Goal: Task Accomplishment & Management: Manage account settings

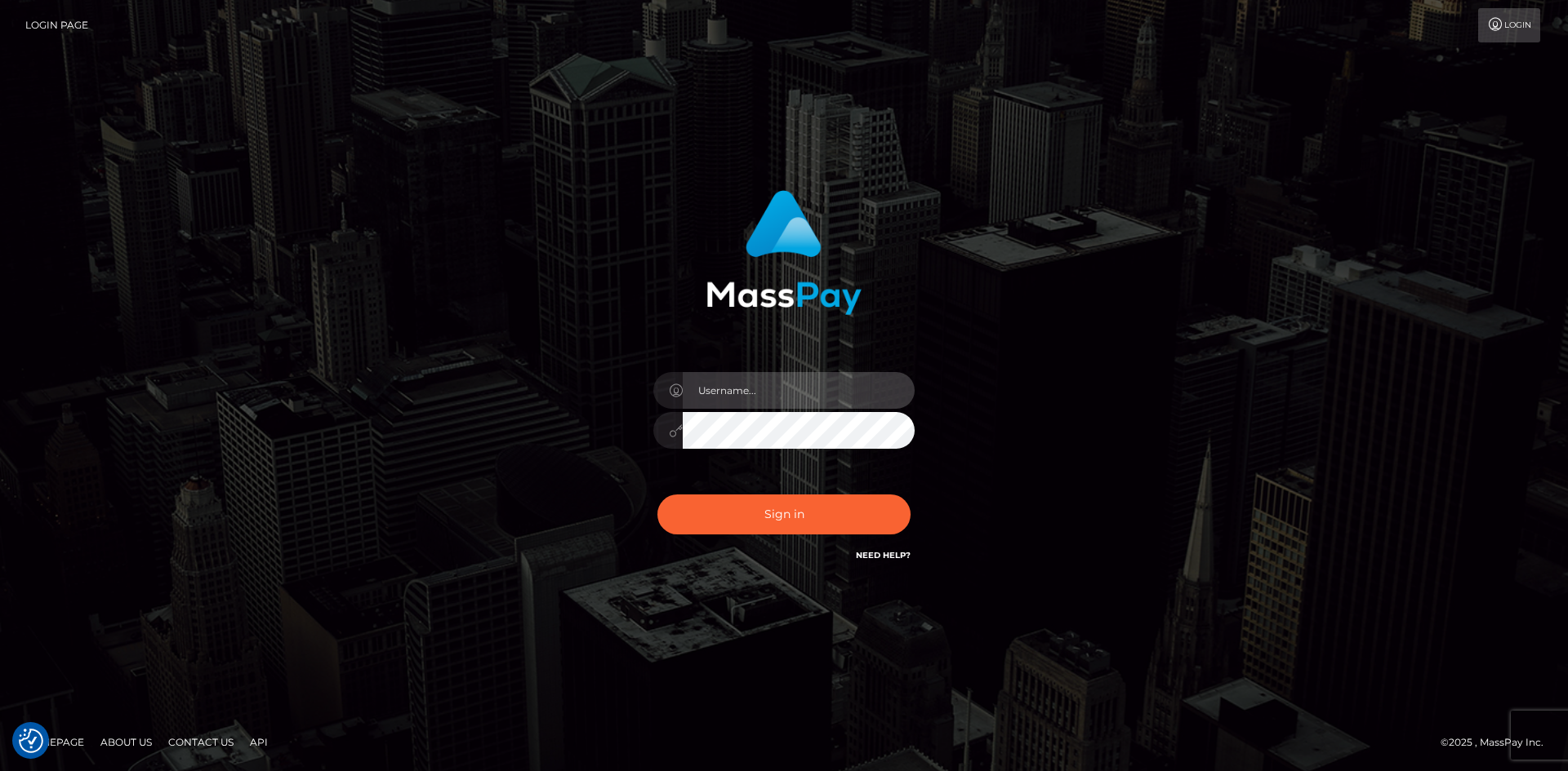
type input "alexstef"
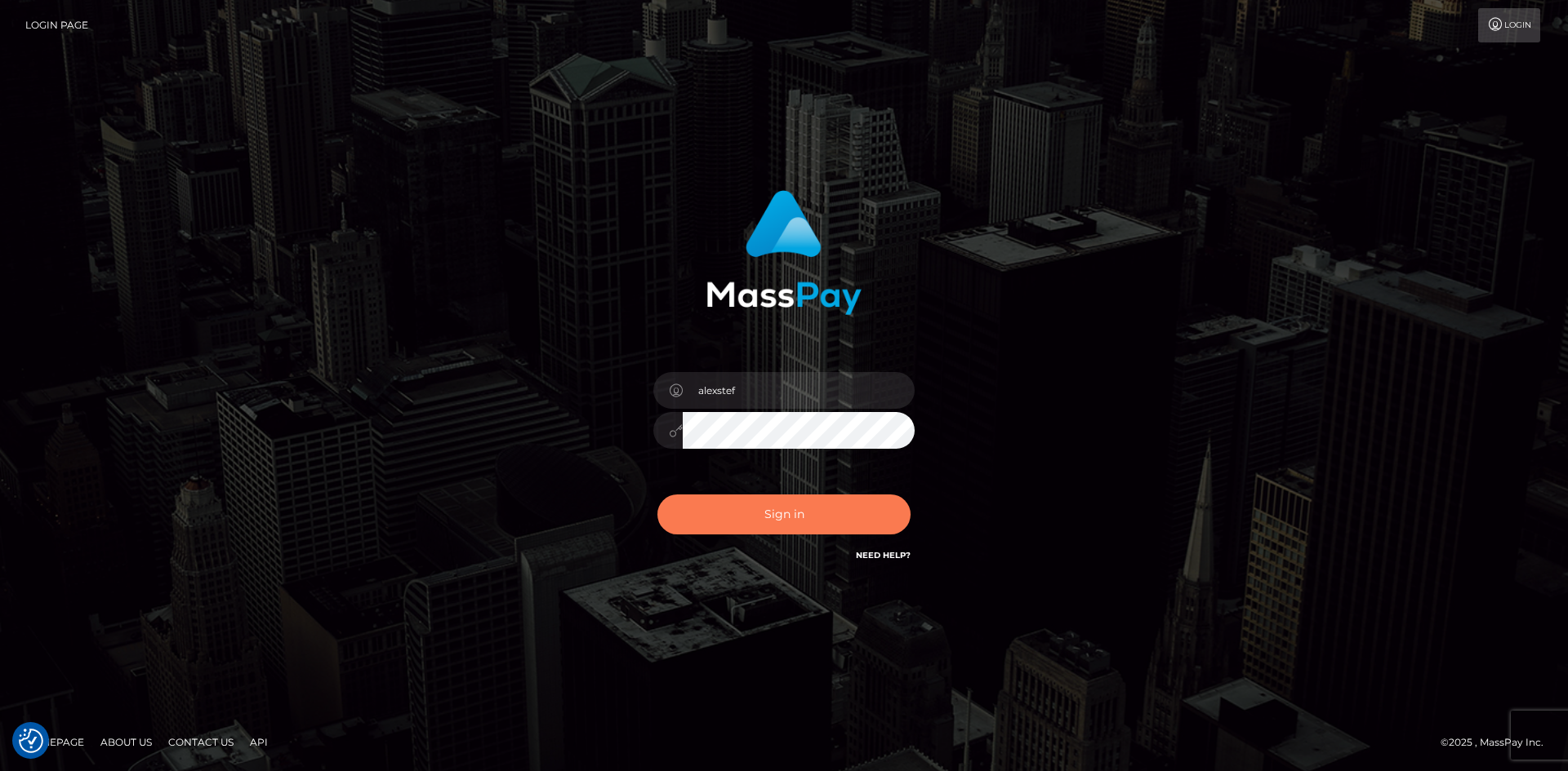
click at [790, 510] on button "Sign in" at bounding box center [783, 514] width 253 height 40
type input "alexstef"
click at [778, 505] on button "Sign in" at bounding box center [783, 514] width 253 height 40
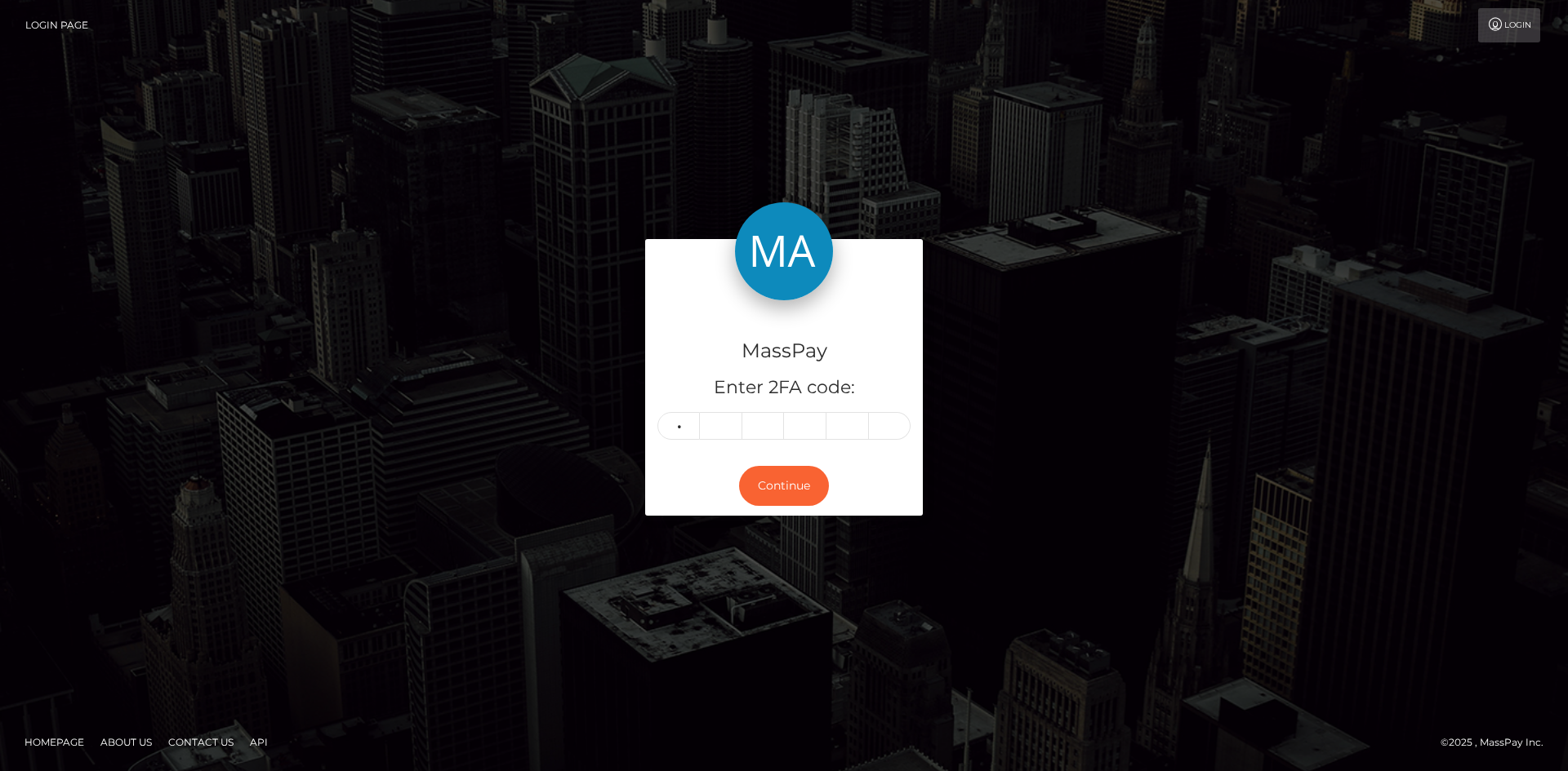
type input "8"
type input "4"
type input "8"
type input "2"
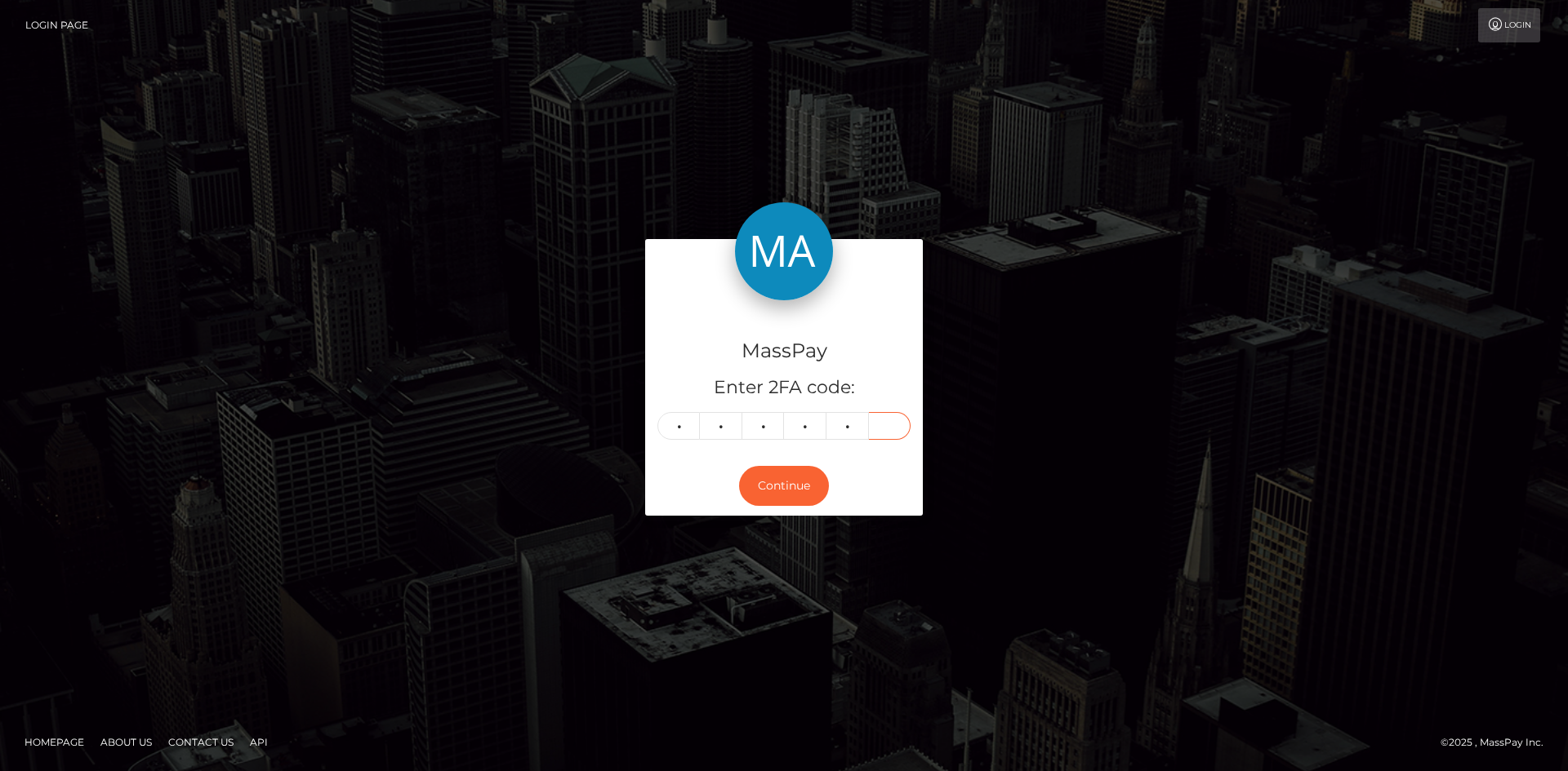
type input "7"
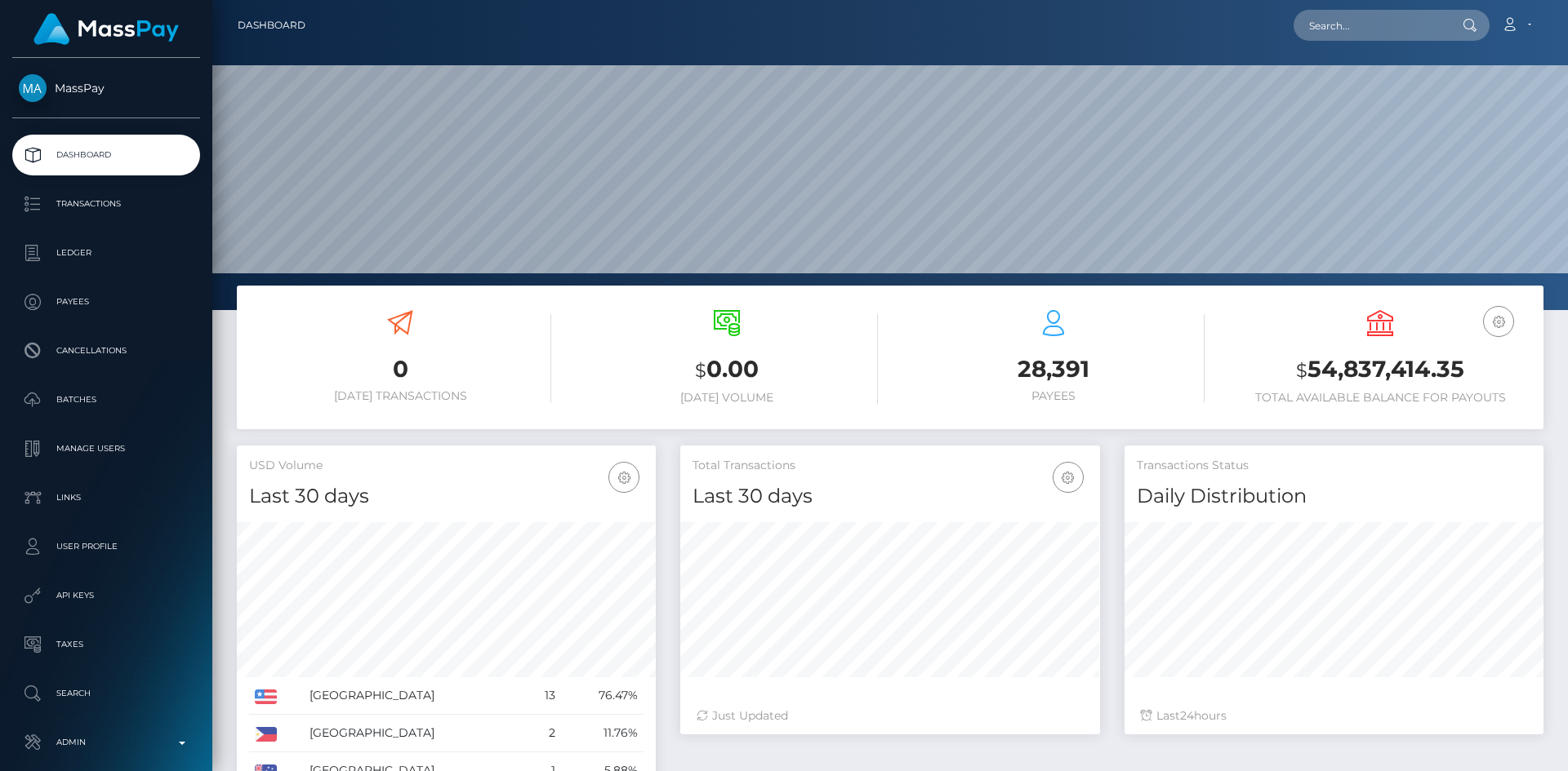
scroll to position [289, 419]
drag, startPoint x: 1358, startPoint y: 36, endPoint x: 1316, endPoint y: 36, distance: 42.0
click at [1358, 36] on input "text" at bounding box center [1371, 25] width 154 height 31
paste input "youdawg@hotmail.com"
type input "youdawg@hotmail.com"
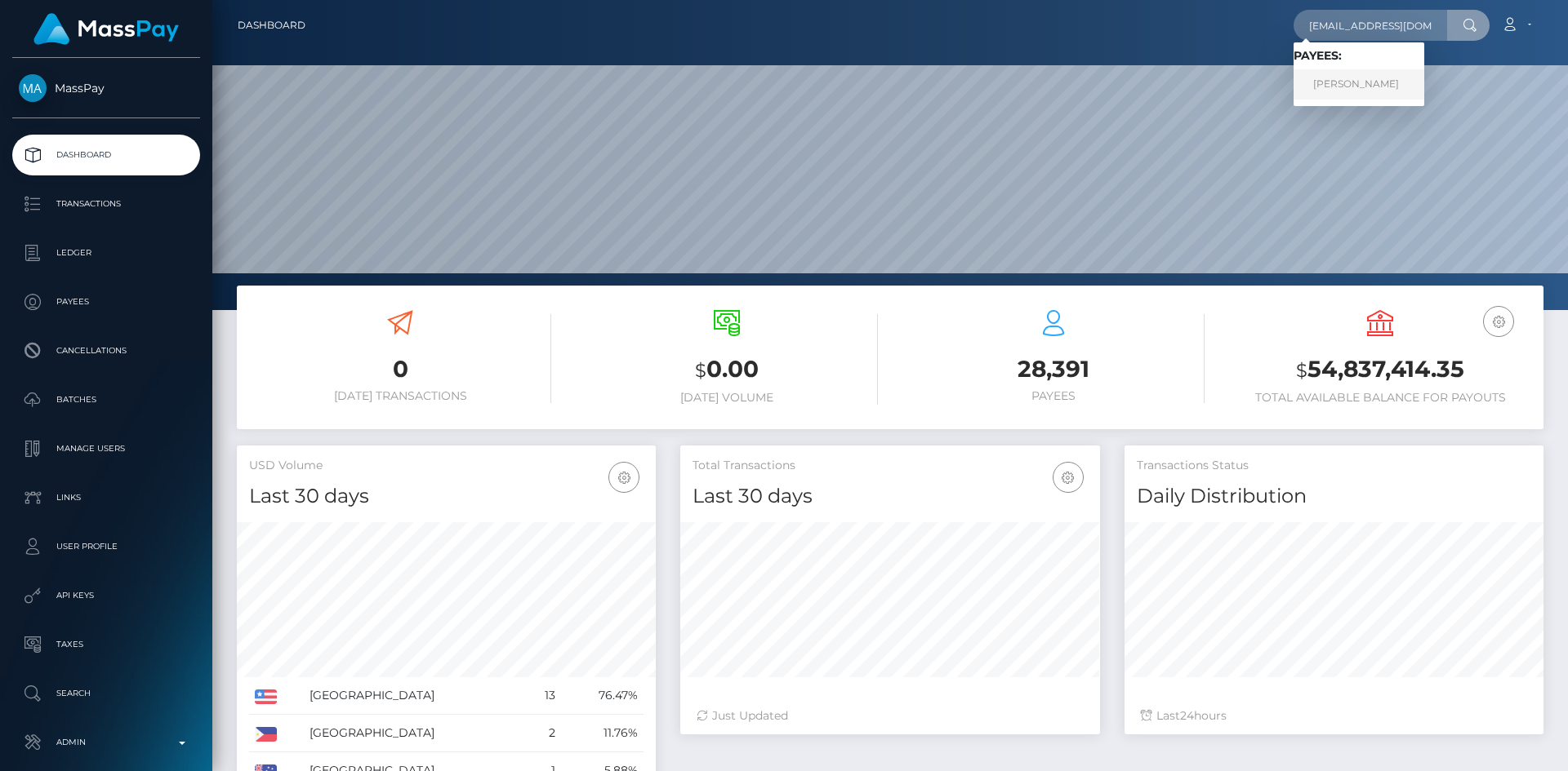
click at [1339, 87] on link "Brenda Lockhart" at bounding box center [1359, 84] width 131 height 30
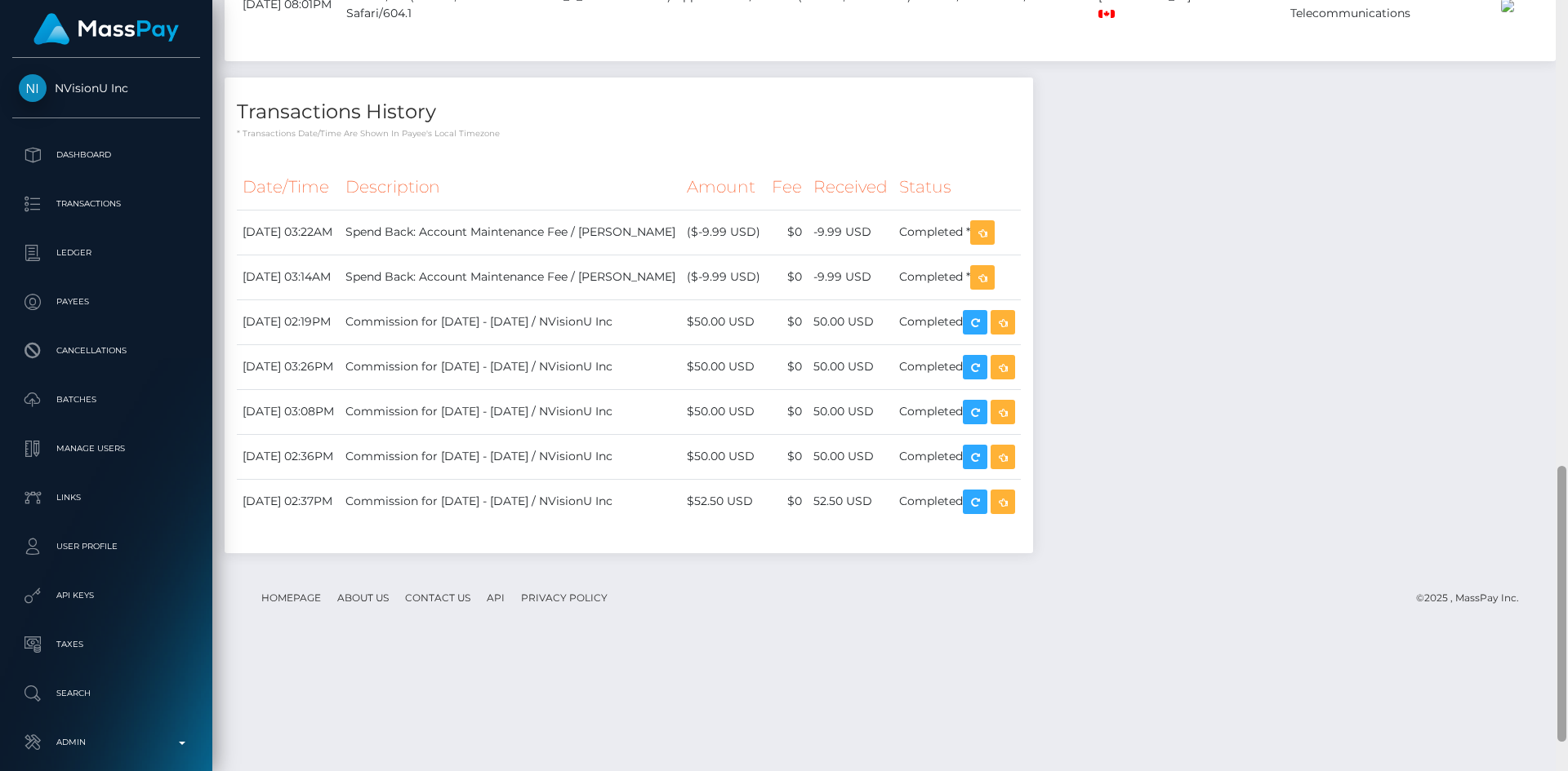
scroll to position [1317, 0]
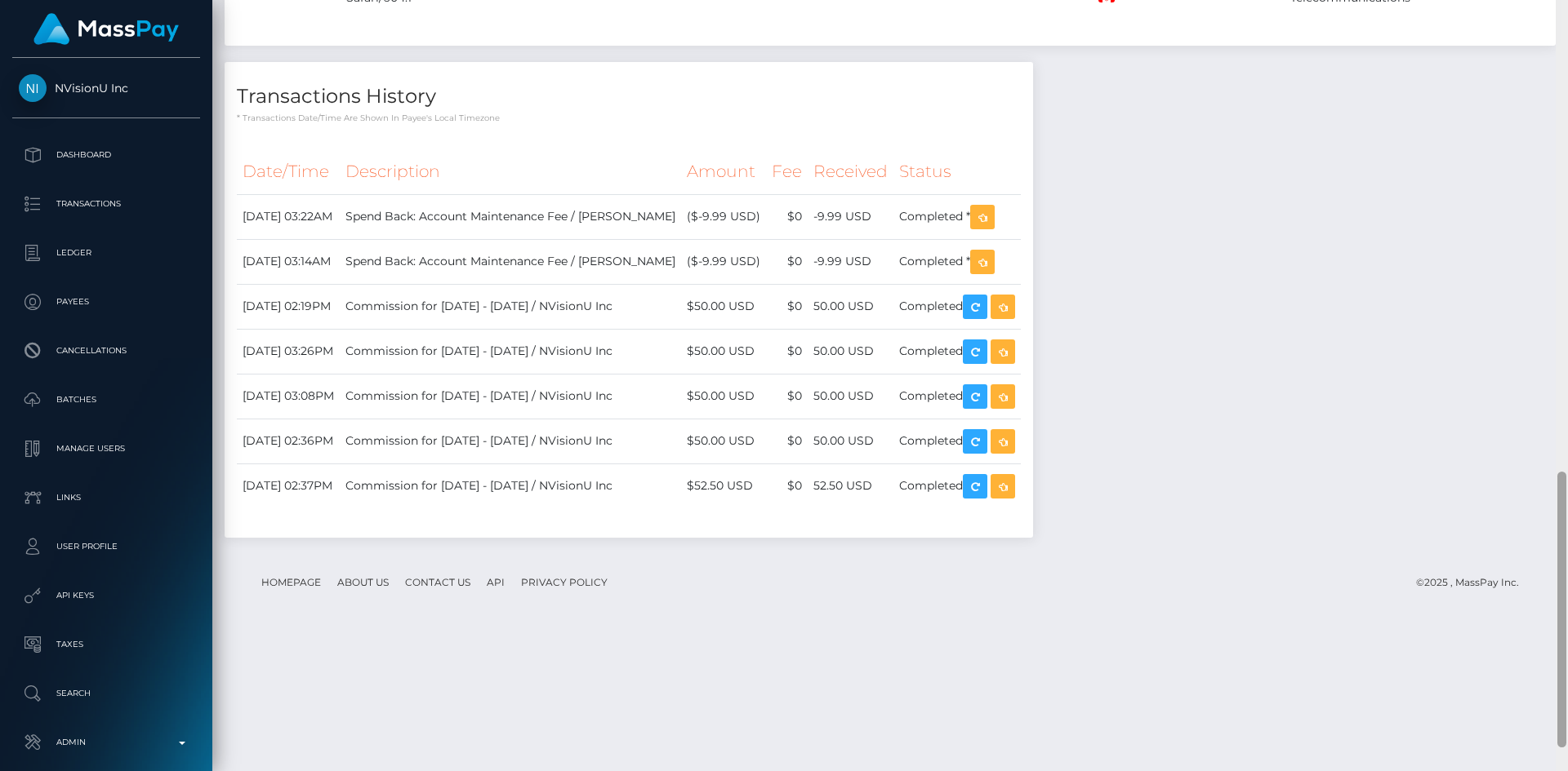
drag, startPoint x: 1564, startPoint y: 91, endPoint x: 1494, endPoint y: 535, distance: 449.5
click at [1494, 535] on div "Customer Profile Loading... Loading..." at bounding box center [890, 386] width 1355 height 771
click at [992, 228] on icon "button" at bounding box center [982, 217] width 19 height 20
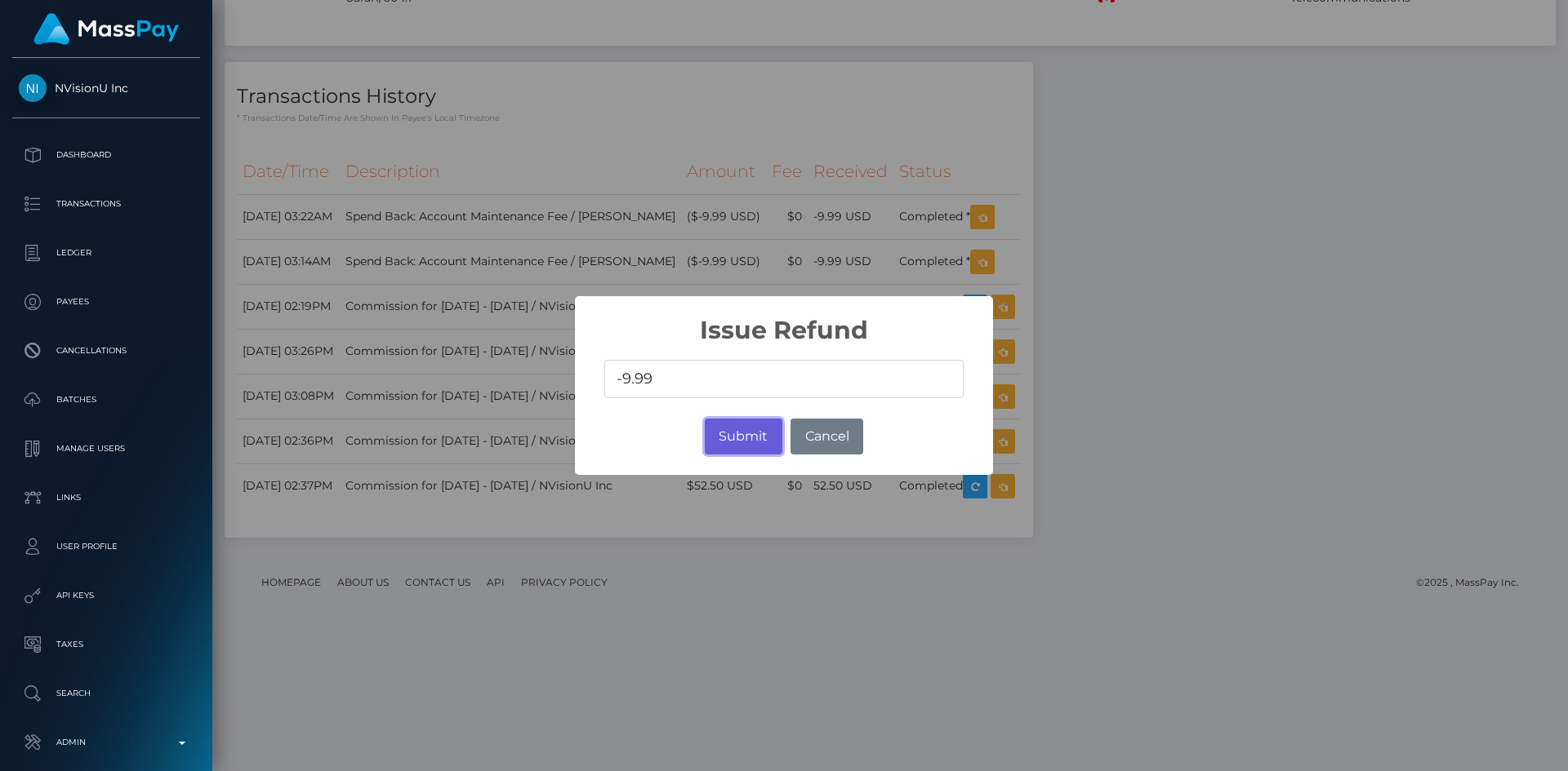
click at [734, 432] on button "Submit" at bounding box center [744, 435] width 78 height 36
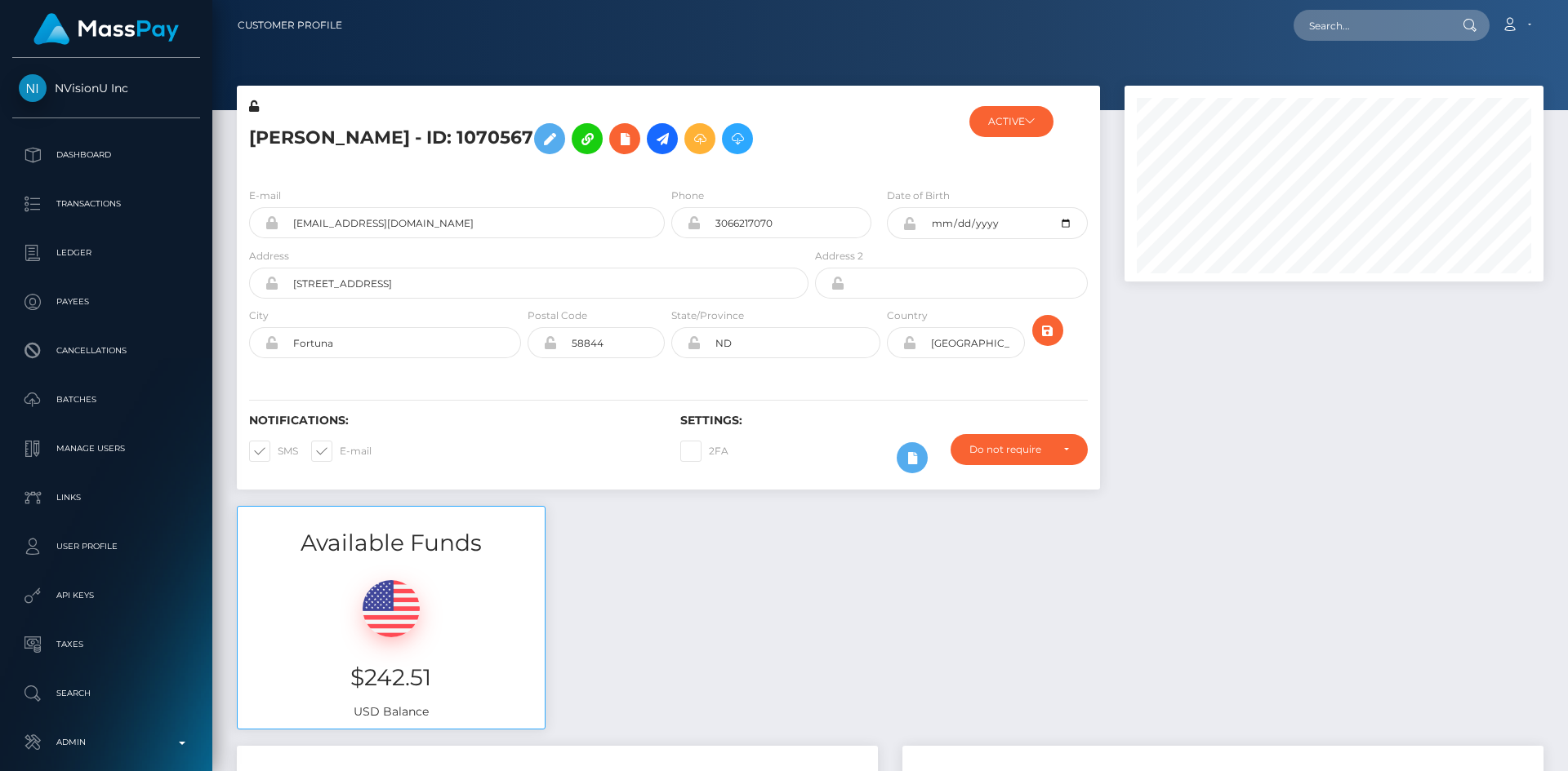
scroll to position [196, 419]
click at [816, 561] on div "Available Funds $242.51 USD Balance" at bounding box center [890, 626] width 1331 height 240
click at [1390, 32] on input "text" at bounding box center [1371, 25] width 154 height 31
paste input "poact_W6J0Yjs5ObOj"
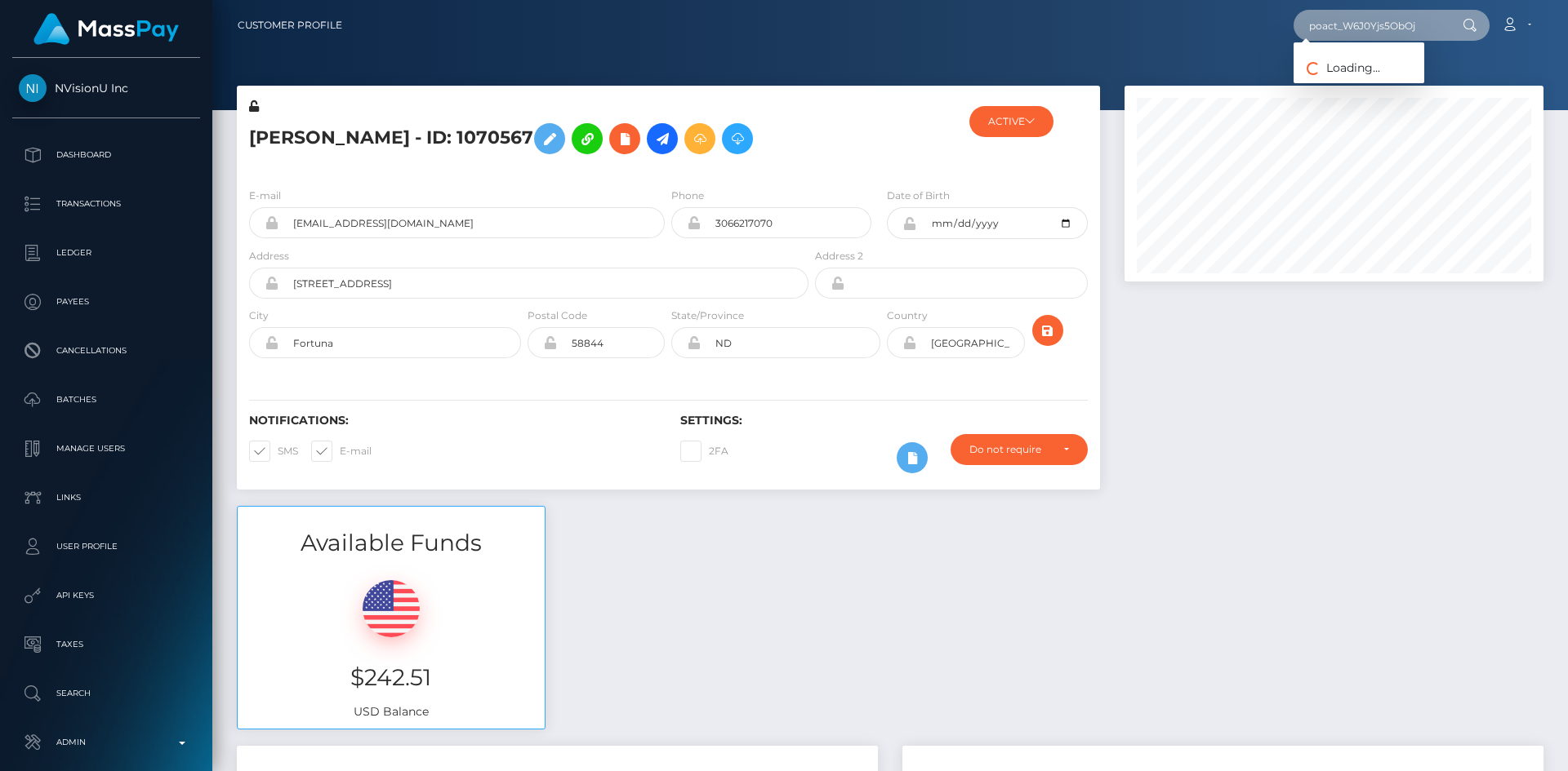
type input "poact_W6J0Yjs5ObOj"
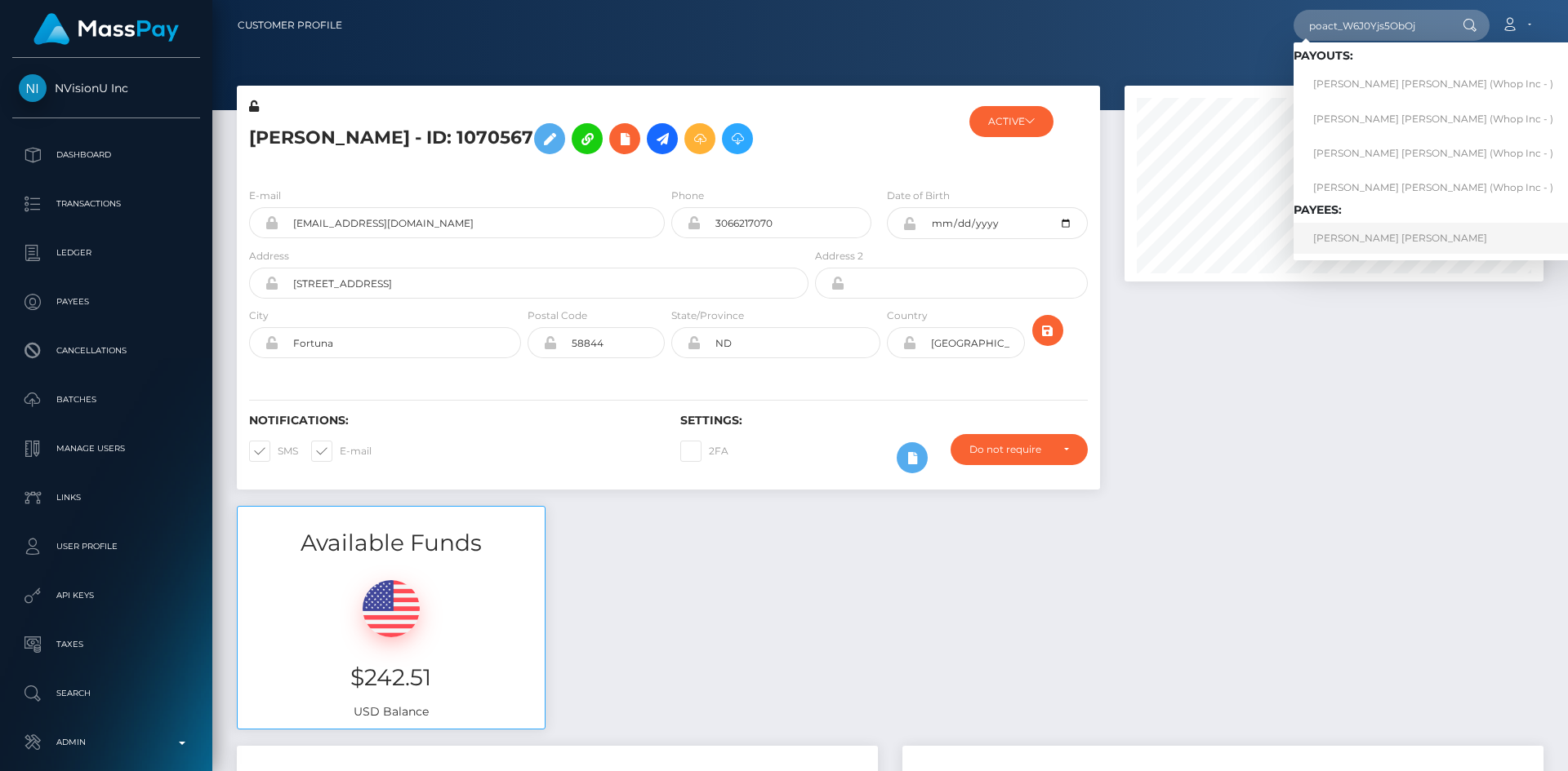
click at [1362, 242] on link "[PERSON_NAME] [PERSON_NAME]" at bounding box center [1433, 237] width 279 height 30
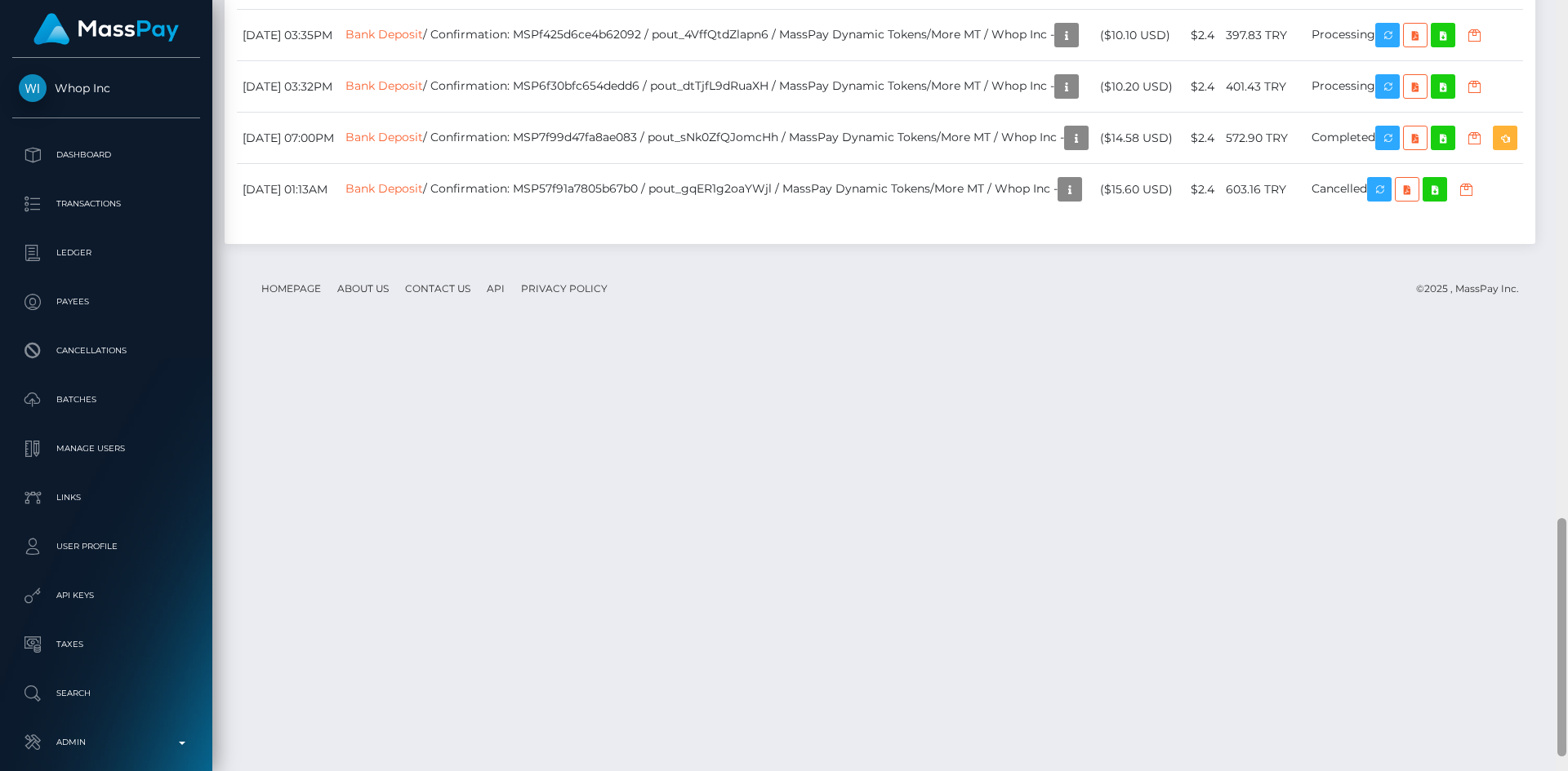
scroll to position [1723, 0]
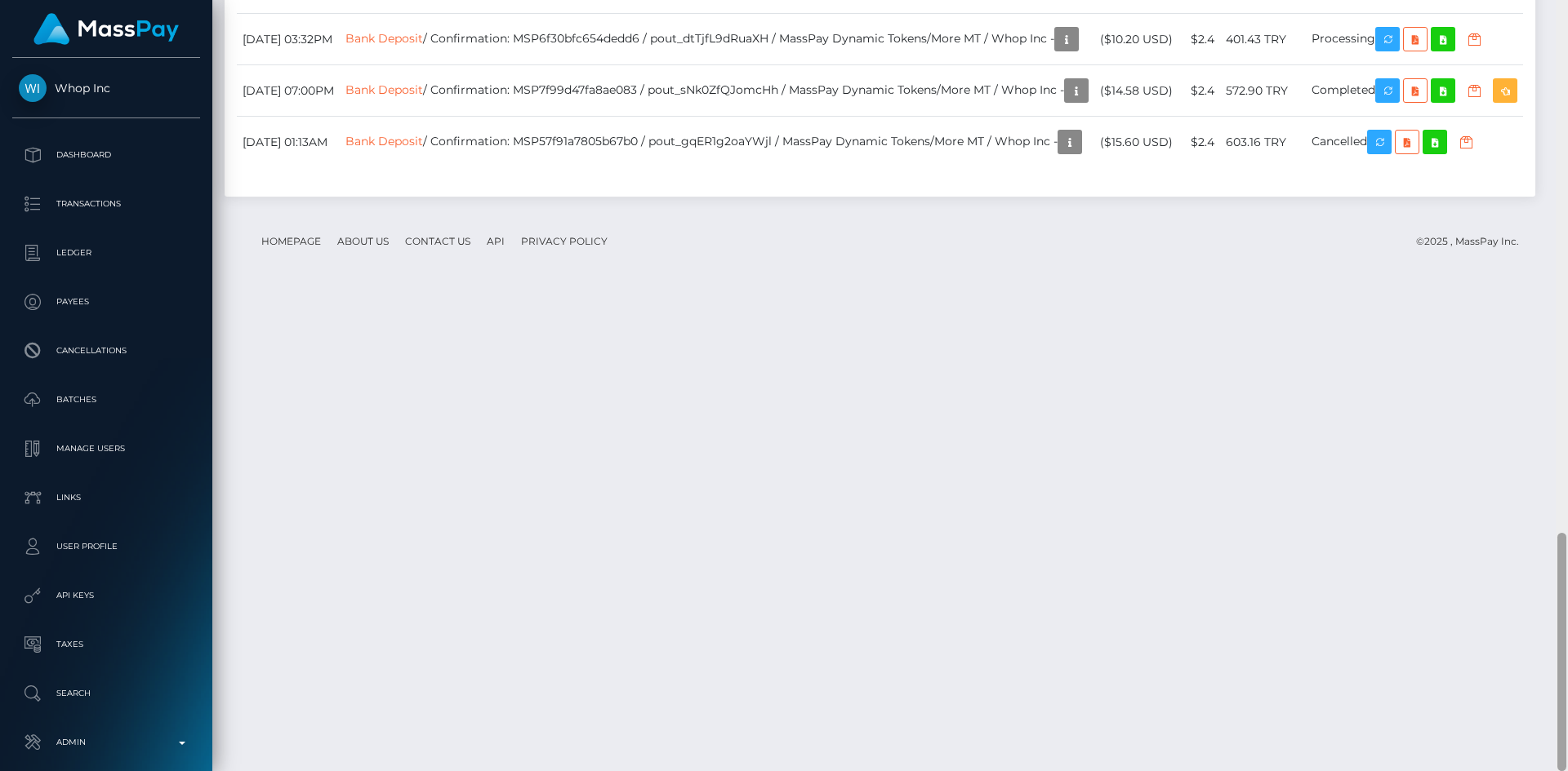
drag, startPoint x: 1559, startPoint y: 163, endPoint x: 1543, endPoint y: 684, distance: 521.2
click at [1543, 684] on div "Customer Profile Loading... Loading..." at bounding box center [890, 386] width 1355 height 771
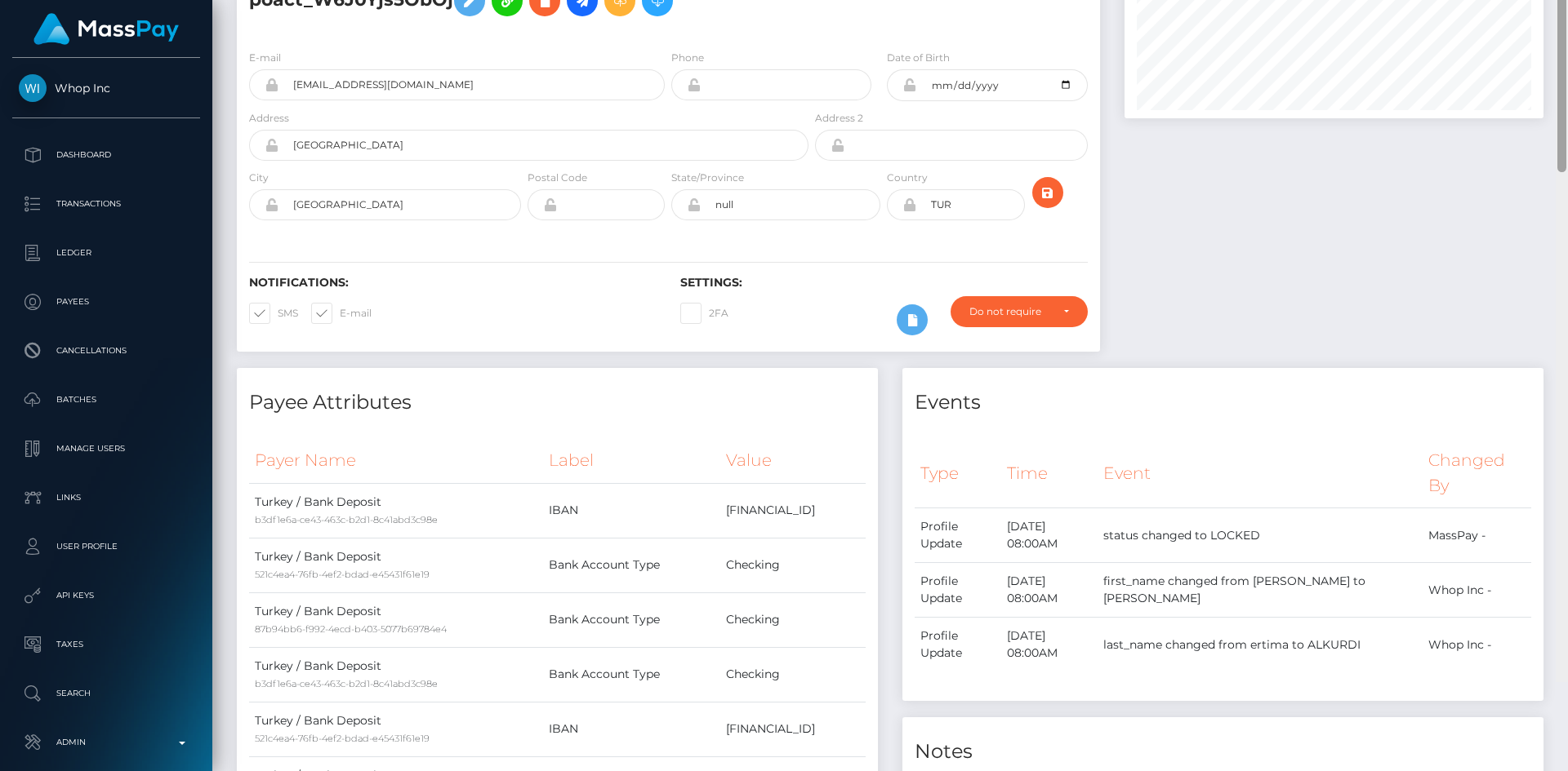
scroll to position [0, 0]
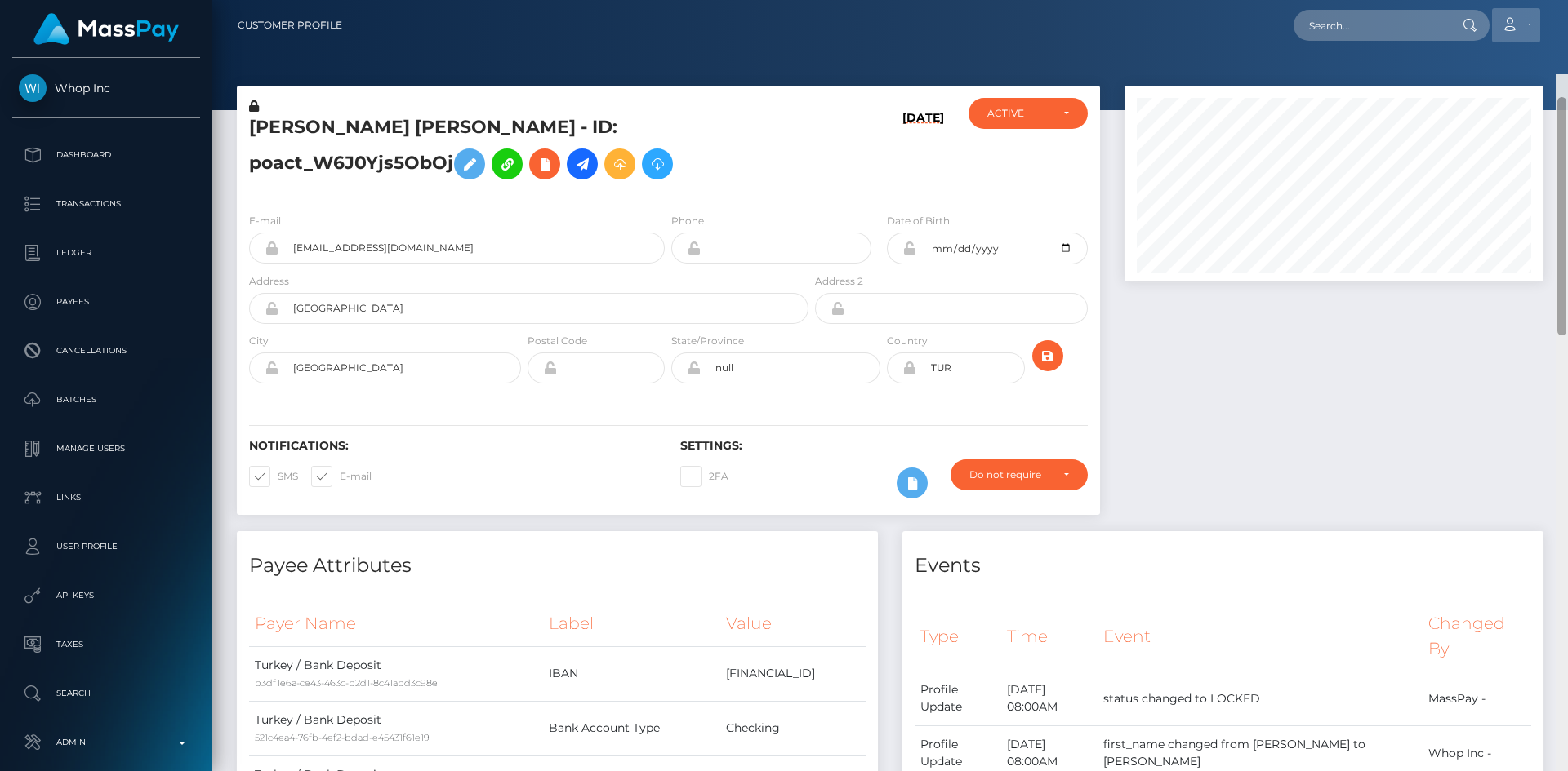
drag, startPoint x: 1563, startPoint y: 567, endPoint x: 1513, endPoint y: 31, distance: 538.3
click at [1553, 9] on div "Customer Profile Loading... Loading..." at bounding box center [890, 386] width 1355 height 771
click at [1351, 34] on input "text" at bounding box center [1371, 25] width 154 height 31
paste input "milenacafiel20@gmail.com"
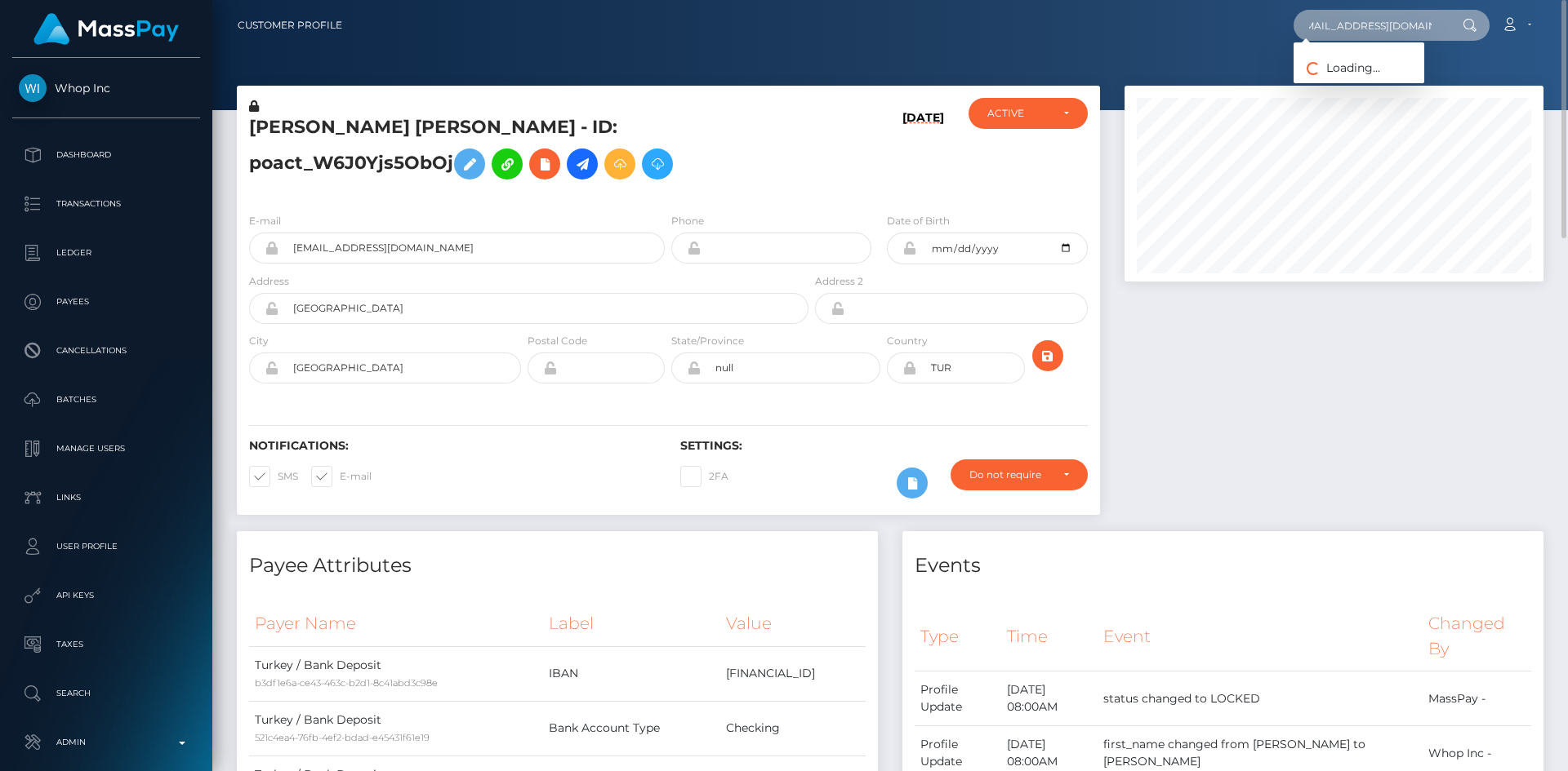
type input "milenacafiel20@gmail.com"
click at [1358, 87] on link "Milena Cafiel" at bounding box center [1359, 84] width 131 height 30
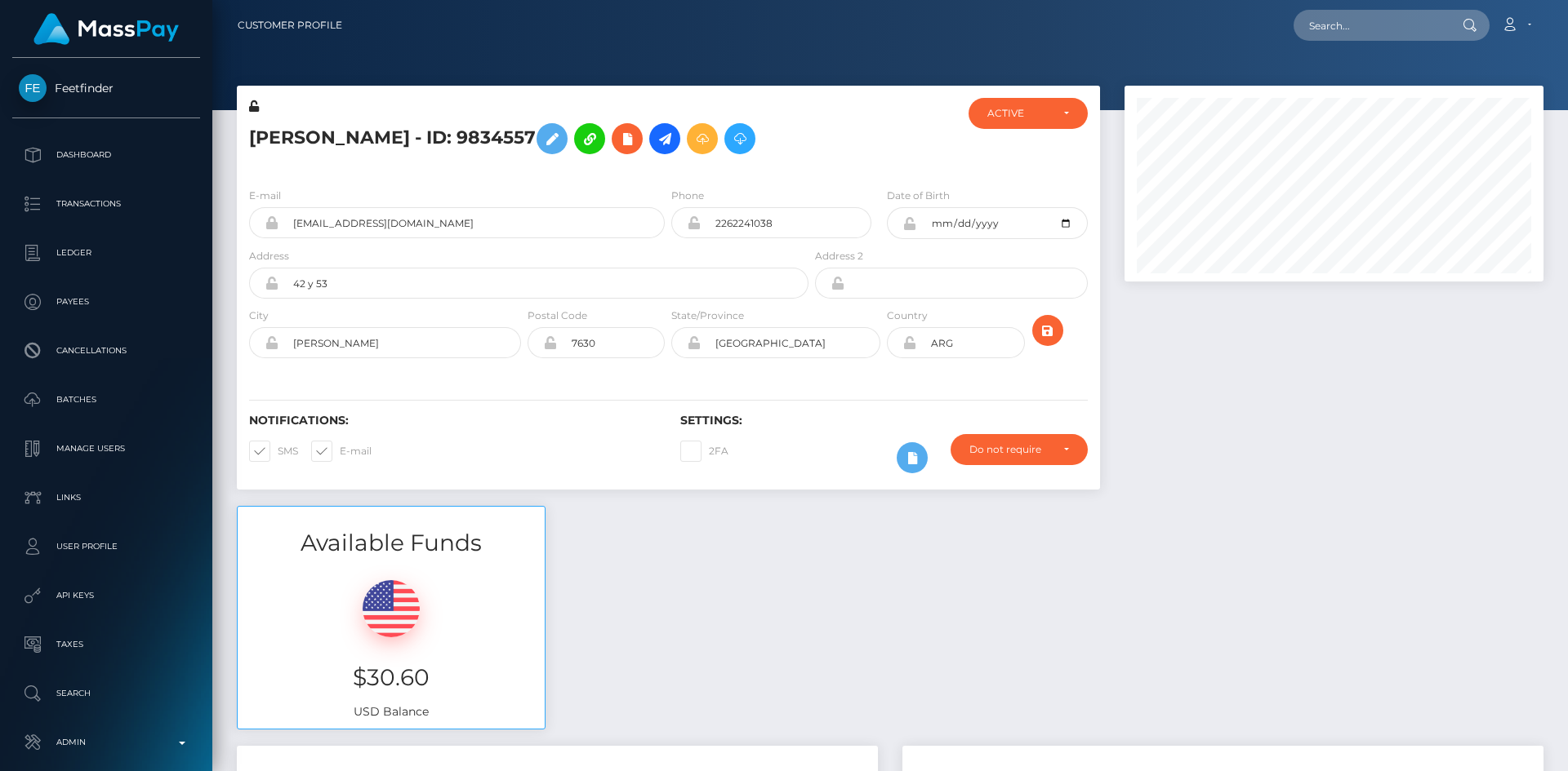
scroll to position [196, 419]
click at [655, 148] on icon at bounding box center [665, 138] width 19 height 20
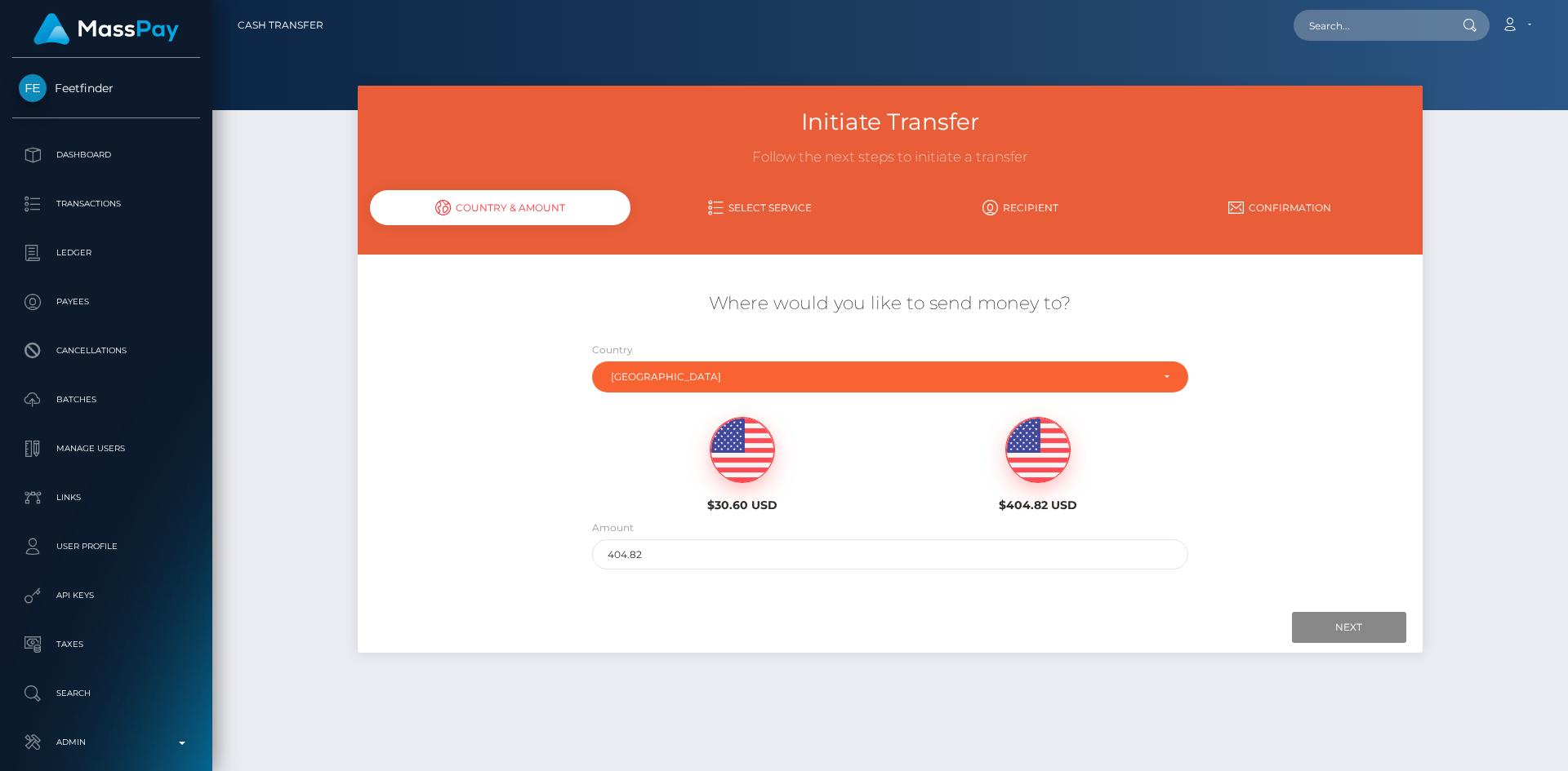
click at [746, 446] on img at bounding box center [743, 451] width 63 height 65
type input "30.6"
click at [1393, 643] on div "Next Finish Previous" at bounding box center [890, 627] width 1064 height 51
click at [1381, 635] on input "Next" at bounding box center [1349, 628] width 114 height 31
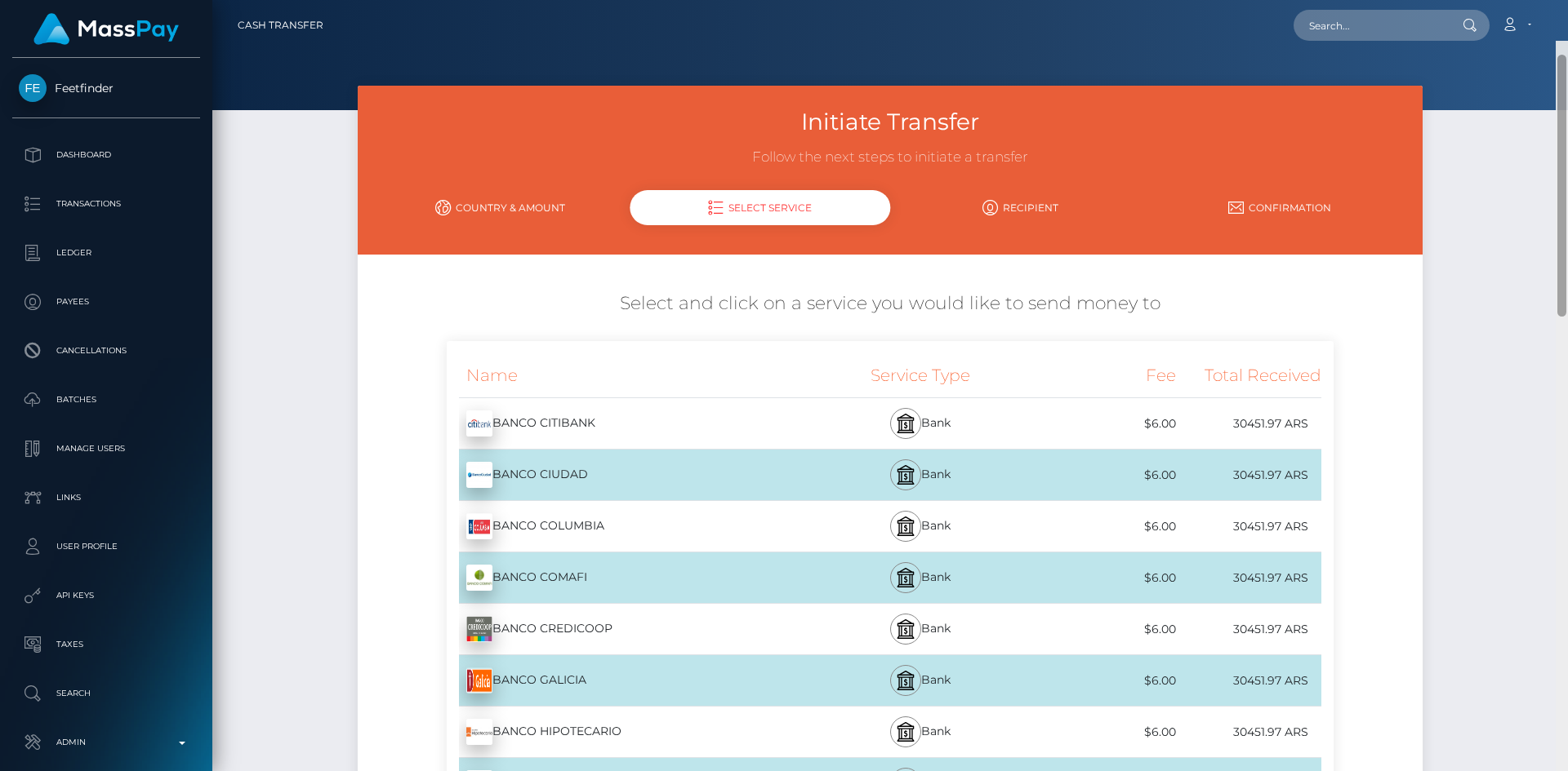
drag, startPoint x: 1559, startPoint y: 201, endPoint x: 1526, endPoint y: 43, distance: 161.4
click at [1530, 46] on div "Cash Transfer Loading... Loading..." at bounding box center [890, 386] width 1355 height 771
click at [1320, 35] on input "text" at bounding box center [1371, 25] width 154 height 31
paste input "204089"
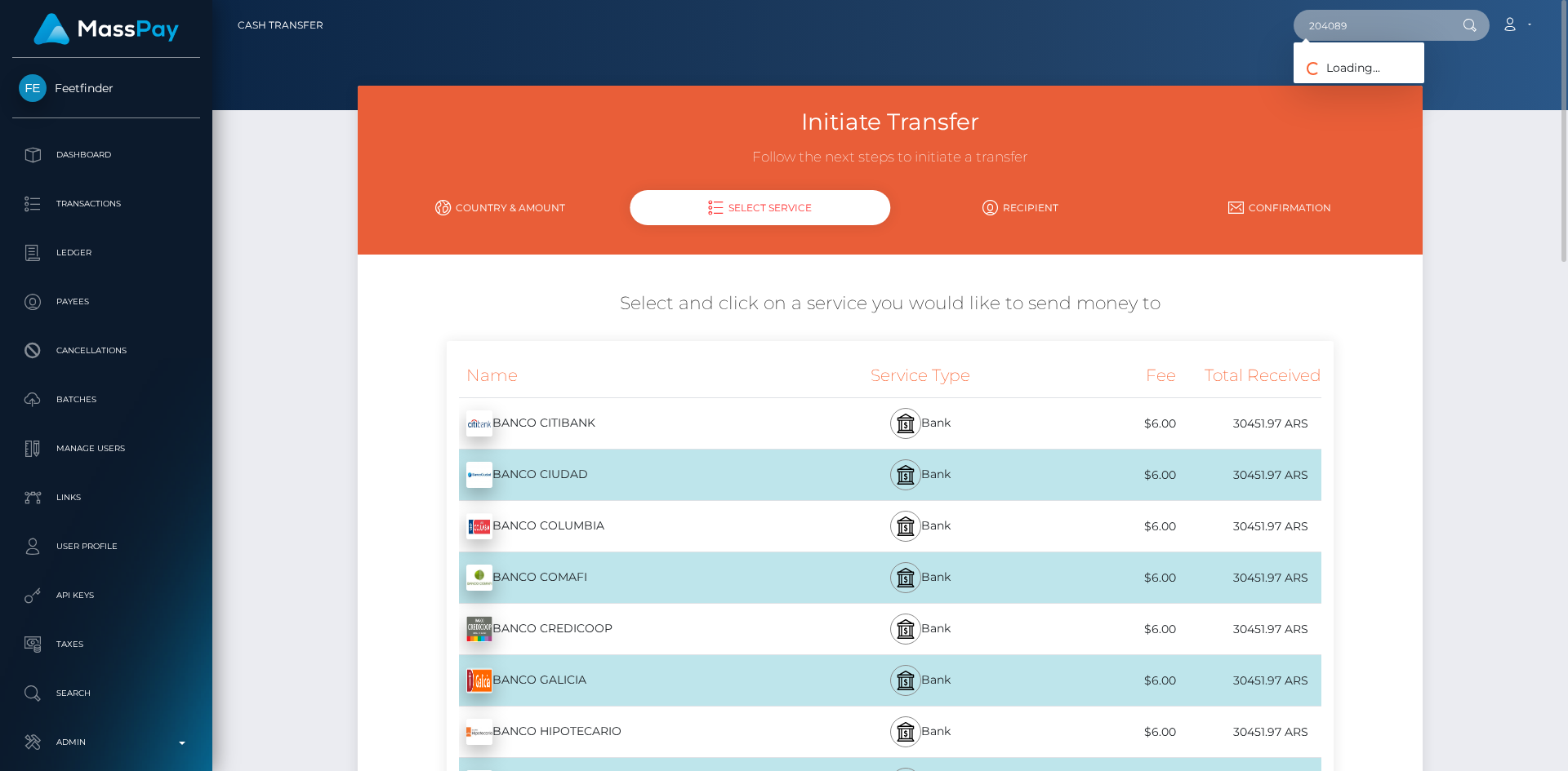
type input "204089"
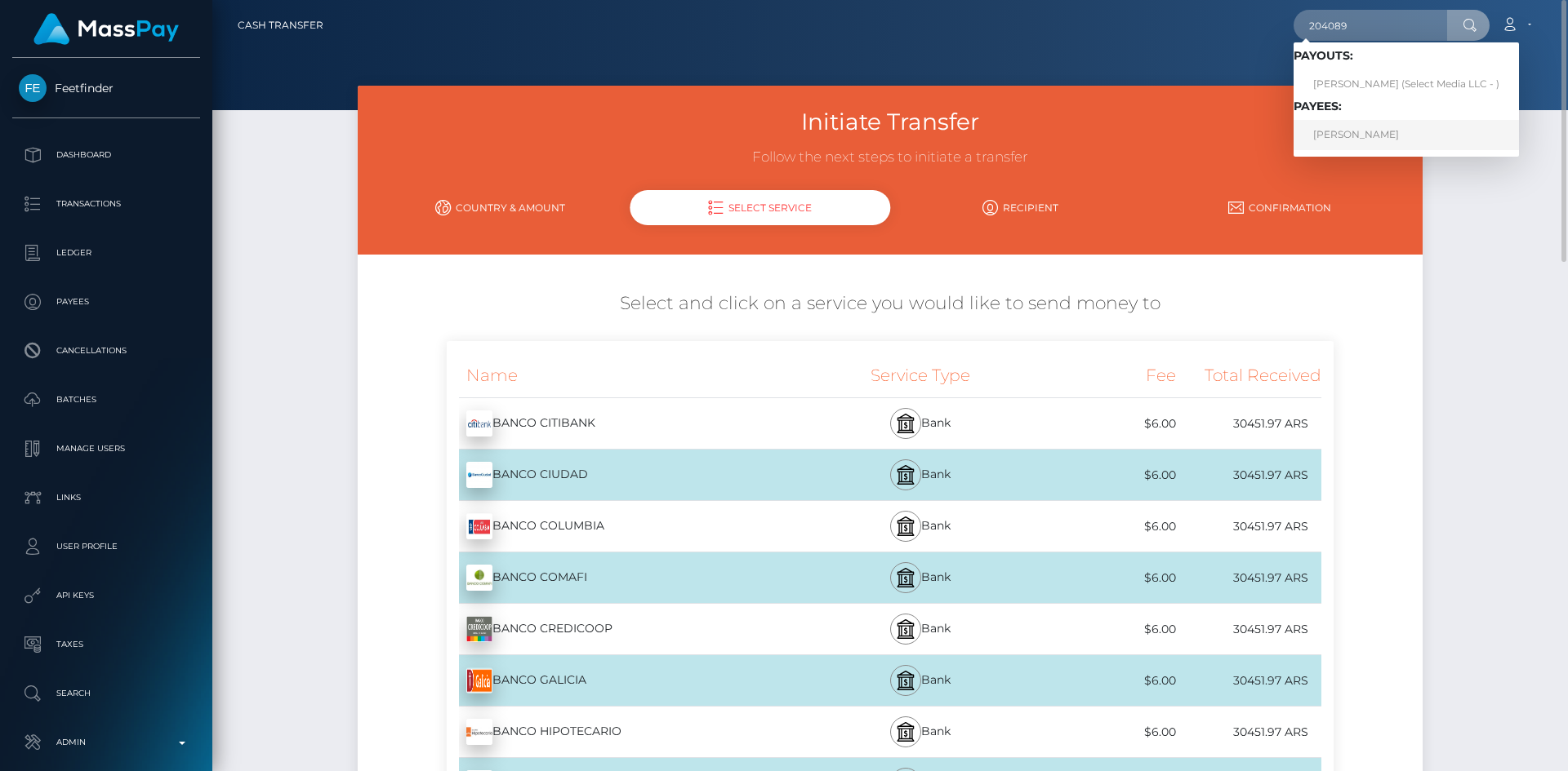
click at [1349, 138] on link "Bettina Bruckner" at bounding box center [1406, 135] width 225 height 30
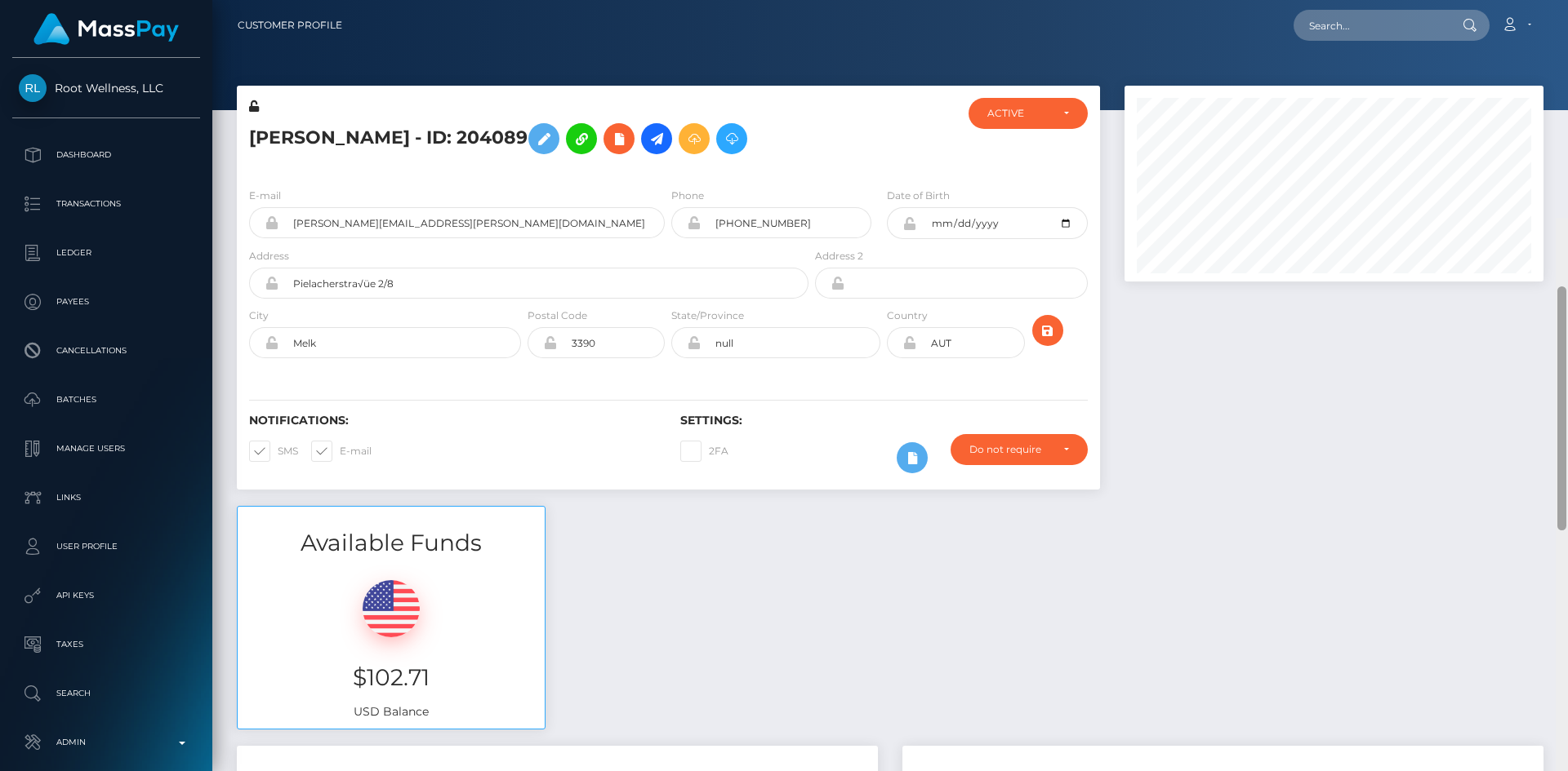
drag, startPoint x: 1560, startPoint y: 93, endPoint x: 1561, endPoint y: -19, distance: 112.0
click at [1561, 0] on html "Root Wellness, LLC Dashboard Transactions Ledger Payees Batches" at bounding box center [784, 386] width 1568 height 771
click at [1331, 24] on input "text" at bounding box center [1371, 25] width 154 height 31
paste input "0rHWw9r"
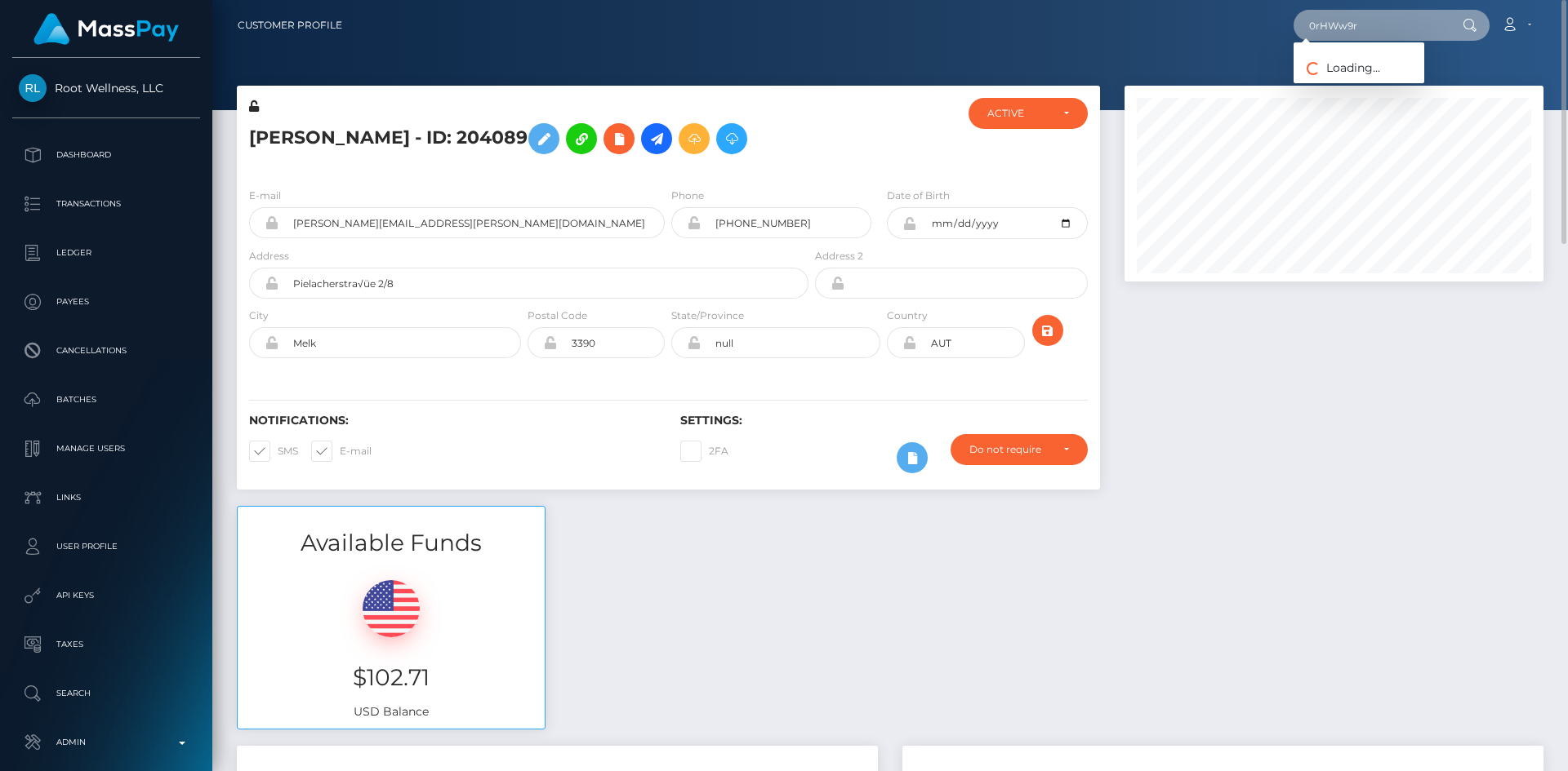
type input "0rHWw9r"
click at [1370, 79] on link "[PERSON_NAME]" at bounding box center [1359, 84] width 131 height 30
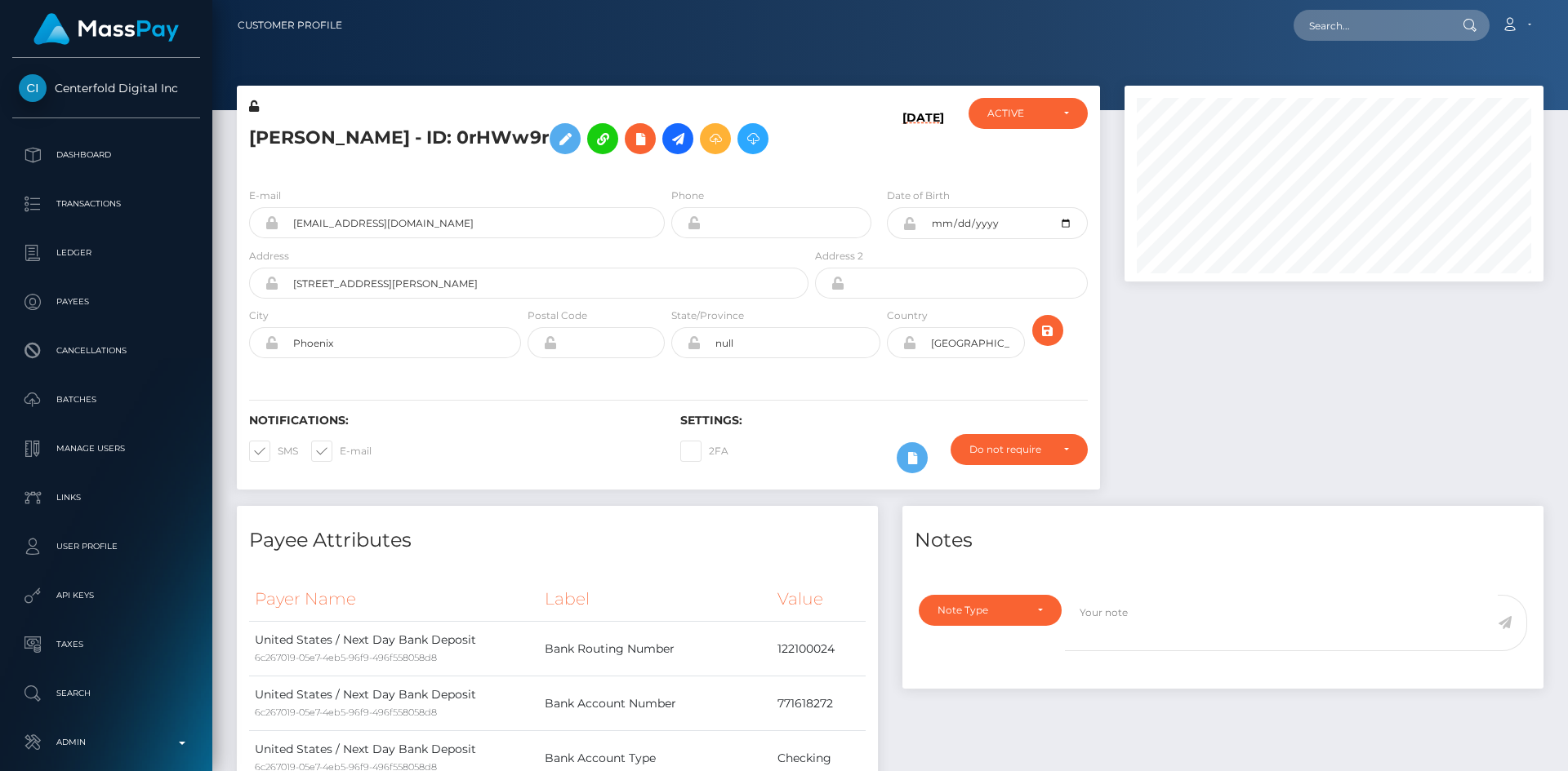
scroll to position [196, 419]
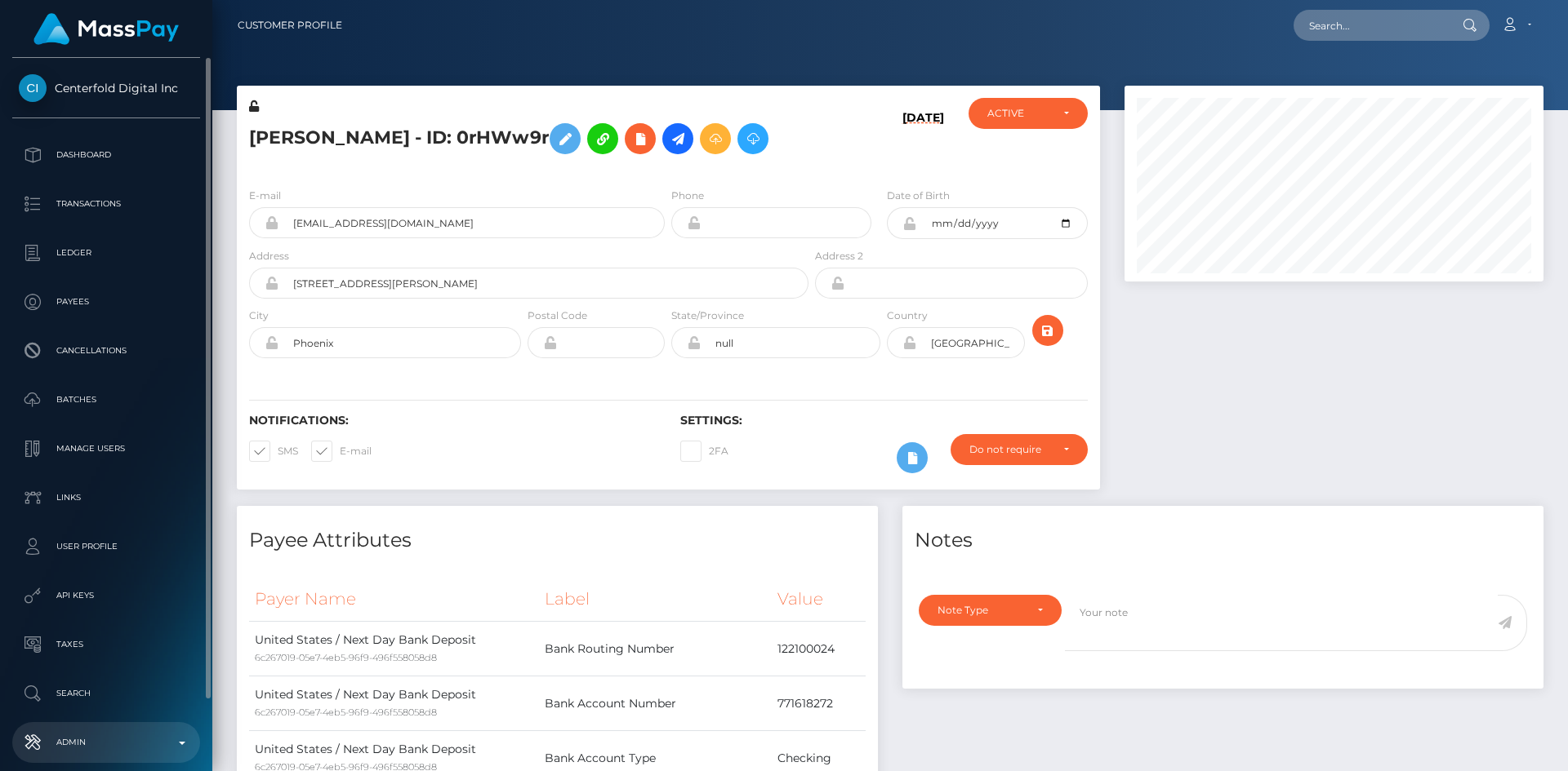
click at [116, 731] on p "Admin" at bounding box center [107, 742] width 175 height 24
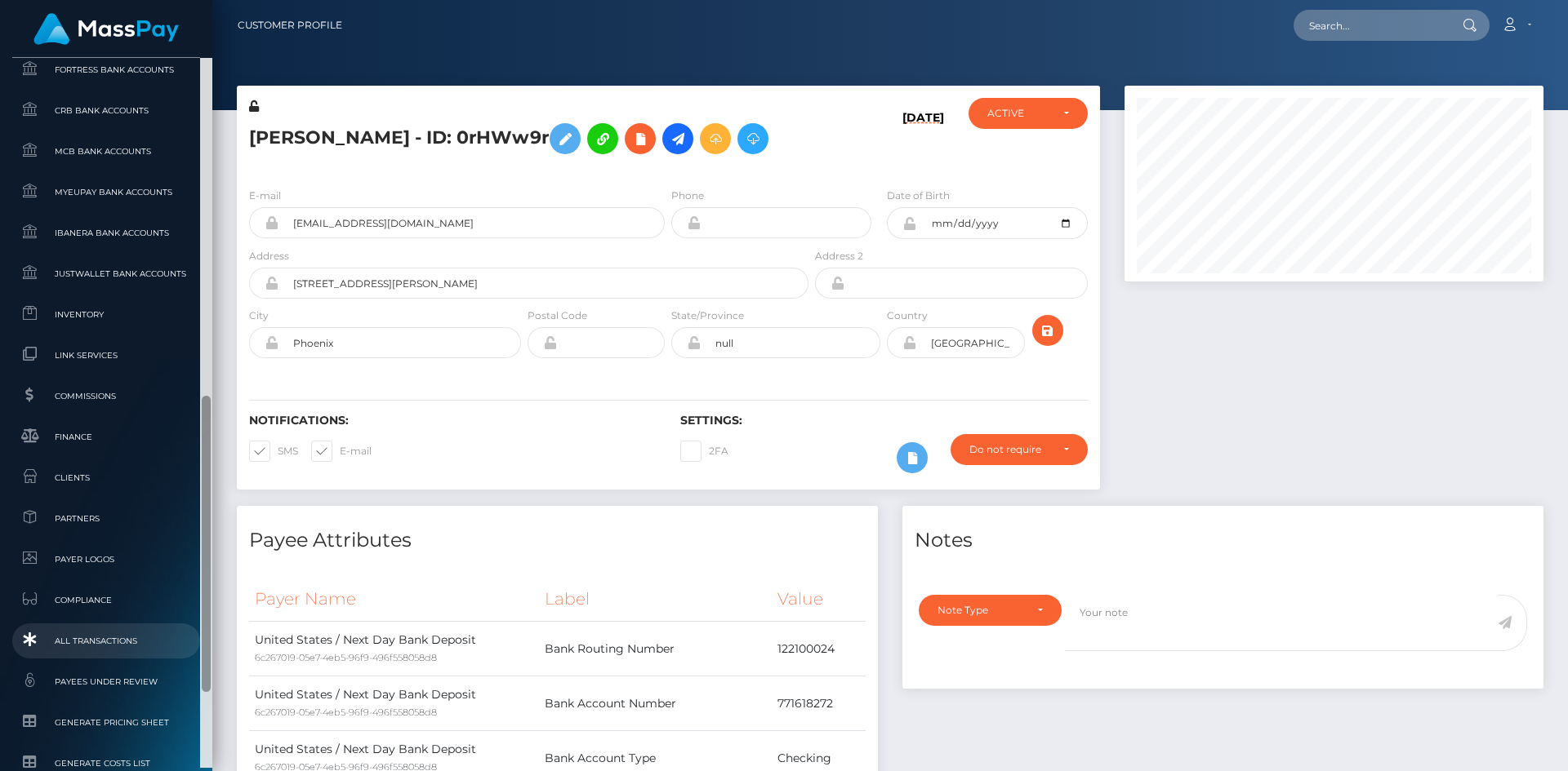
scroll to position [810, 0]
drag, startPoint x: 203, startPoint y: 350, endPoint x: 190, endPoint y: 656, distance: 306.3
click at [190, 656] on div "Centerfold Digital Inc Dashboard Transactions Ledger Payees Cancellations" at bounding box center [106, 412] width 213 height 710
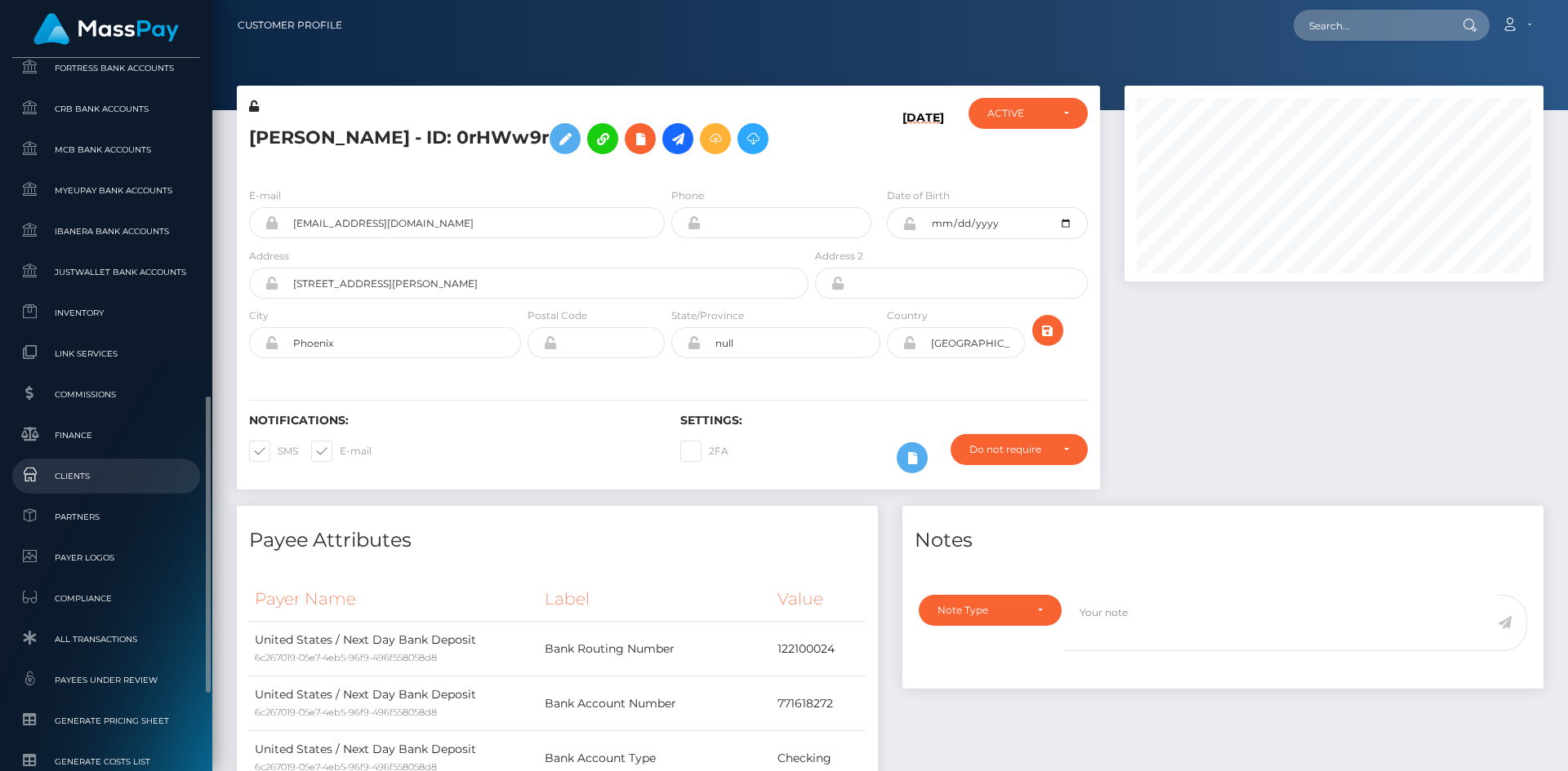
click at [100, 464] on link "Clients" at bounding box center [106, 476] width 188 height 36
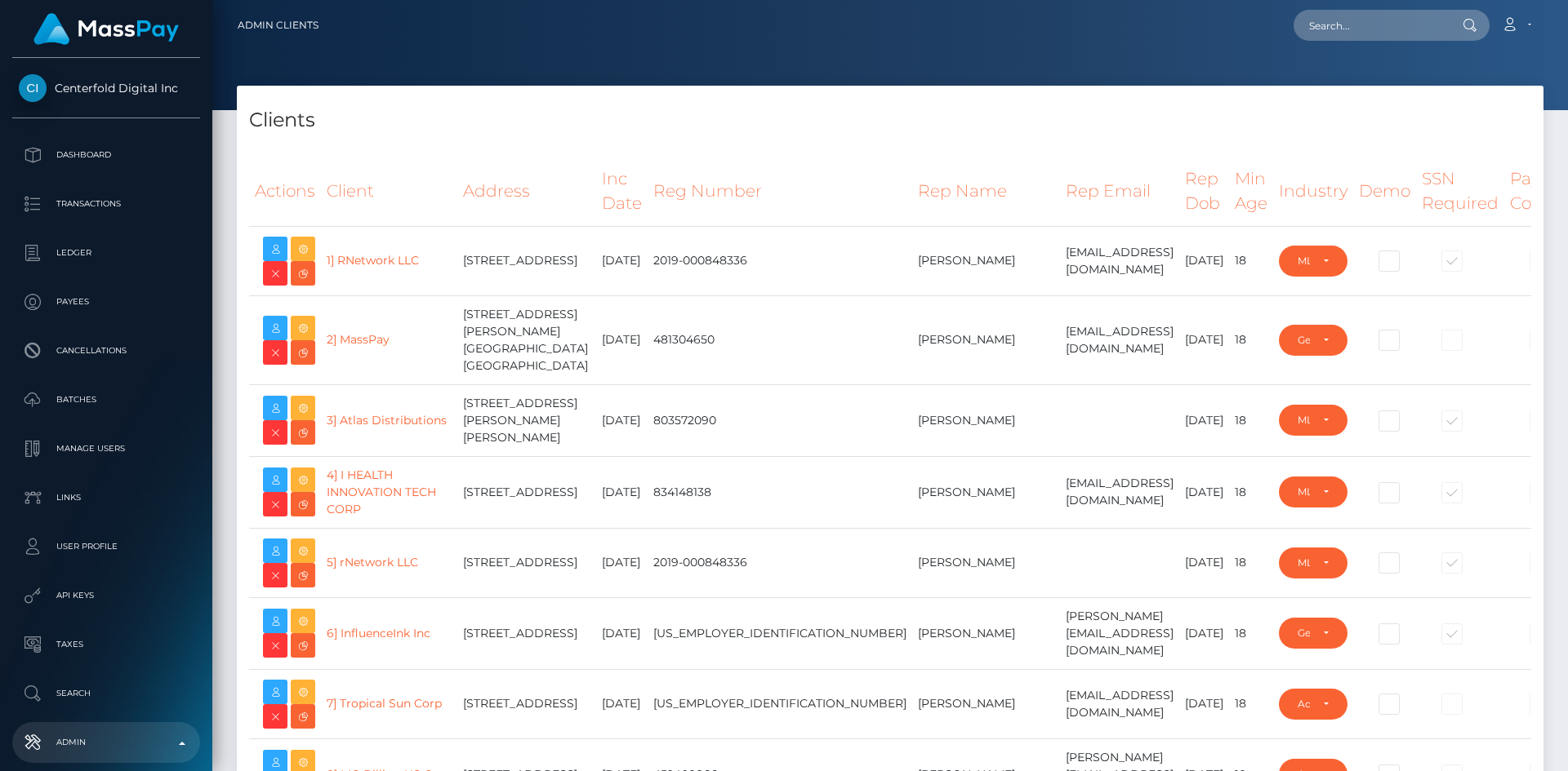
select select "223"
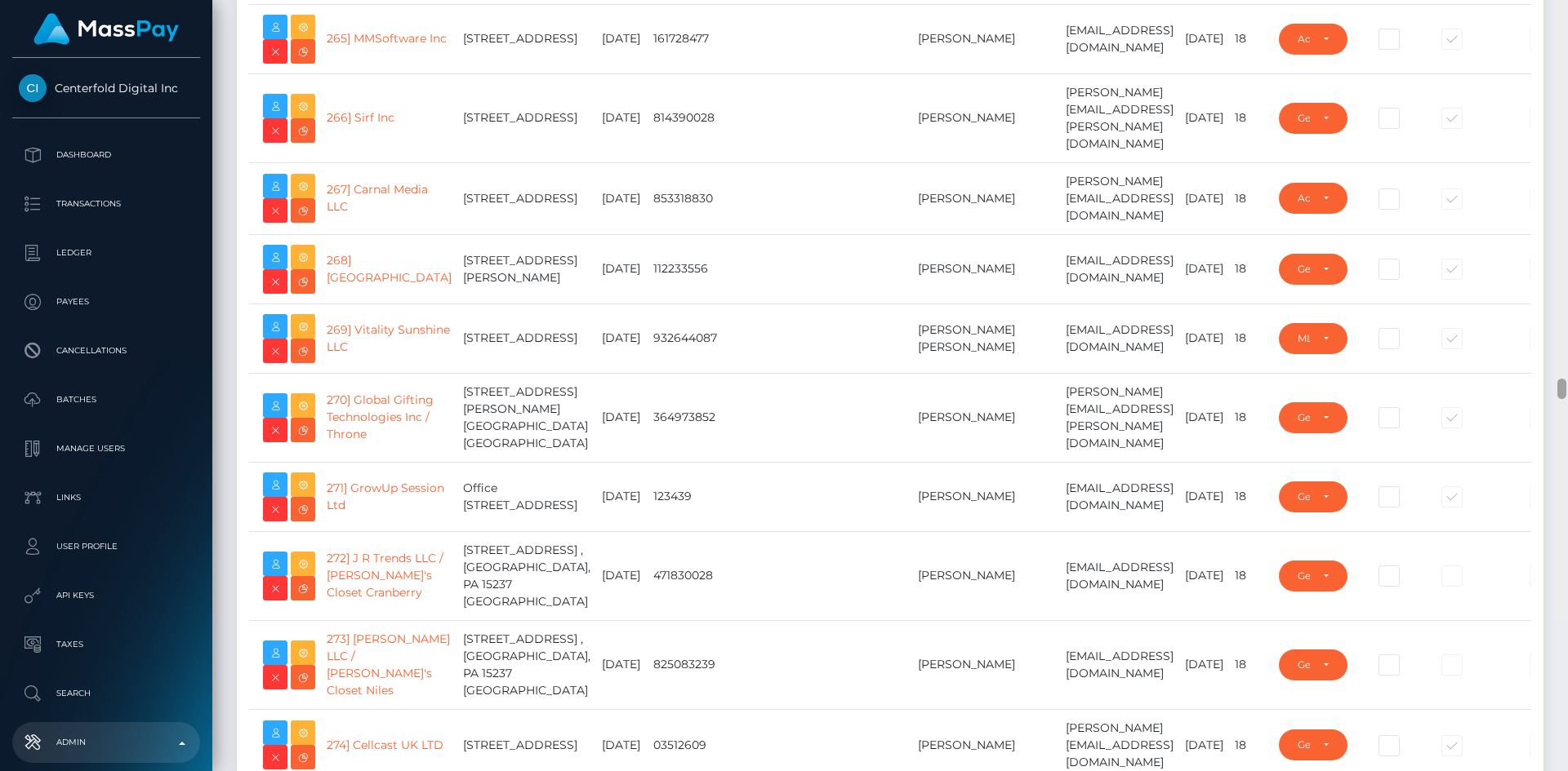
scroll to position [19651, 0]
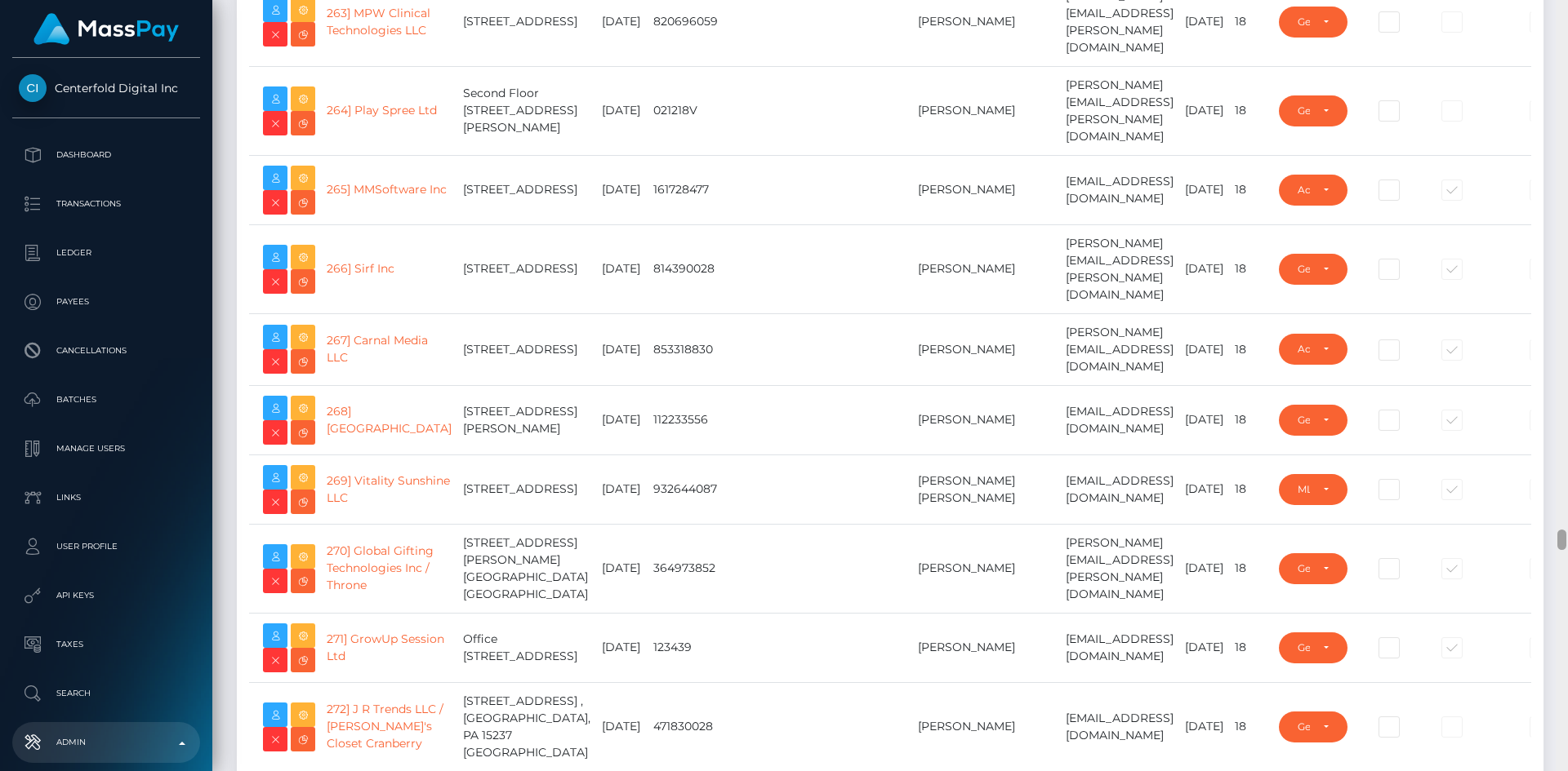
drag, startPoint x: 1559, startPoint y: 13, endPoint x: 1510, endPoint y: 539, distance: 528.3
click at [1510, 539] on div "Admin Clients Loading... Loading..." at bounding box center [890, 386] width 1355 height 771
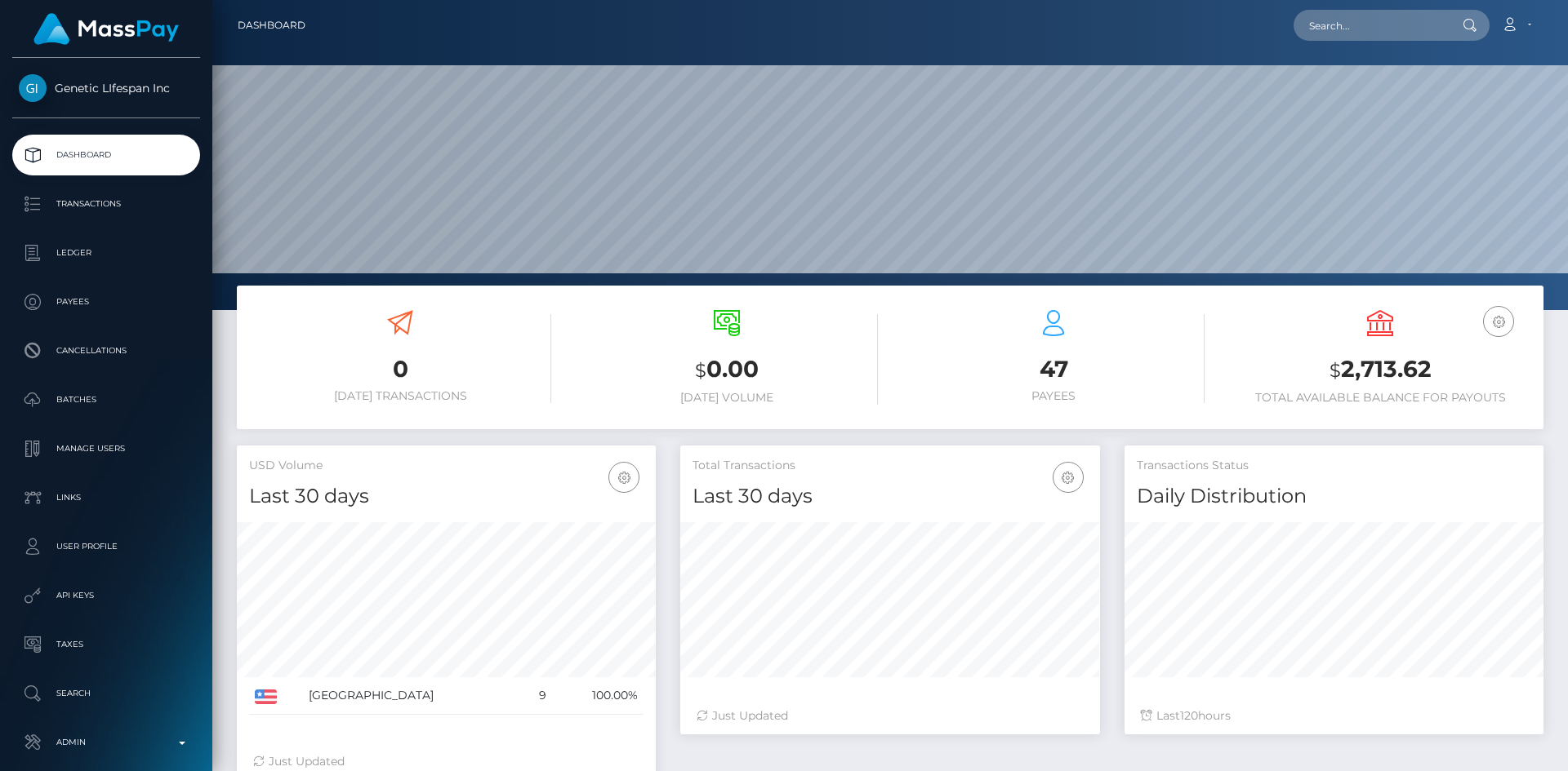
scroll to position [289, 419]
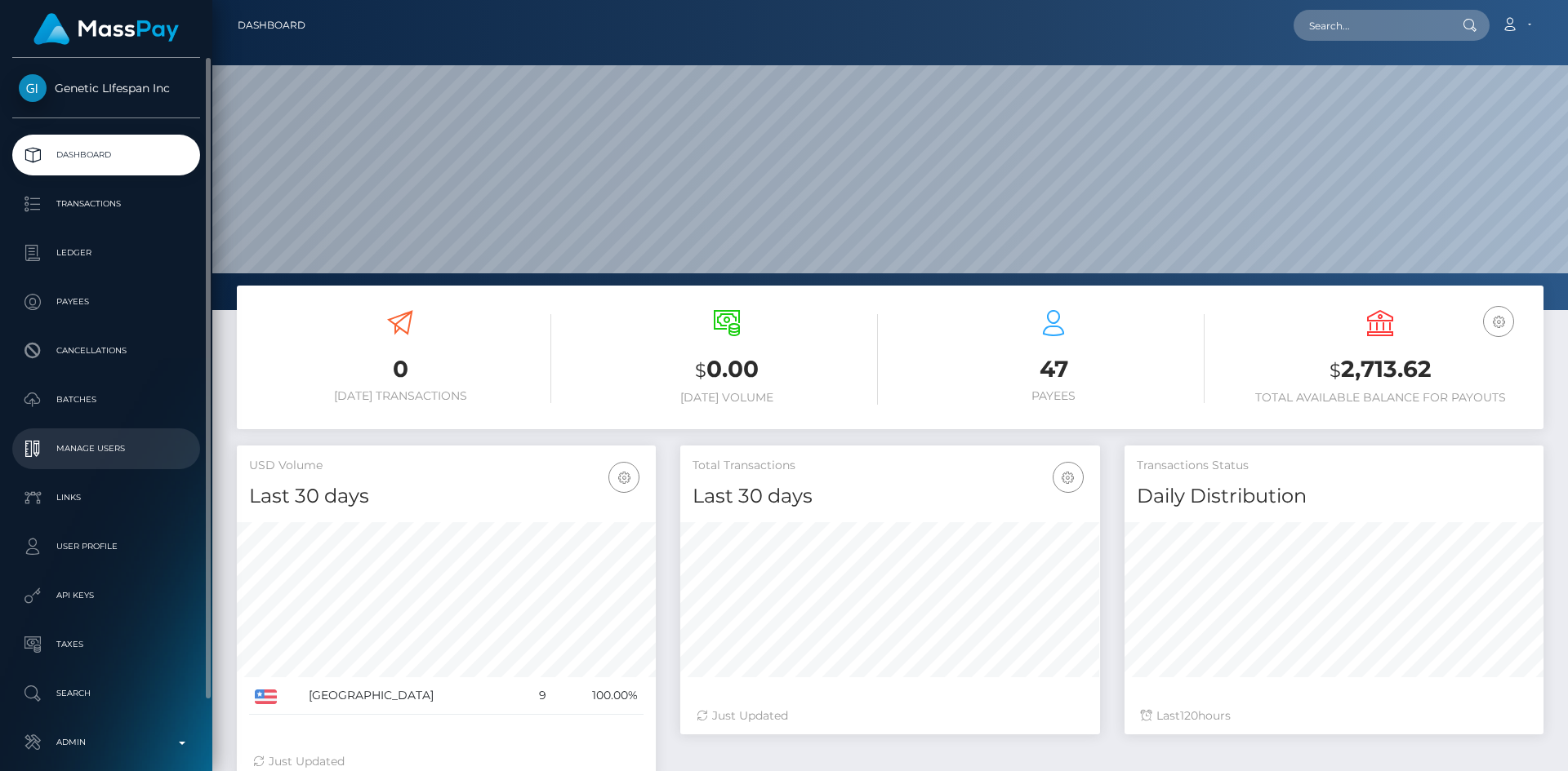
click at [128, 454] on p "Manage Users" at bounding box center [107, 448] width 175 height 24
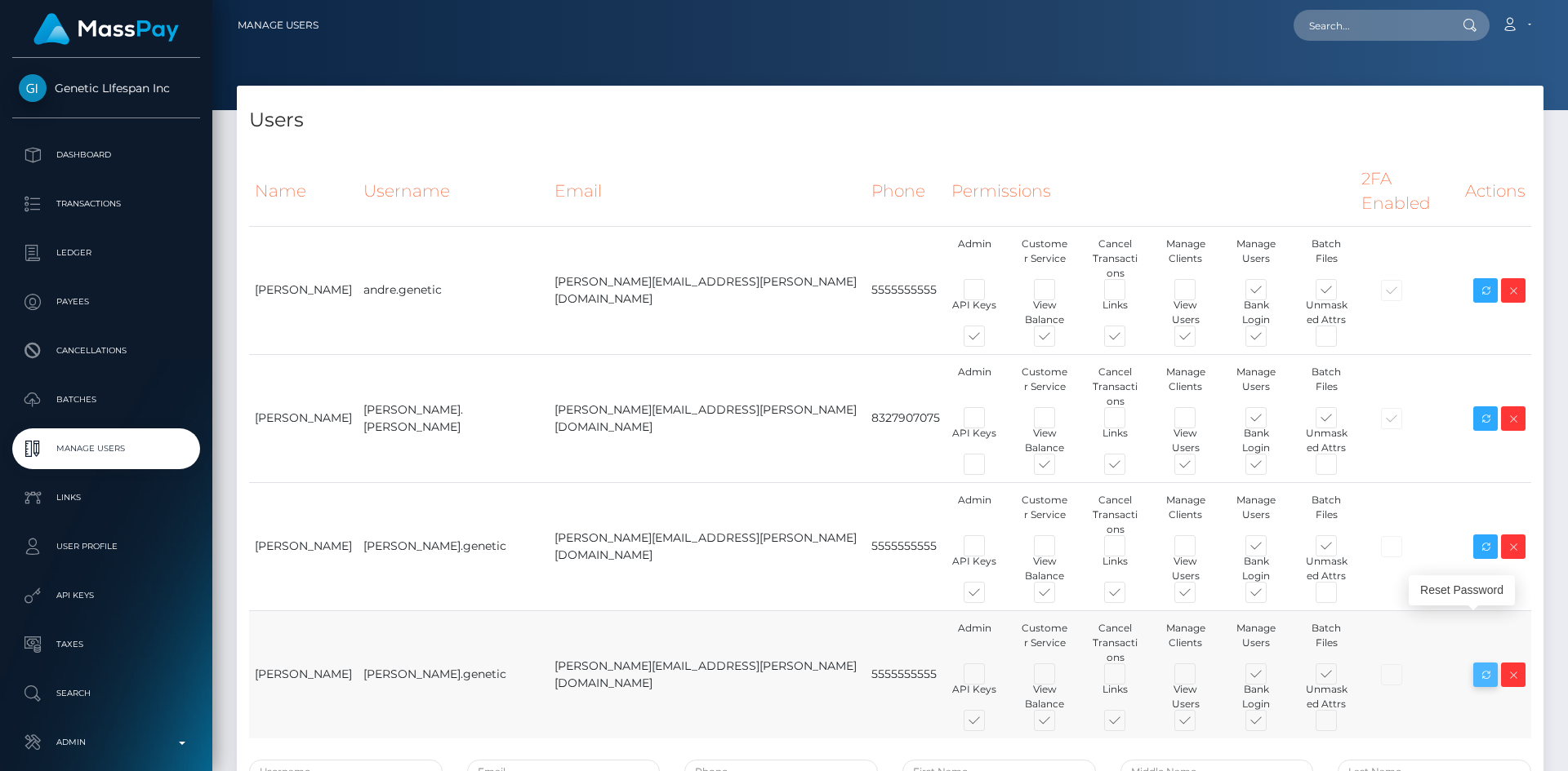
click at [1490, 665] on icon at bounding box center [1485, 675] width 19 height 20
click at [1316, 15] on input "text" at bounding box center [1371, 25] width 154 height 31
paste input "MSPec2b1fc475ed1cc"
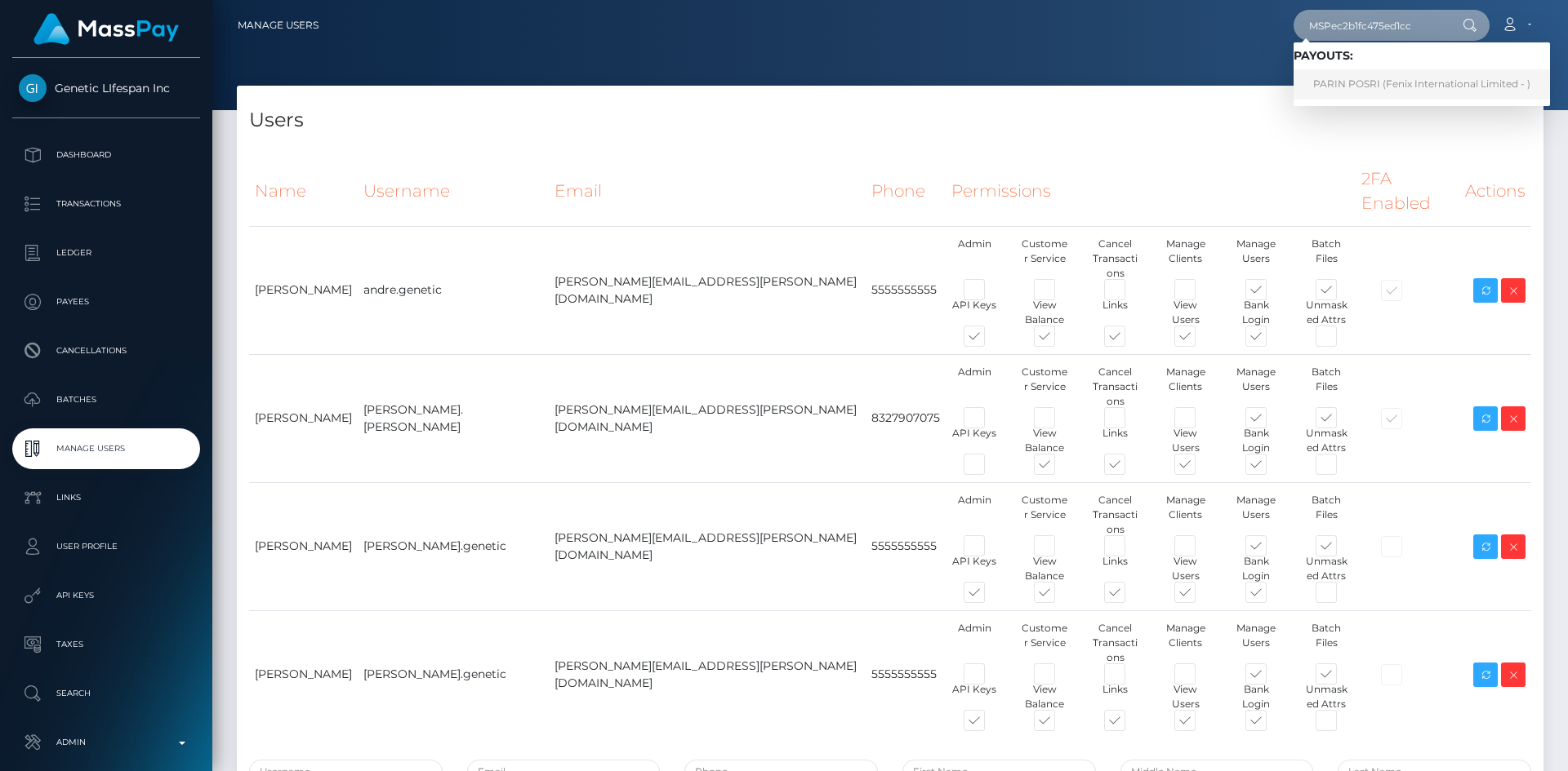
type input "MSPec2b1fc475ed1cc"
click at [1359, 86] on link "PARIN POSRI (Fenix International Limited - )" at bounding box center [1422, 84] width 257 height 30
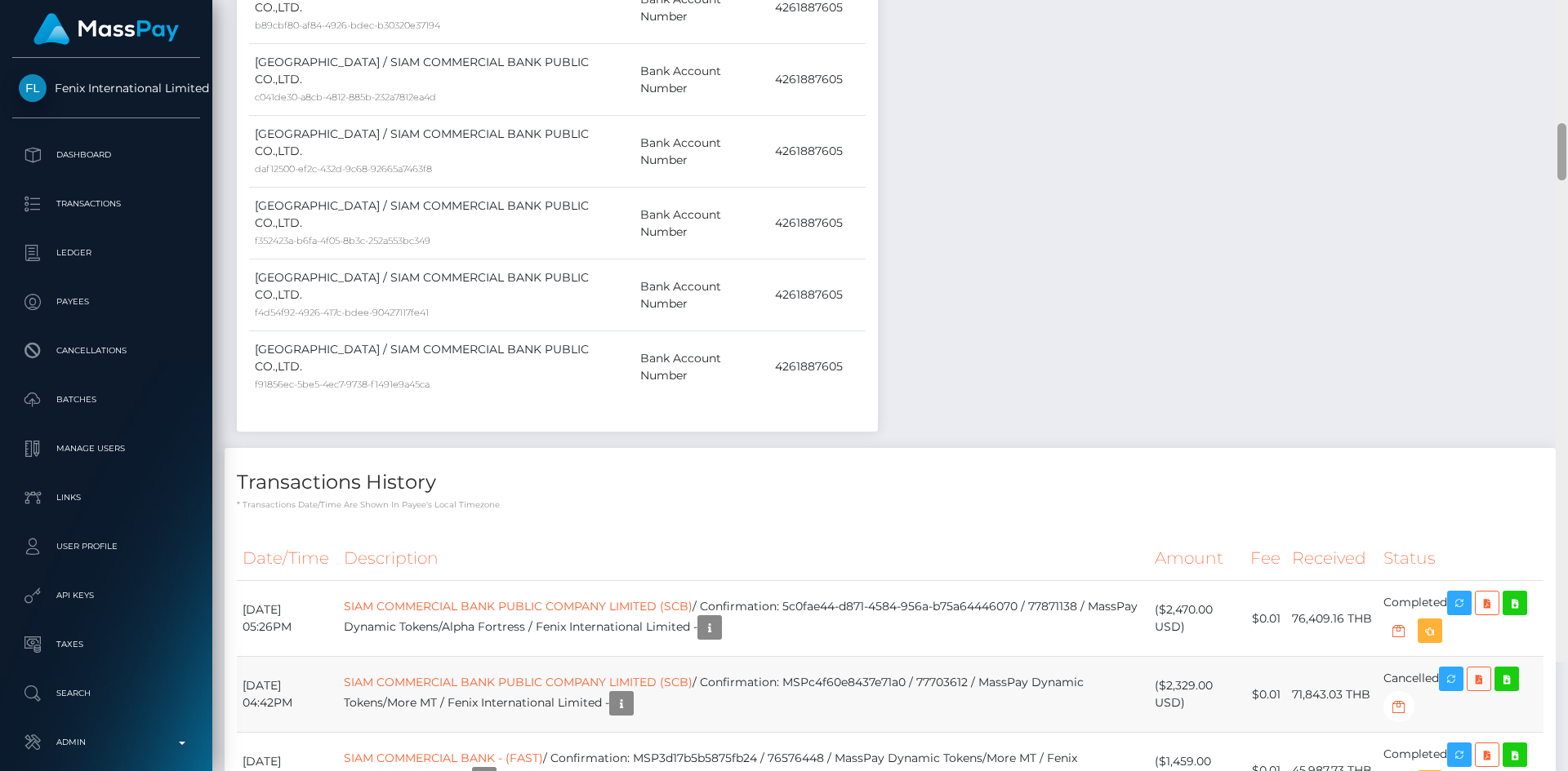
scroll to position [3249, 0]
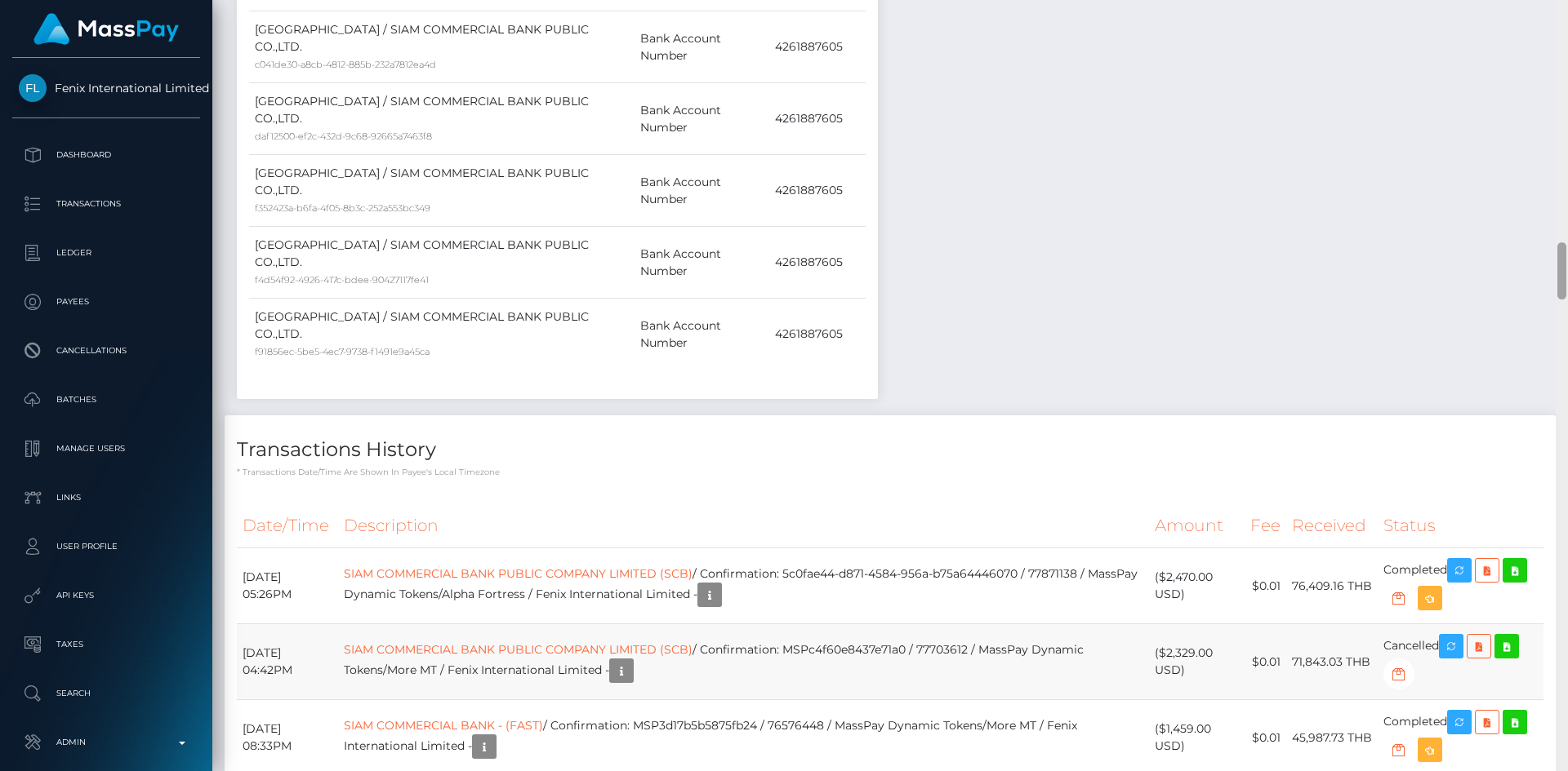
drag, startPoint x: 1563, startPoint y: 37, endPoint x: 1542, endPoint y: 268, distance: 232.0
click at [1542, 268] on div "Customer Profile Loading... Loading..." at bounding box center [890, 386] width 1355 height 771
click at [1463, 560] on icon "button" at bounding box center [1459, 570] width 19 height 20
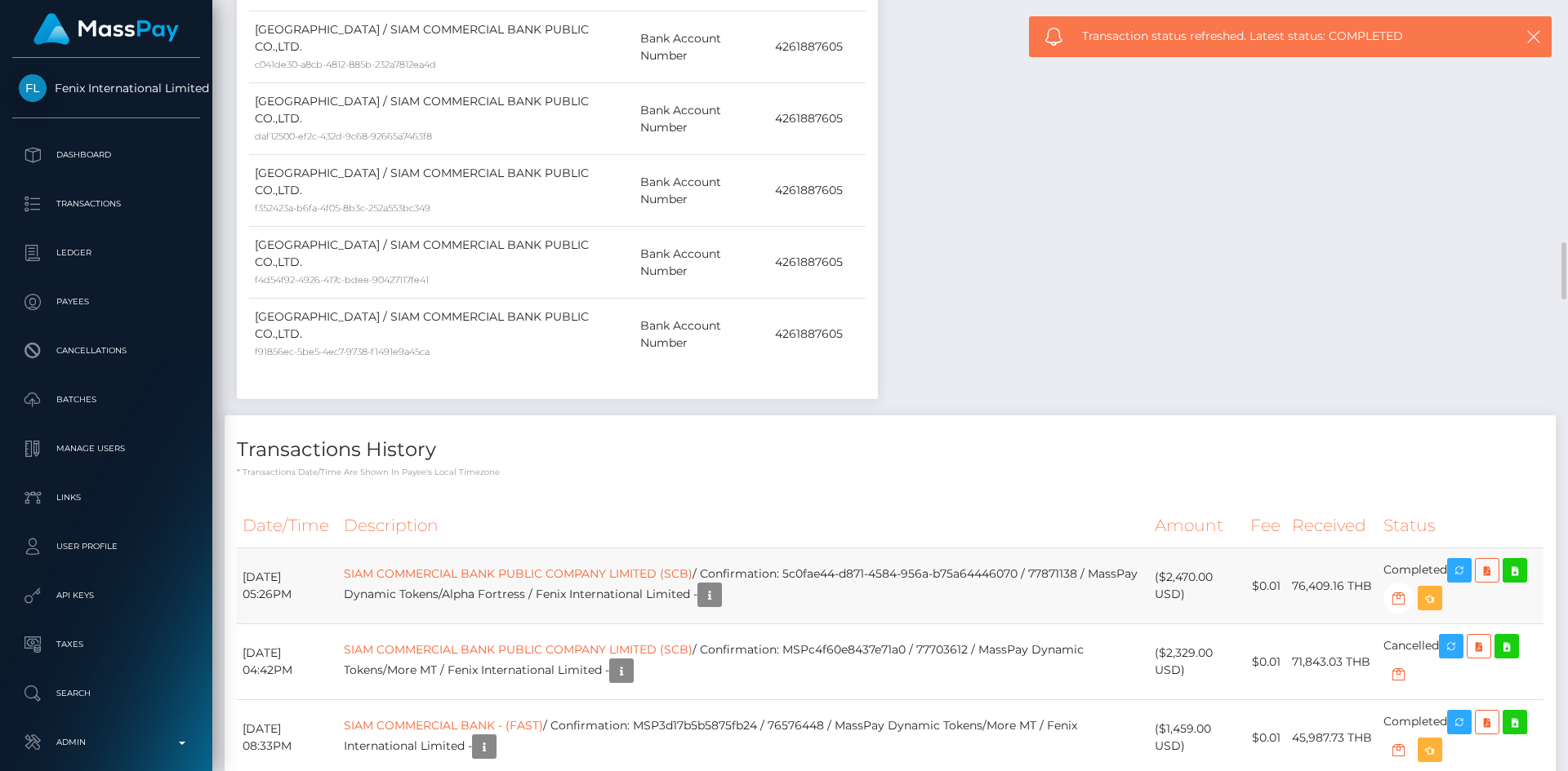
click at [943, 548] on td "SIAM COMMERCIAL BANK PUBLIC COMPANY LIMITED (SCB) / Confirmation: 5c0fae44-d871…" at bounding box center [743, 585] width 810 height 76
copy td "SIAM COMMERCIAL BANK PUBLIC COMPANY LIMITED (SCB) / Confirmation: 5c0fae44-d871…"
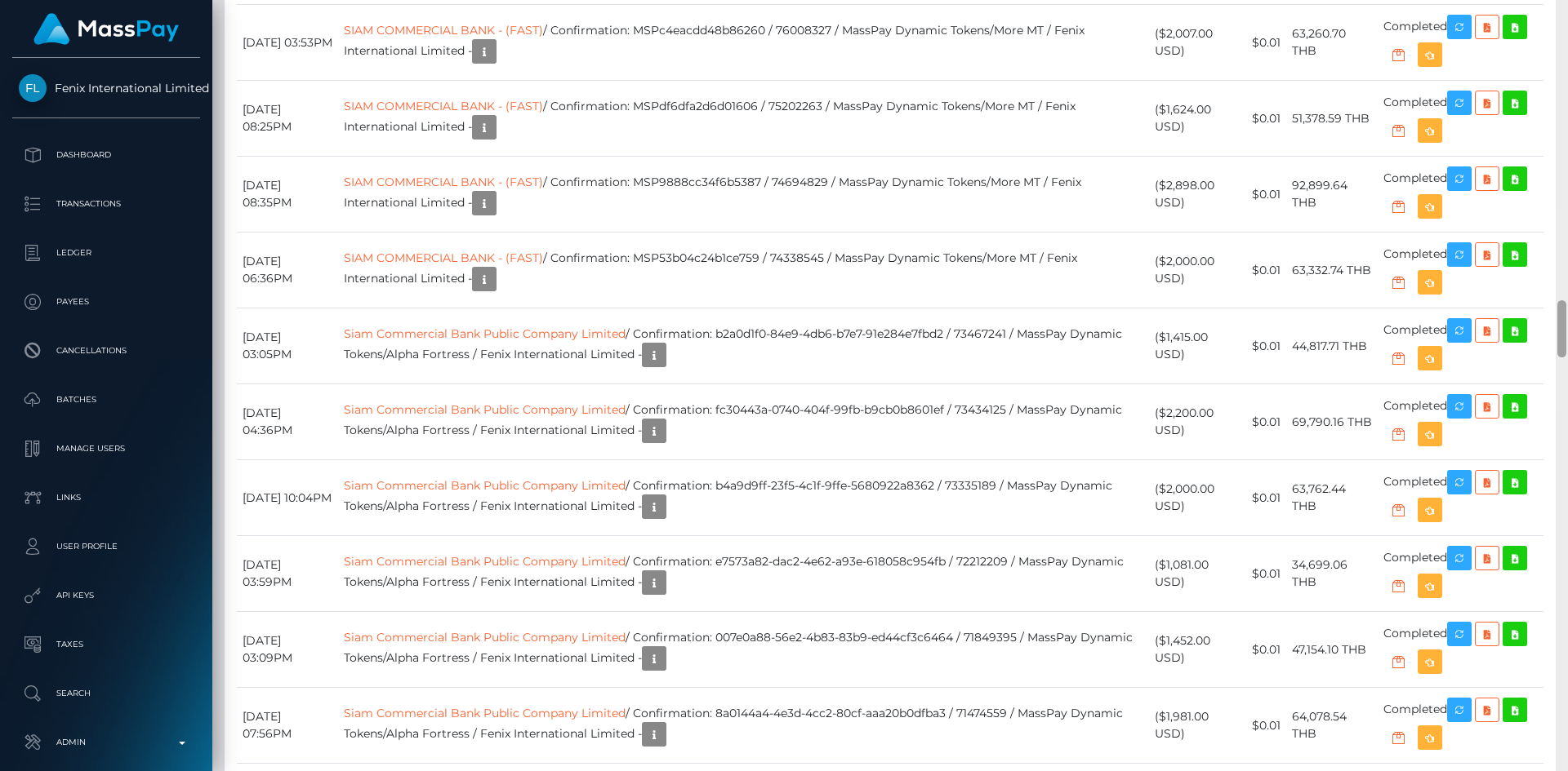
click at [1567, 279] on div at bounding box center [1561, 386] width 13 height 771
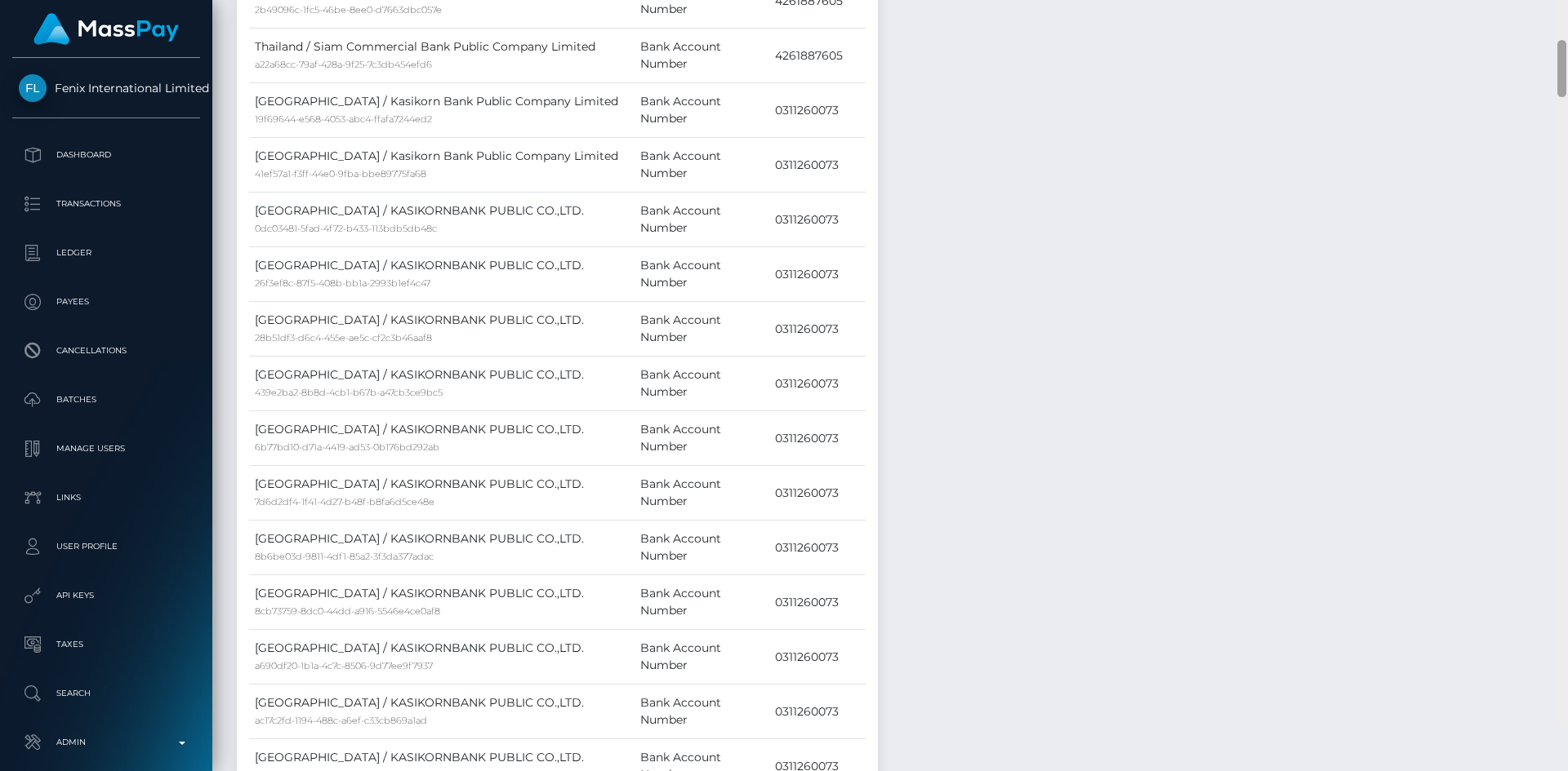
scroll to position [0, 0]
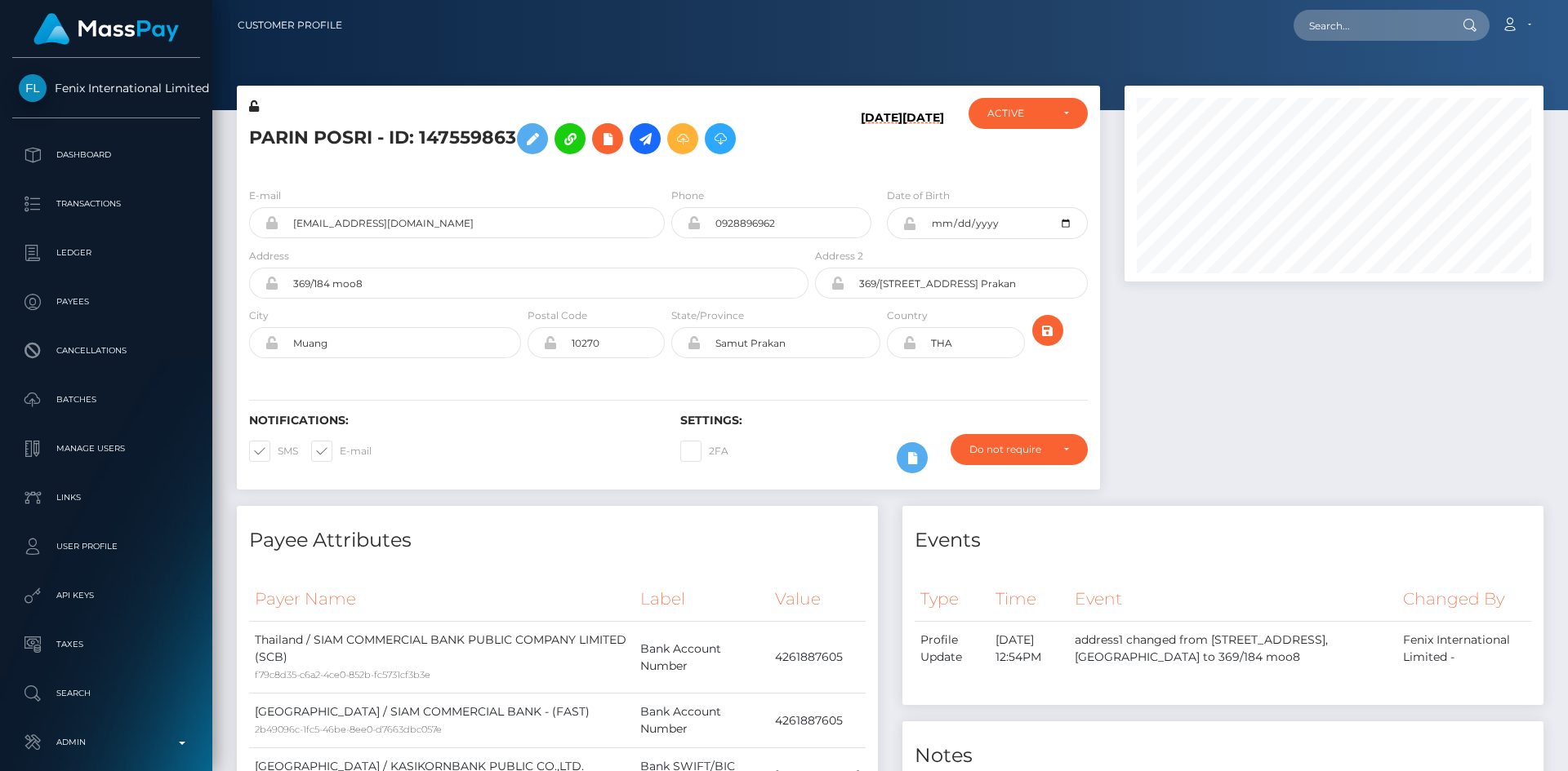
drag, startPoint x: 1557, startPoint y: 316, endPoint x: 1531, endPoint y: -59, distance: 375.9
click at [1531, 0] on html "Fenix International Limited Dashboard Transactions Ledger Payees" at bounding box center [784, 386] width 1568 height 771
click at [1413, 19] on input "text" at bounding box center [1371, 25] width 154 height 31
paste input "MSPe0c1e66db3b3f59"
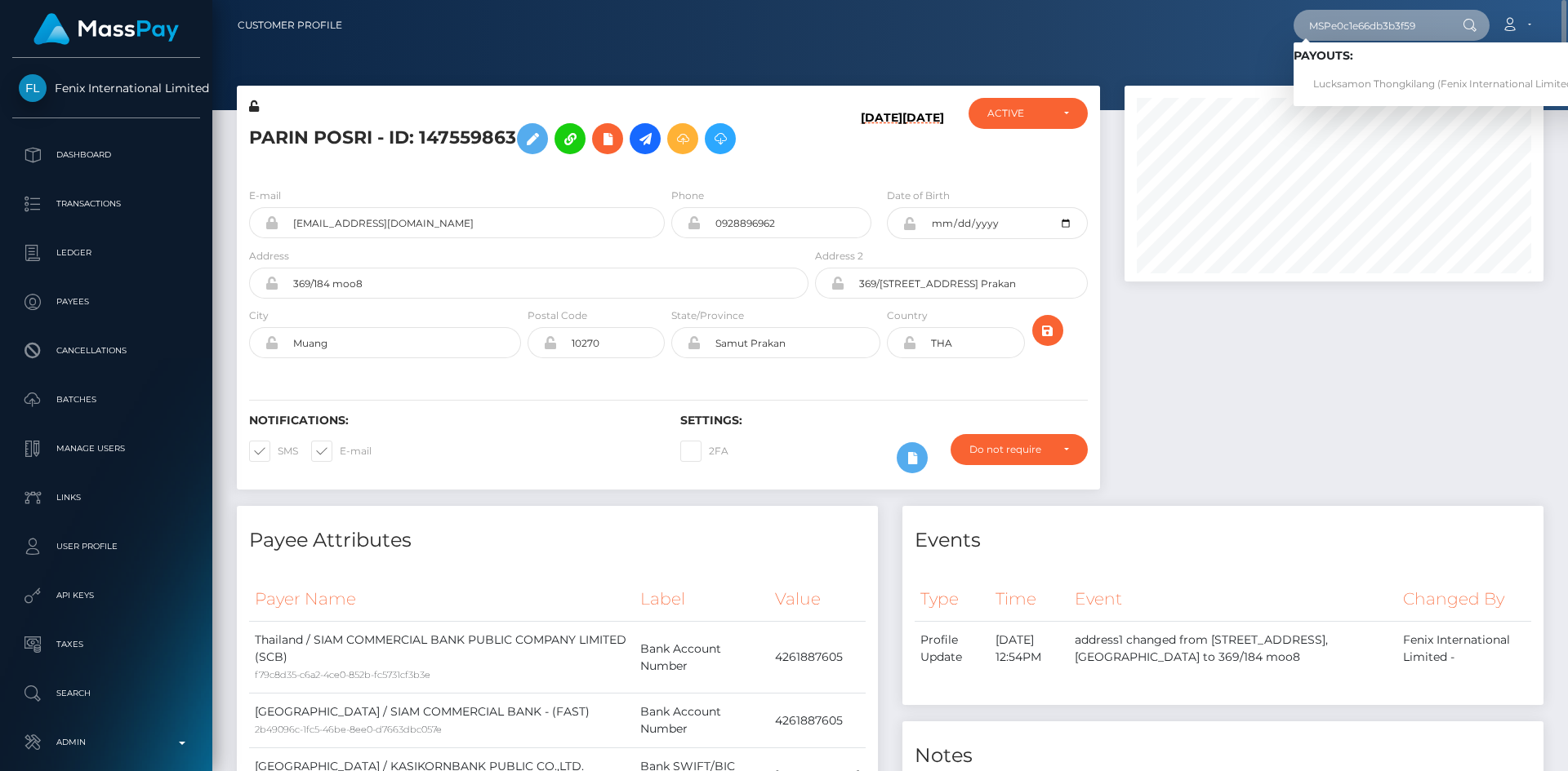
type input "MSPe0c1e66db3b3f59"
click at [1391, 78] on link "Lucksamon Thongkilang (Fenix International Limited - )" at bounding box center [1449, 84] width 311 height 30
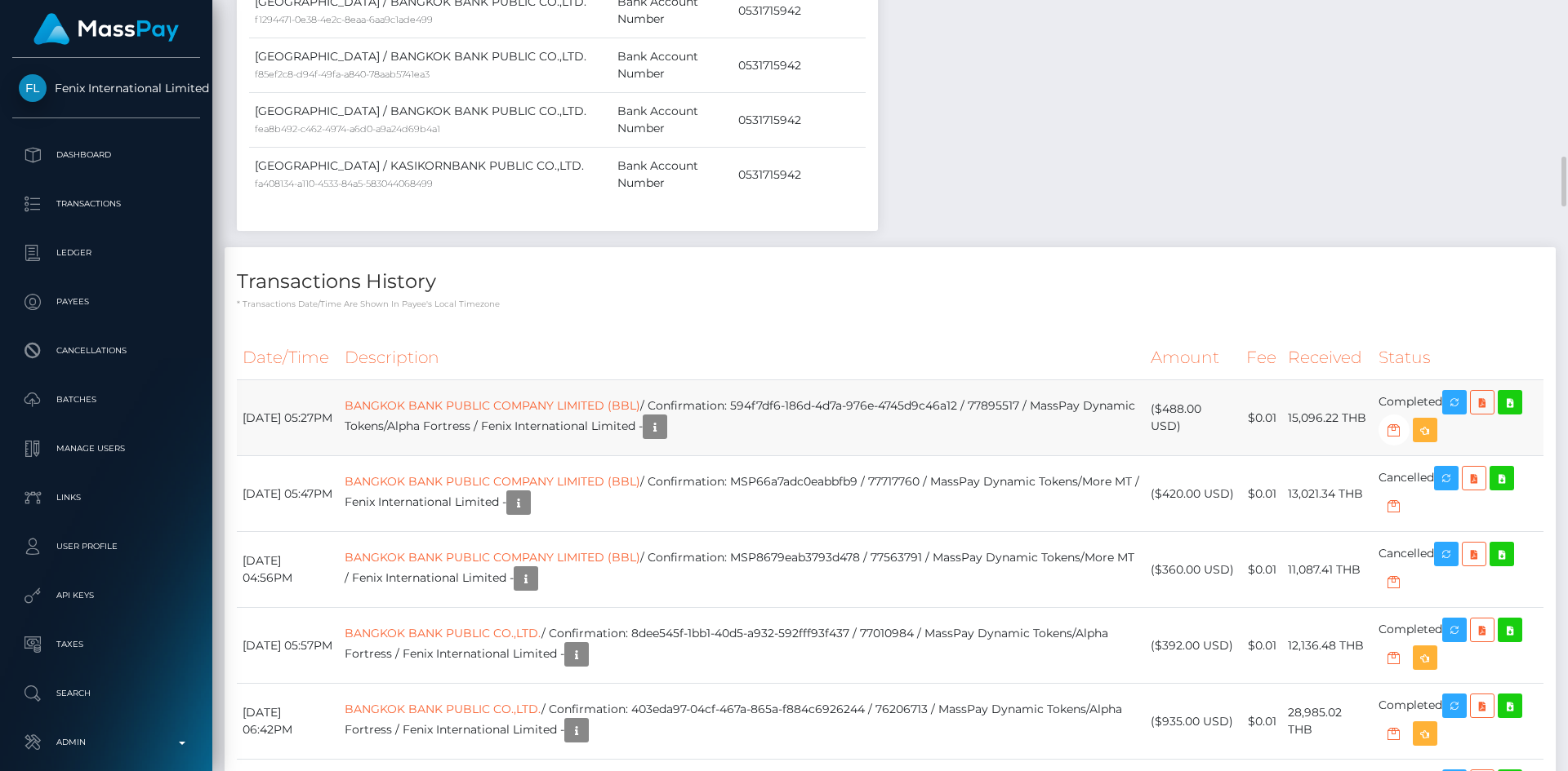
click at [858, 381] on td "BANGKOK BANK PUBLIC COMPANY LIMITED (BBL) / Confirmation: 594f7df6-186d-4d7a-97…" at bounding box center [742, 418] width 806 height 76
copy td "BANGKOK BANK PUBLIC COMPANY LIMITED (BBL) / Confirmation: 594f7df6-186d-4d7a-97…"
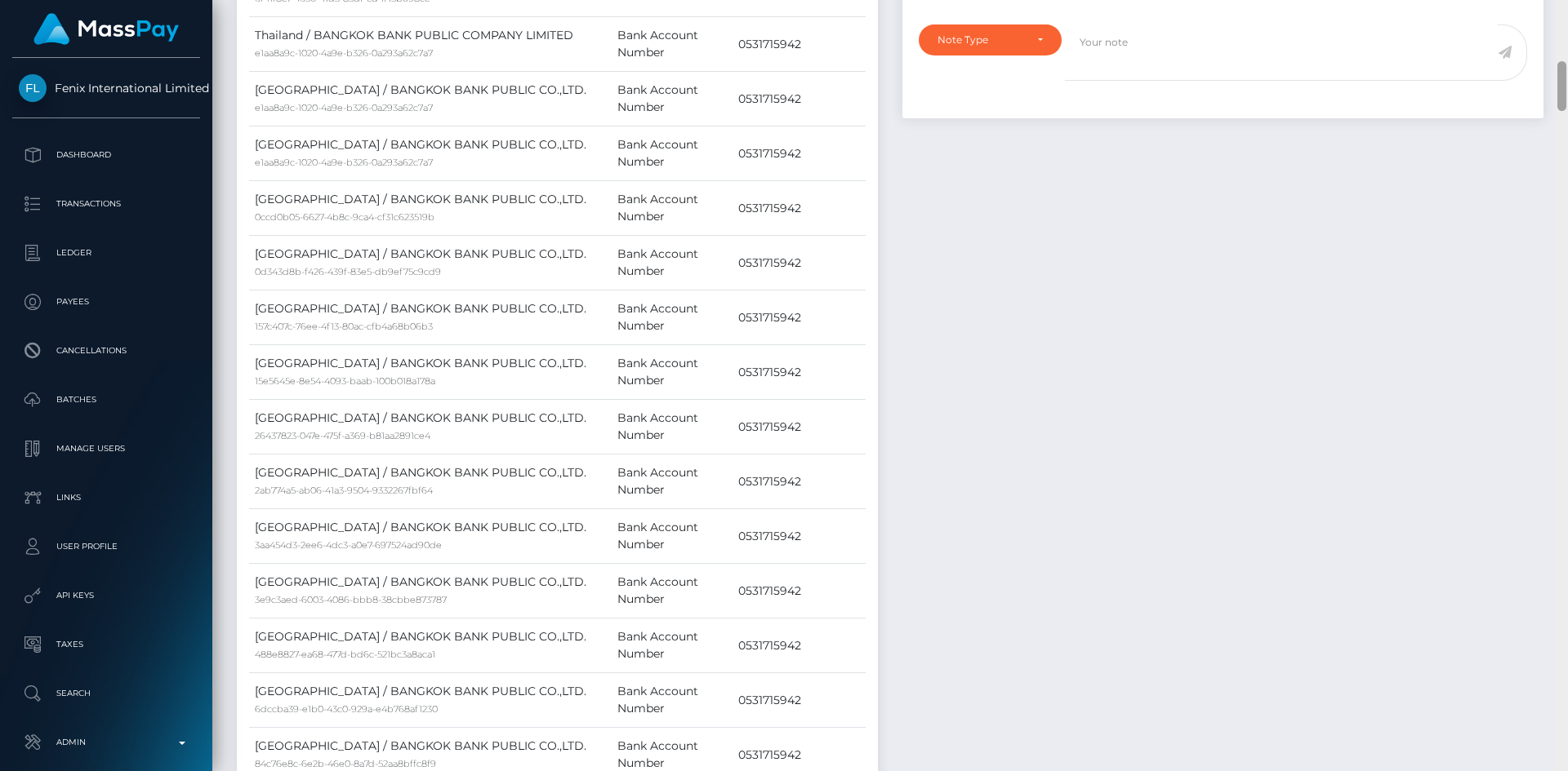
scroll to position [0, 0]
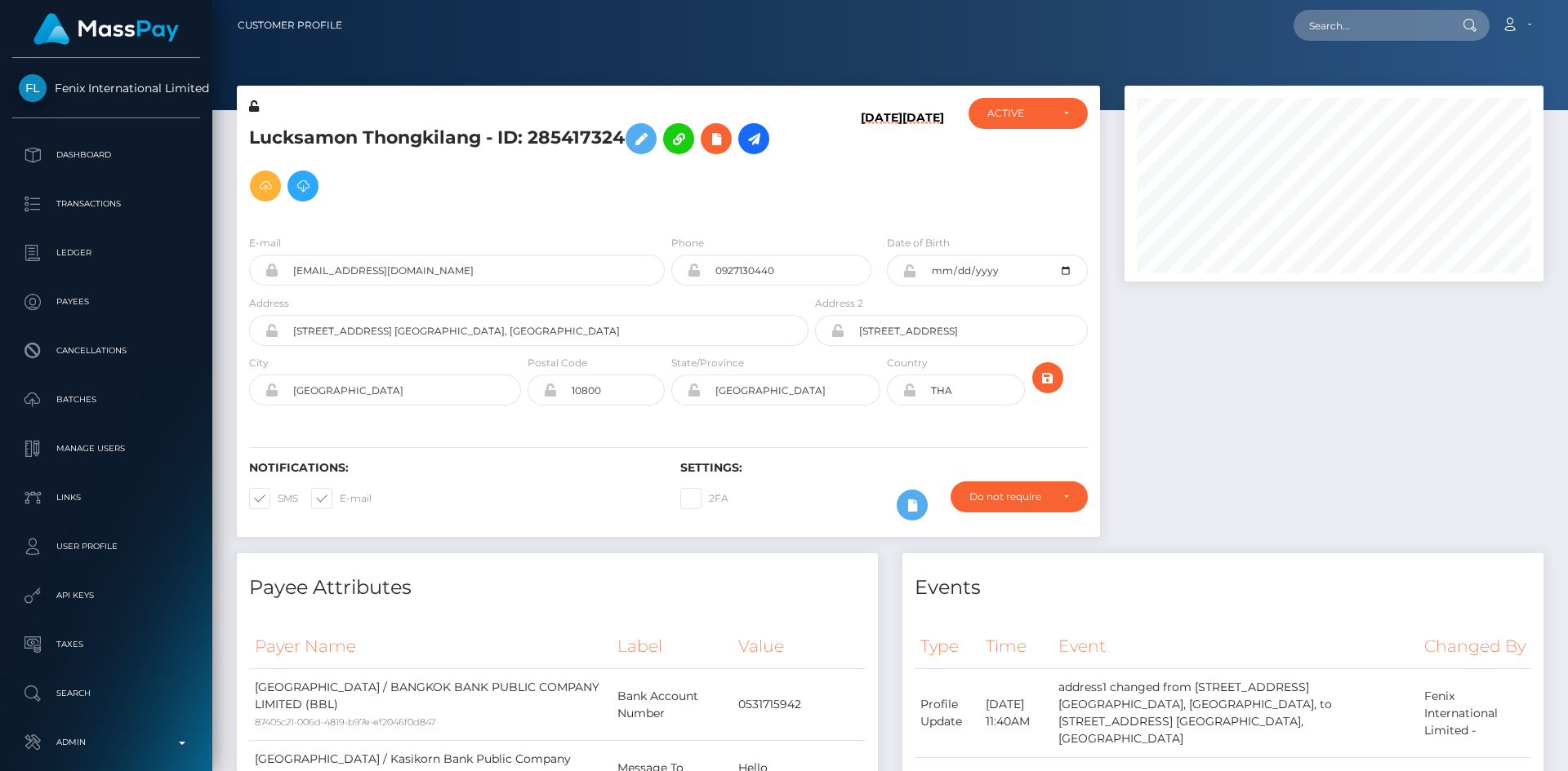
drag, startPoint x: 1563, startPoint y: 181, endPoint x: 1567, endPoint y: -30, distance: 211.0
click at [1567, 0] on html "Fenix International Limited Dashboard Transactions Ledger Payees" at bounding box center [784, 386] width 1568 height 771
click at [1363, 27] on input "text" at bounding box center [1371, 25] width 154 height 31
paste input "MSP4f658fc6fce802b"
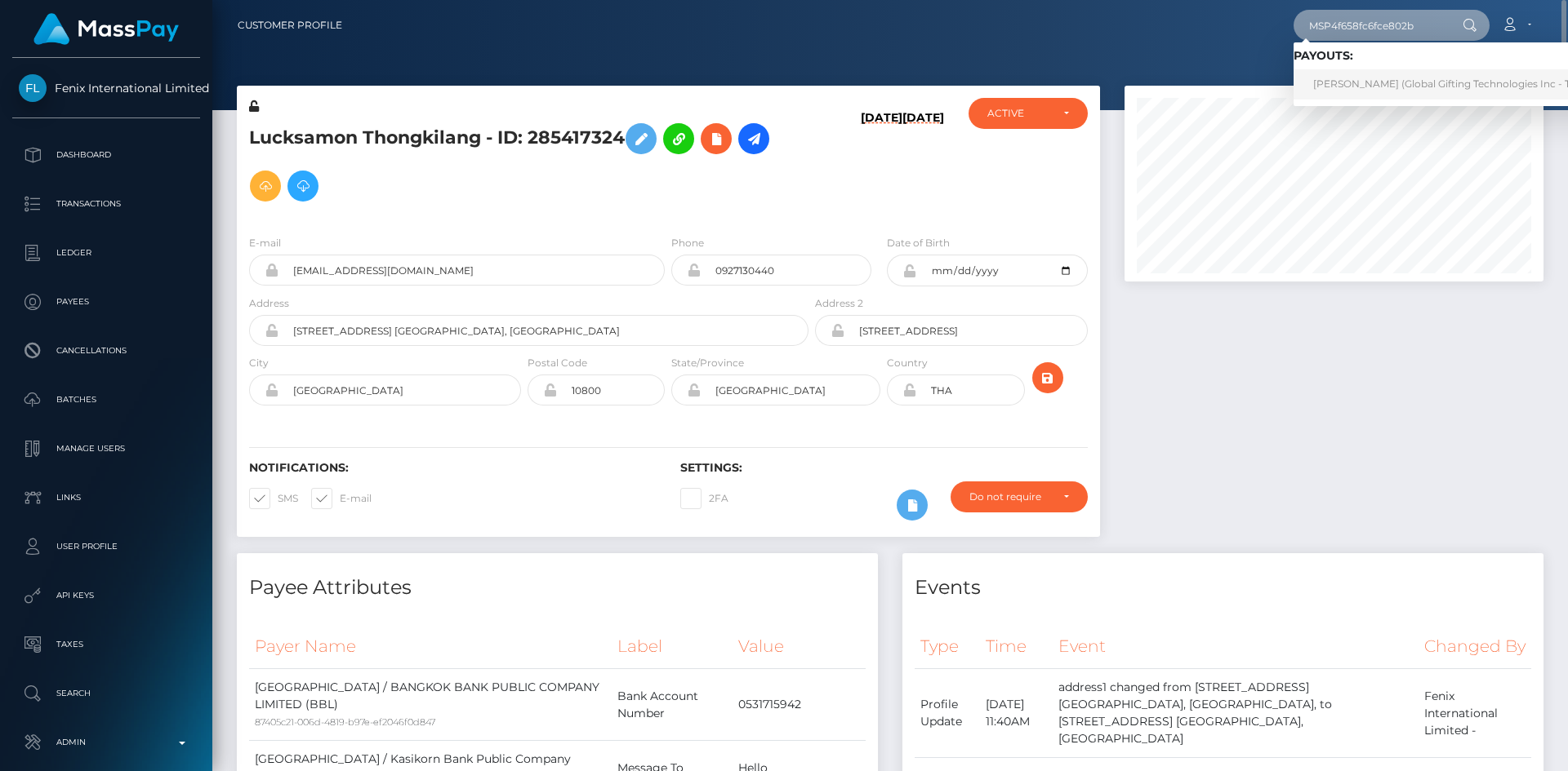
type input "MSP4f658fc6fce802b"
click at [1392, 83] on link "WANWARAN KHANPAISAN (Global Gifting Technologies Inc - Throne)" at bounding box center [1458, 84] width 329 height 30
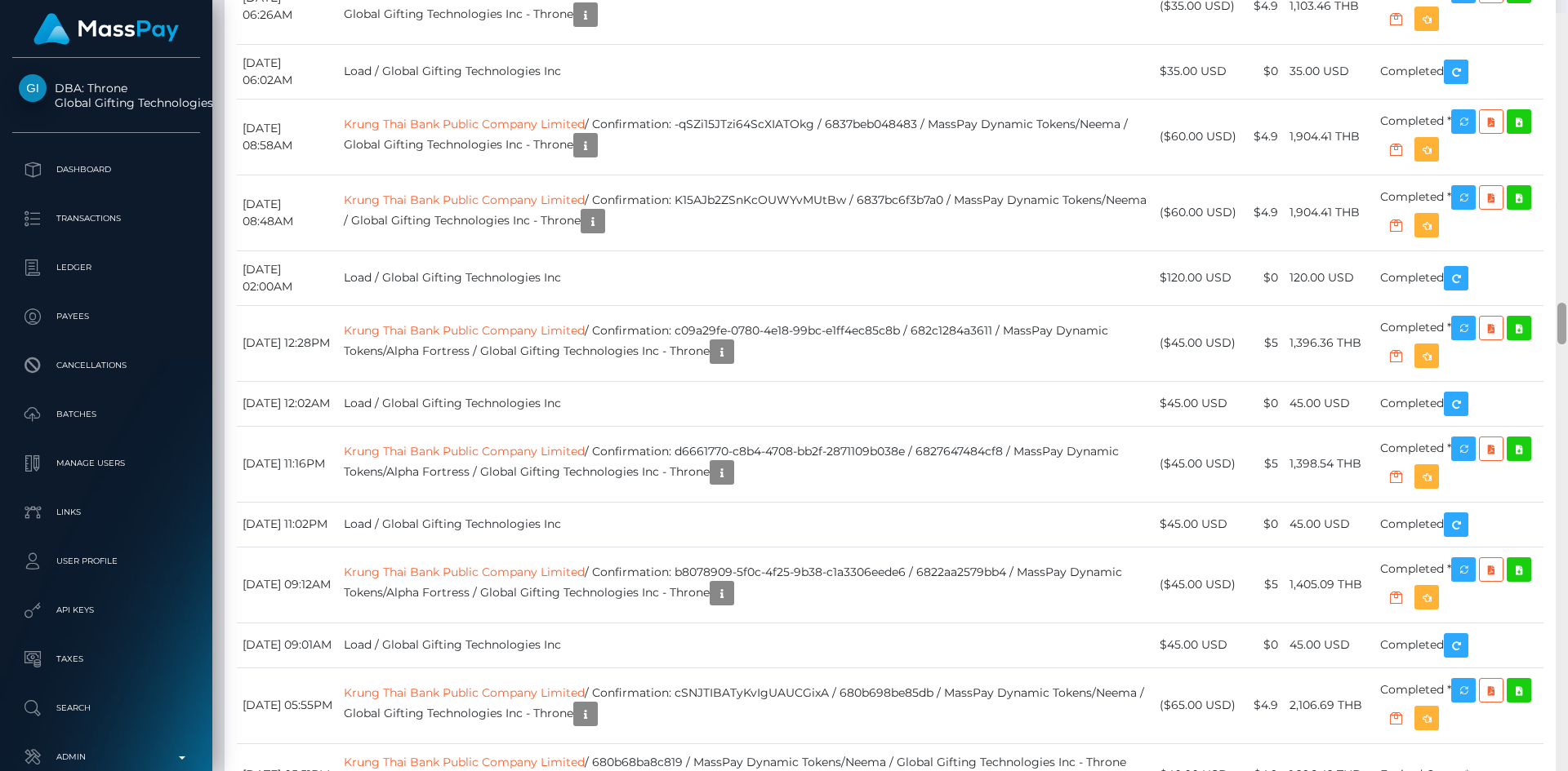
scroll to position [5422, 0]
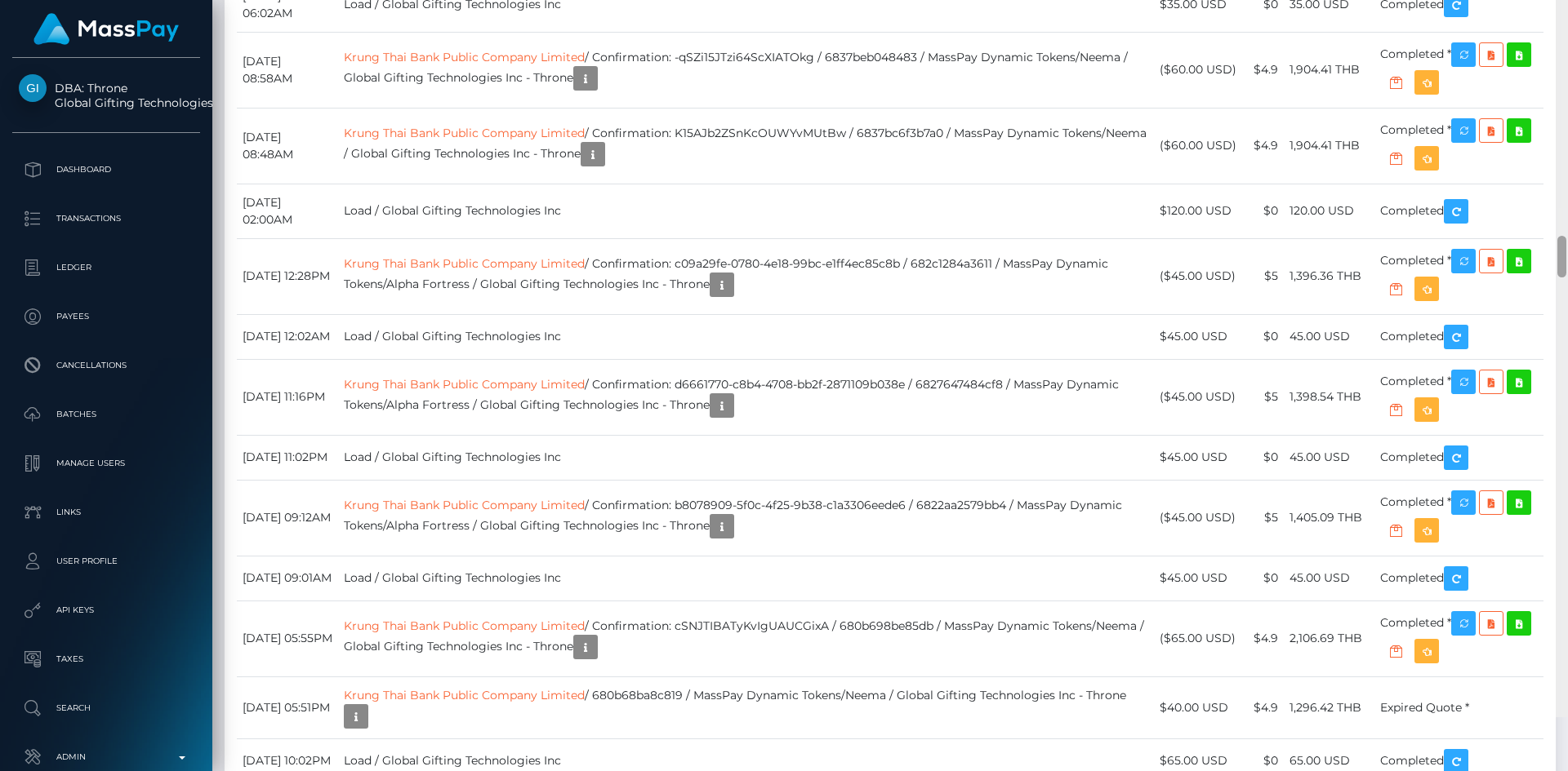
click at [1547, 350] on div "Customer Profile Loading... Loading..." at bounding box center [890, 386] width 1355 height 771
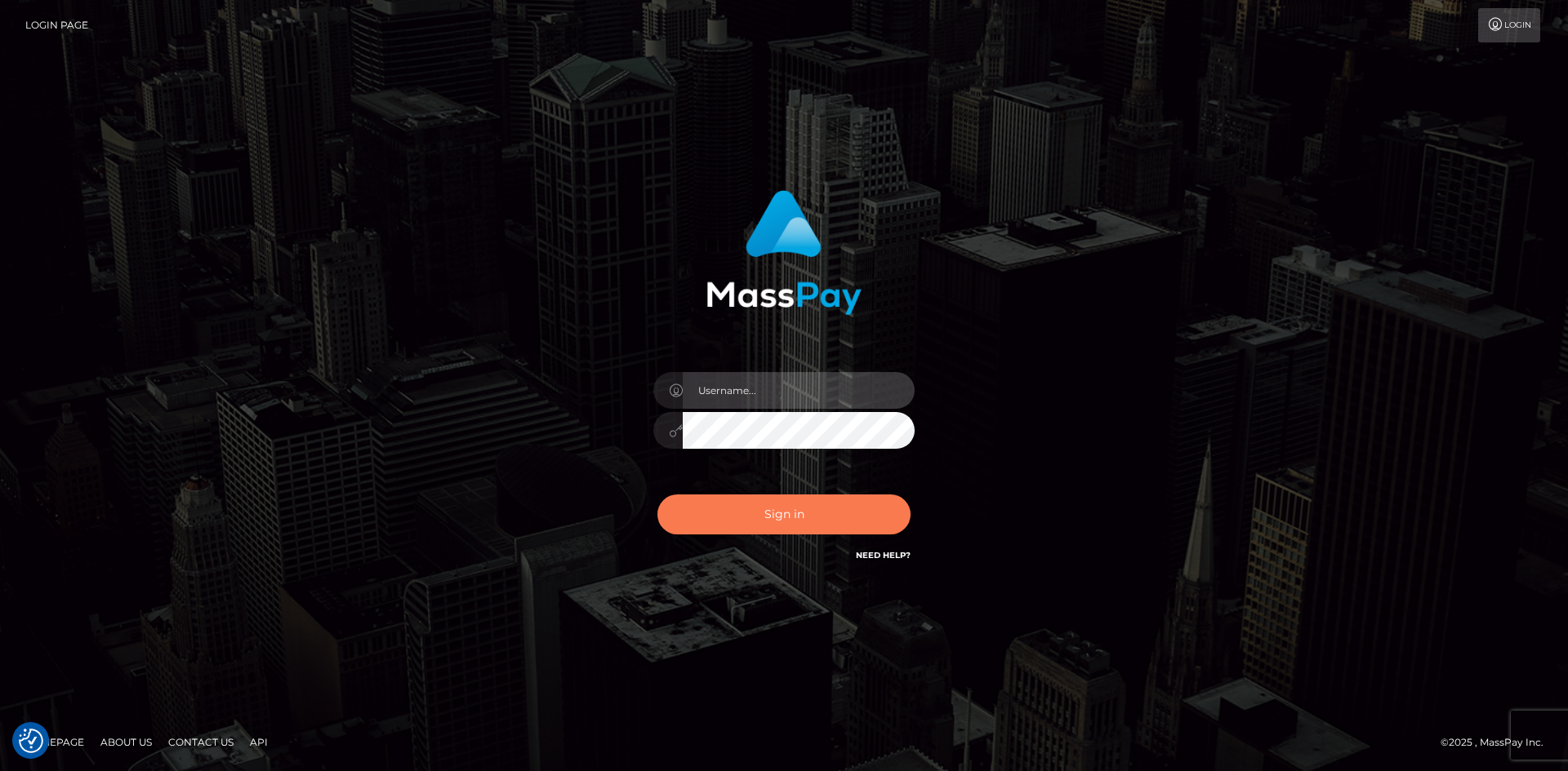
type input "alexstef"
click at [822, 516] on button "Sign in" at bounding box center [783, 514] width 253 height 40
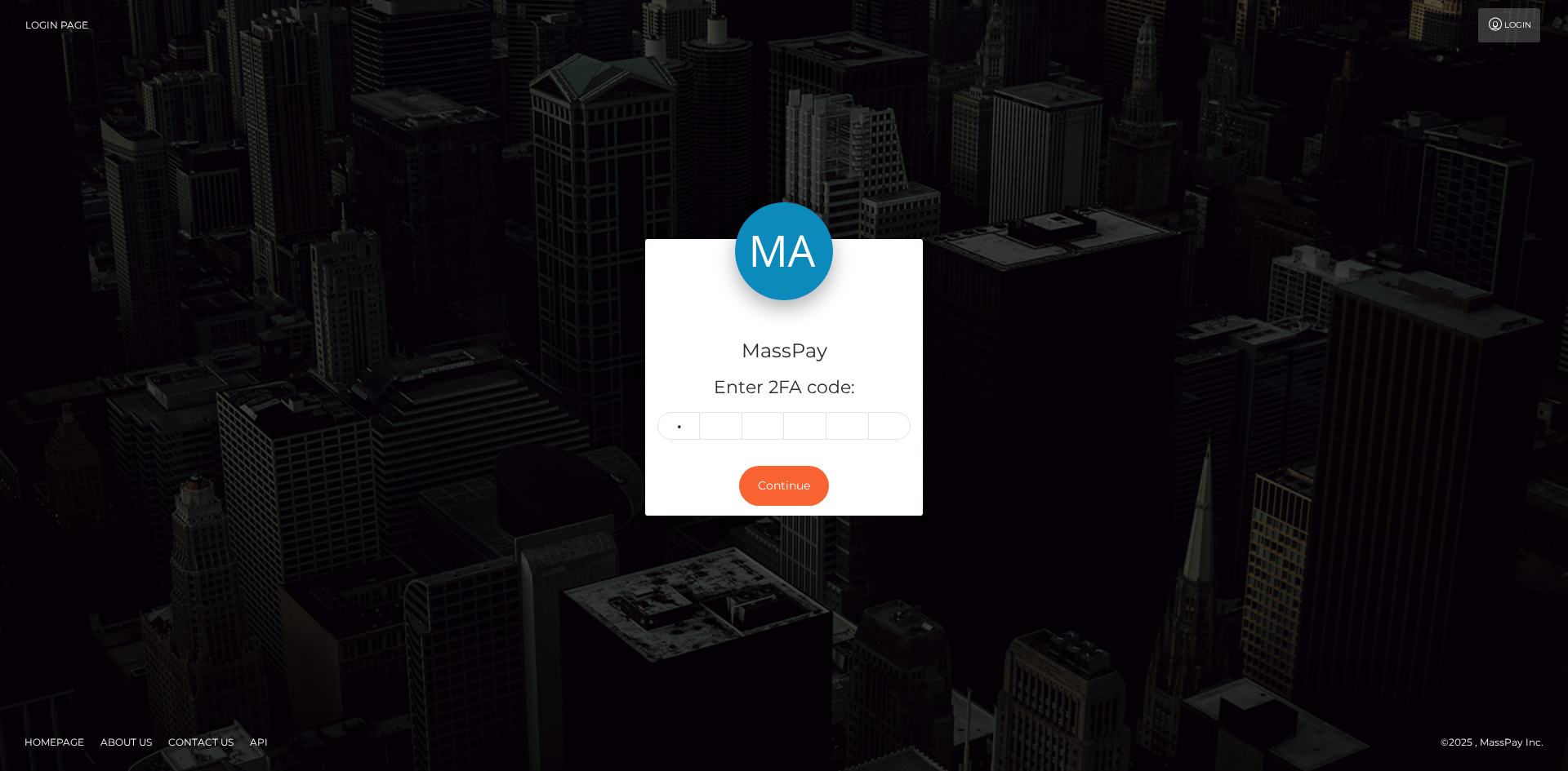
type input "2"
type input "3"
type input "0"
type input "2"
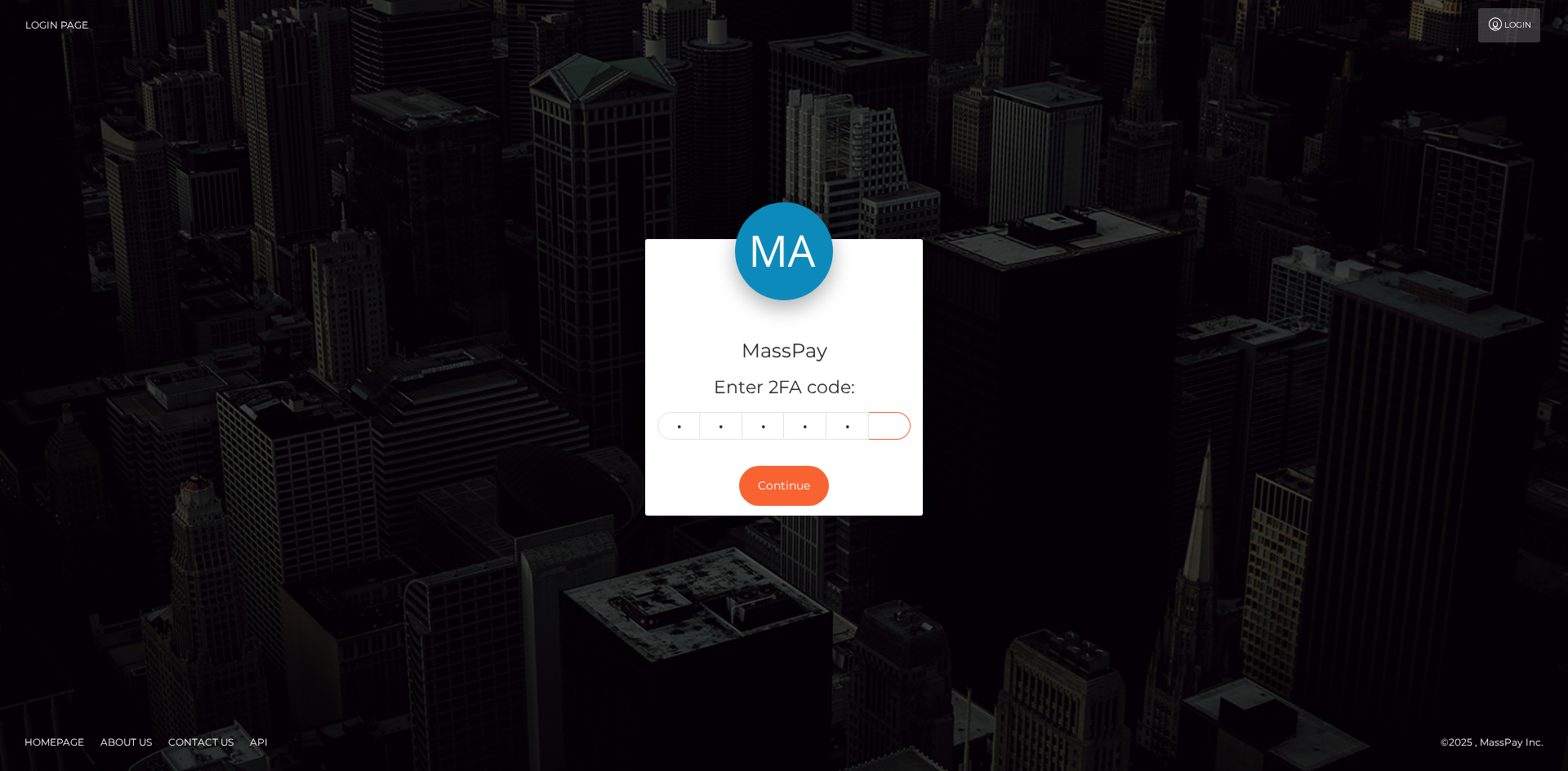
type input "7"
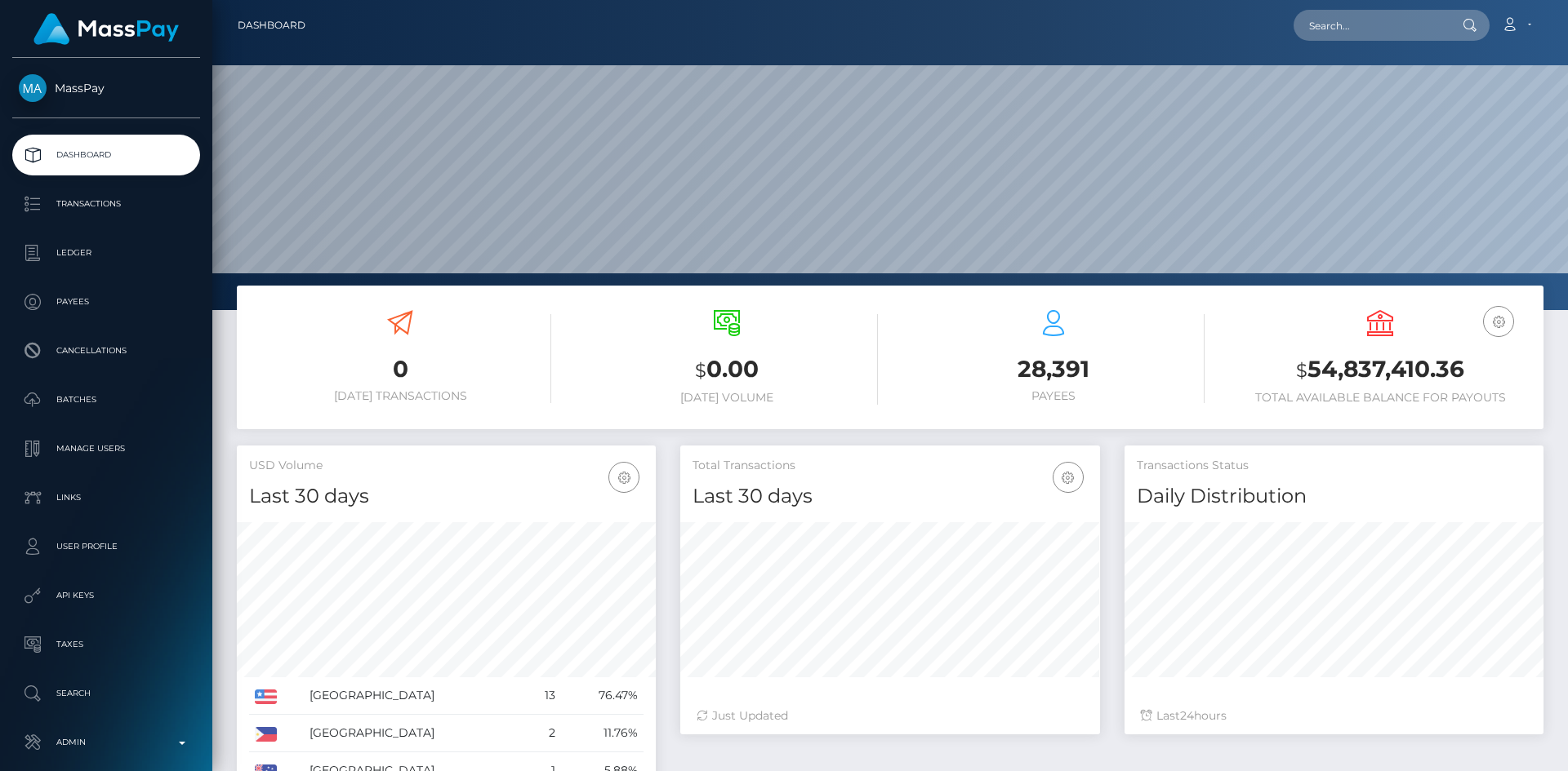
scroll to position [289, 419]
click at [1336, 36] on input "text" at bounding box center [1371, 25] width 154 height 31
paste input "MSPfa54571b2b58c7d"
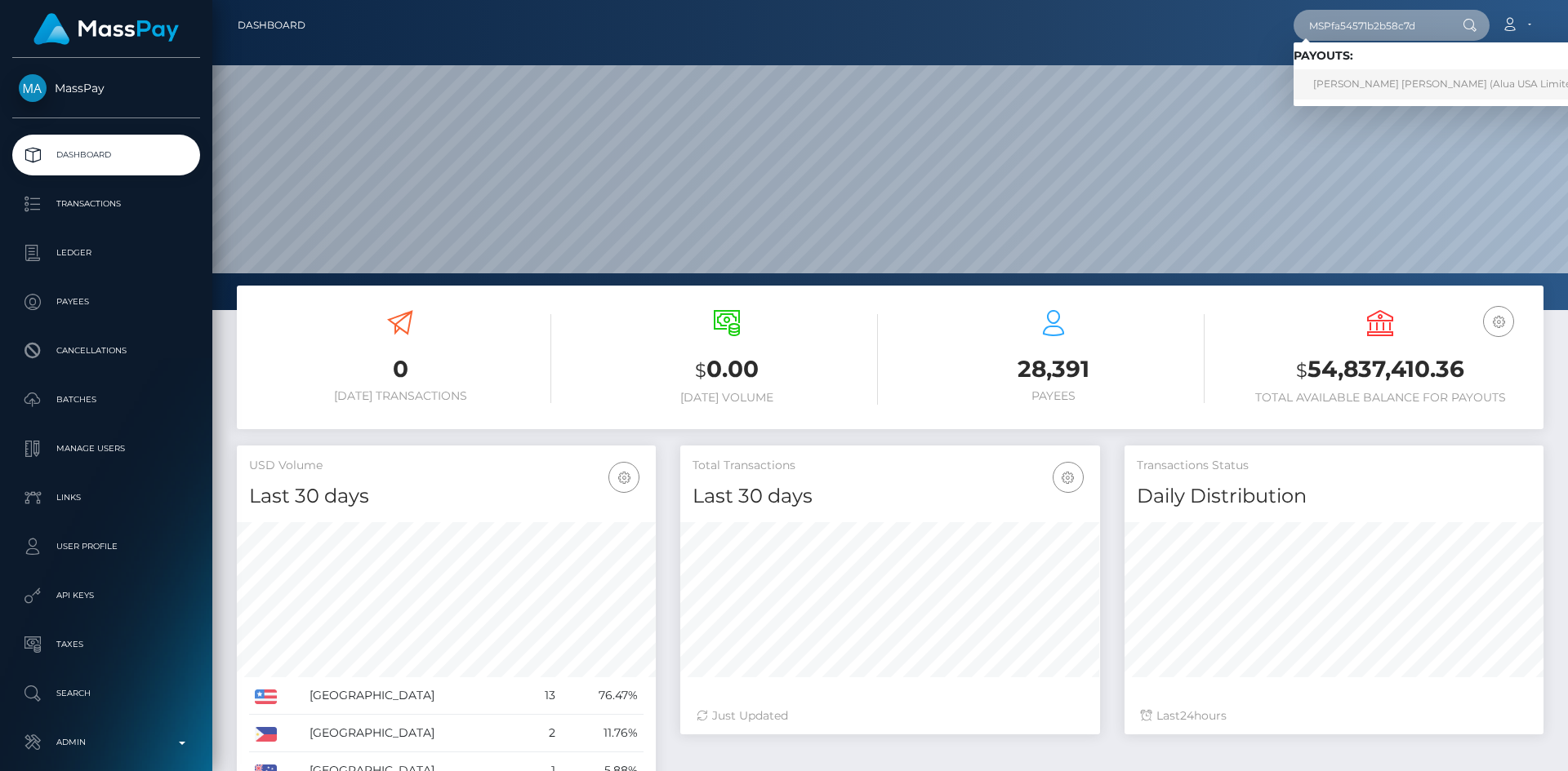
type input "MSPfa54571b2b58c7d"
click at [1361, 79] on link "christian ralph casulla (Alua USA Limited - )" at bounding box center [1452, 84] width 316 height 30
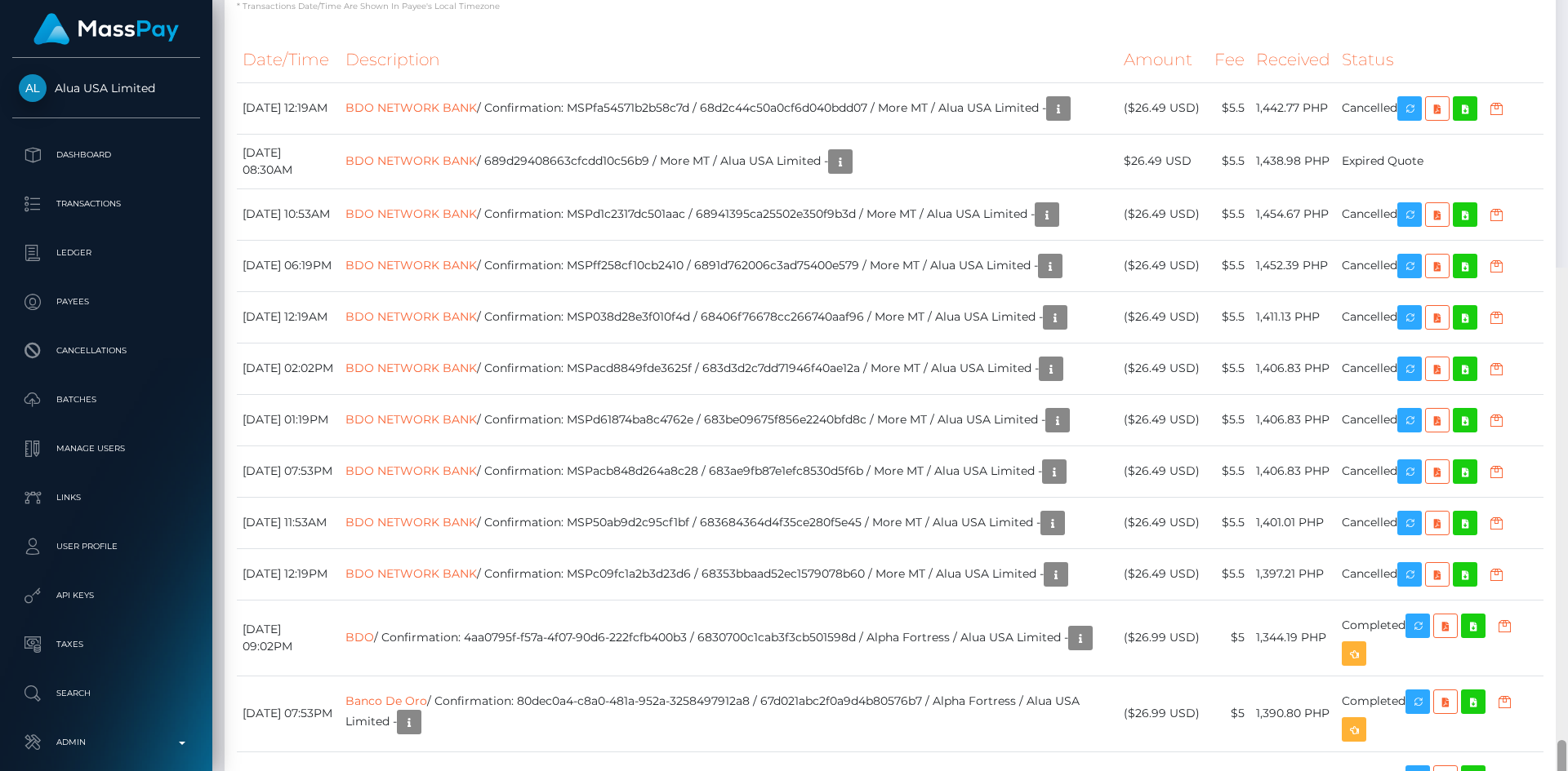
scroll to position [1126, 0]
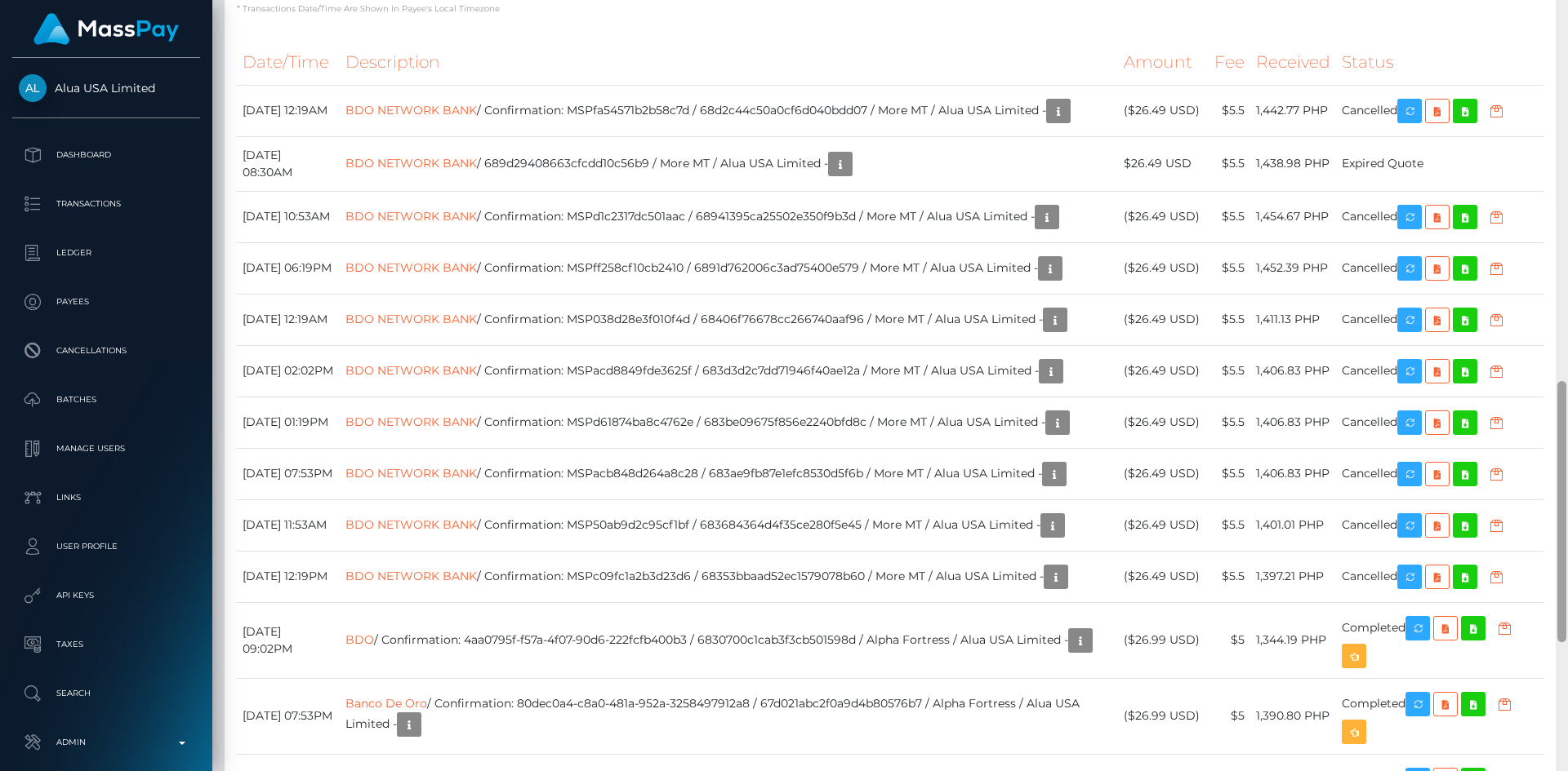
drag, startPoint x: 0, startPoint y: 0, endPoint x: 1567, endPoint y: 453, distance: 1631.2
click at [1567, 453] on div at bounding box center [1561, 386] width 13 height 771
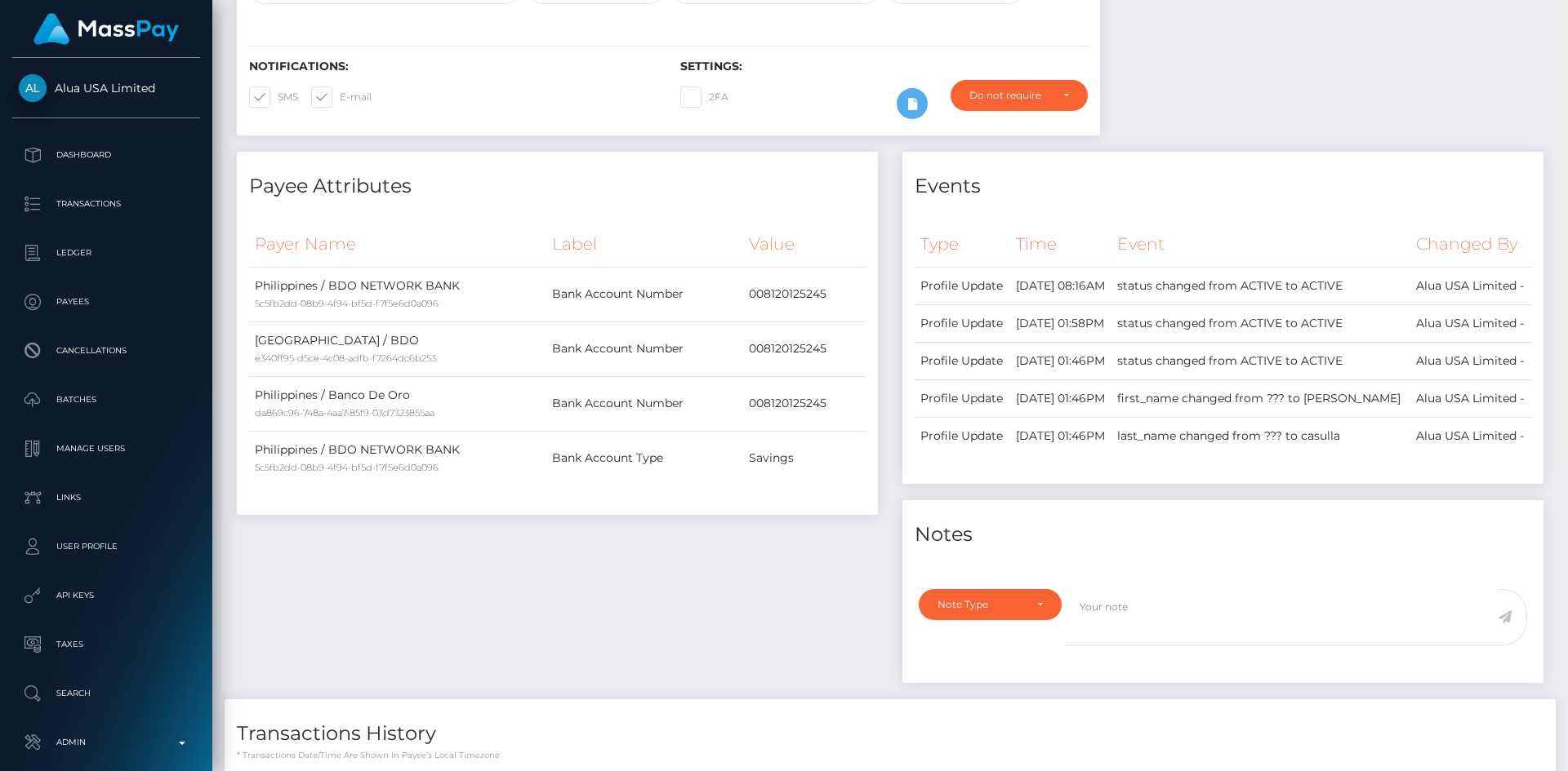
scroll to position [0, 0]
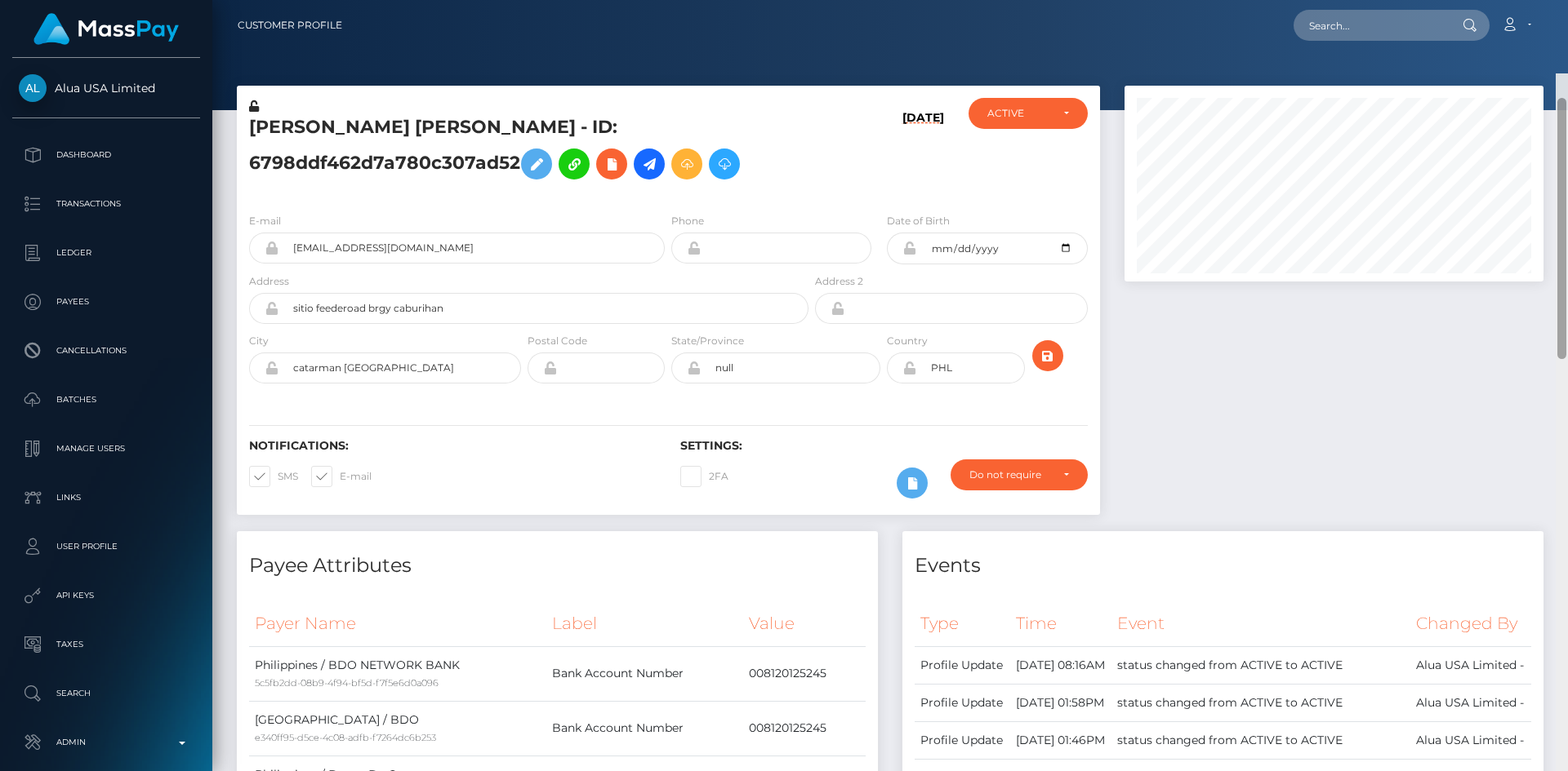
drag, startPoint x: 1561, startPoint y: 397, endPoint x: 1567, endPoint y: -71, distance: 468.0
click at [1567, 0] on html "Alua USA Limited Dashboard Transactions Ledger Payees Batches" at bounding box center [784, 386] width 1568 height 771
click at [1428, 34] on input "text" at bounding box center [1371, 25] width 154 height 31
paste input "MSPe51fa8119de088d"
click at [1325, 20] on input "MSPe51fa8119de088d" at bounding box center [1371, 25] width 154 height 31
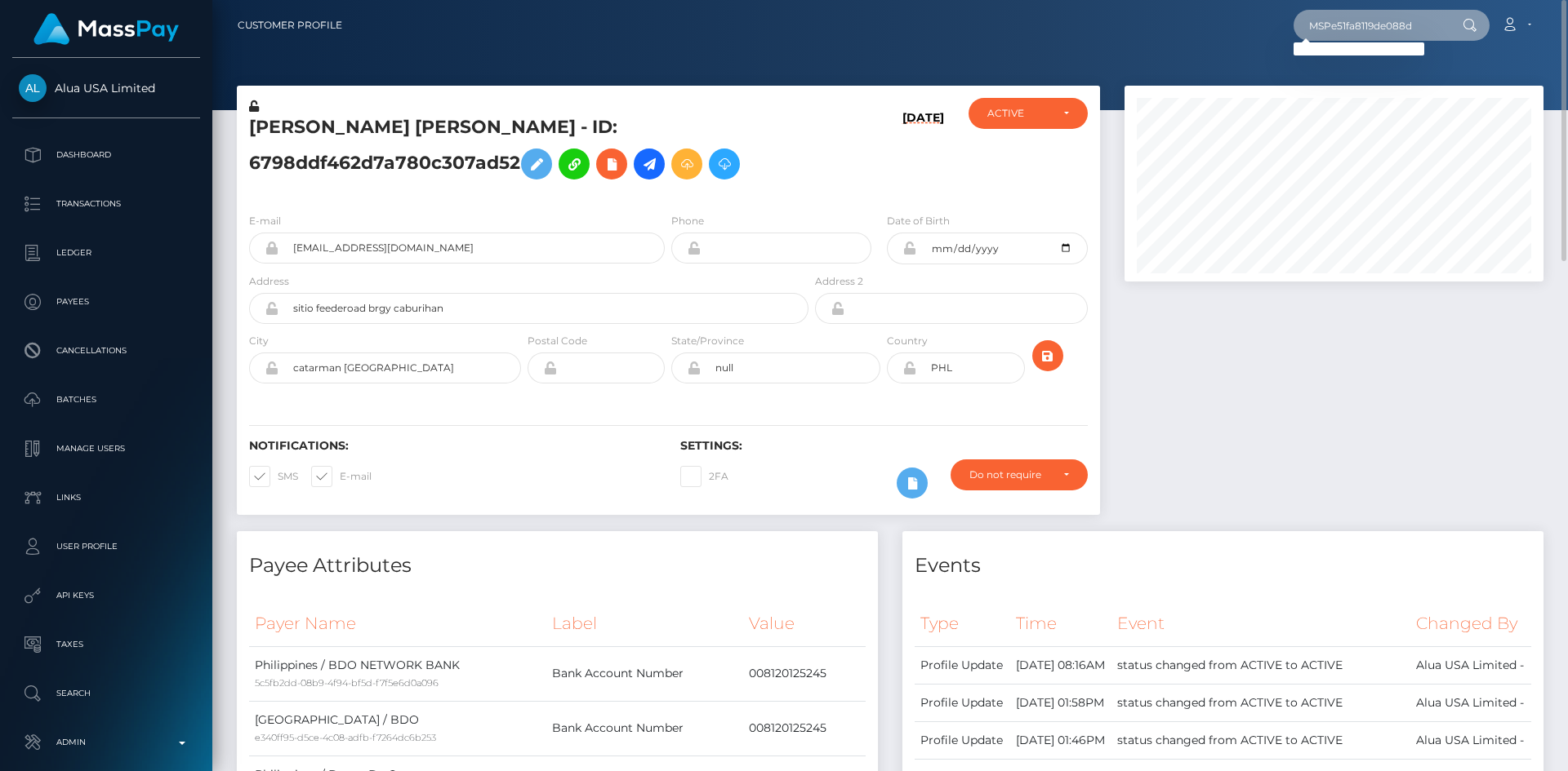
click at [1331, 35] on input "MSPe51fa8119de088d" at bounding box center [1371, 25] width 154 height 31
paste input "[PERSON_NAME]"
click at [1405, 25] on input "[PERSON_NAME]" at bounding box center [1371, 25] width 154 height 31
paste input "[PERSON_NAME]"
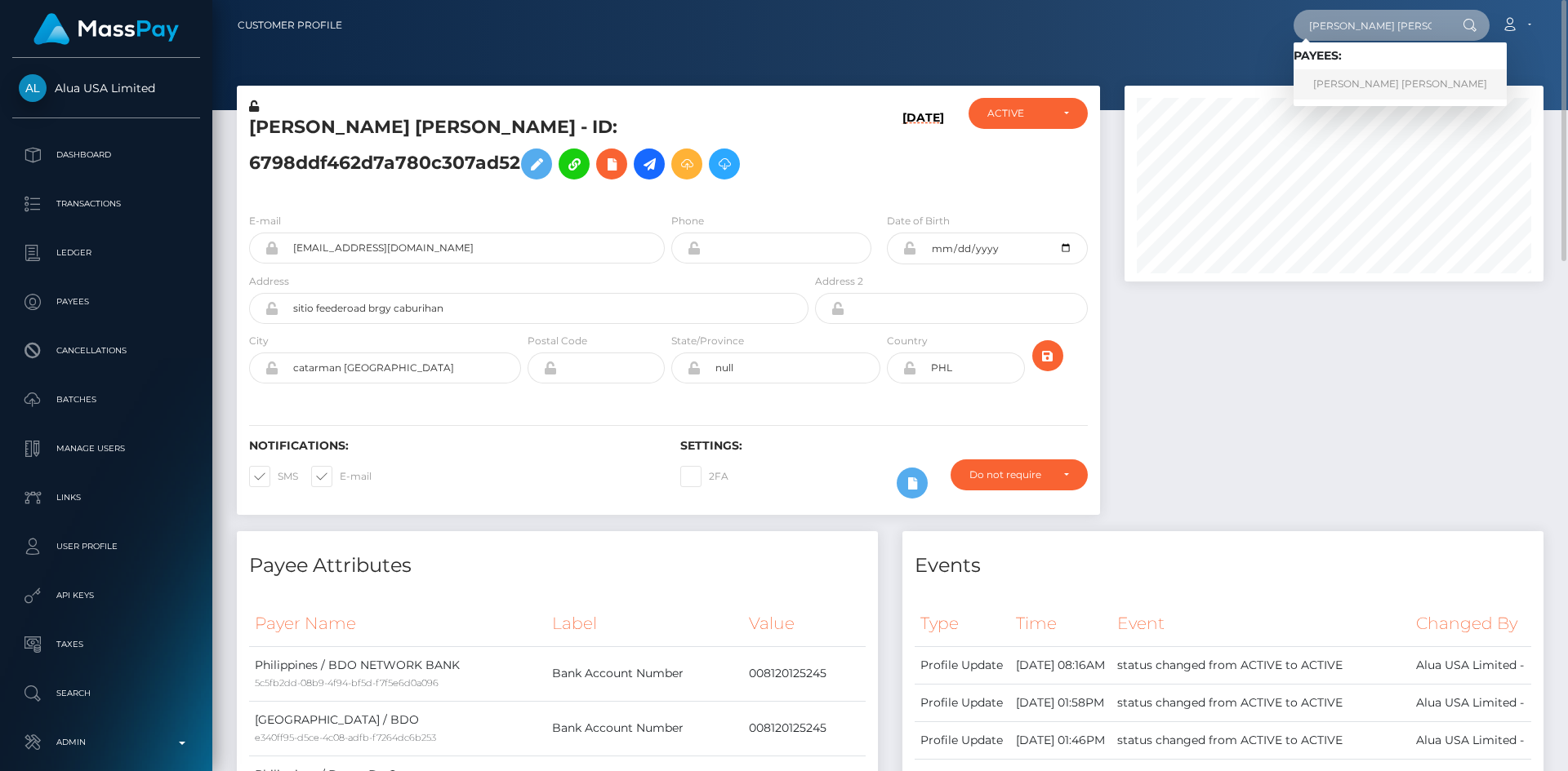
type input "[PERSON_NAME] [PERSON_NAME]"
click at [1392, 78] on link "[PERSON_NAME] [PERSON_NAME]" at bounding box center [1401, 84] width 214 height 30
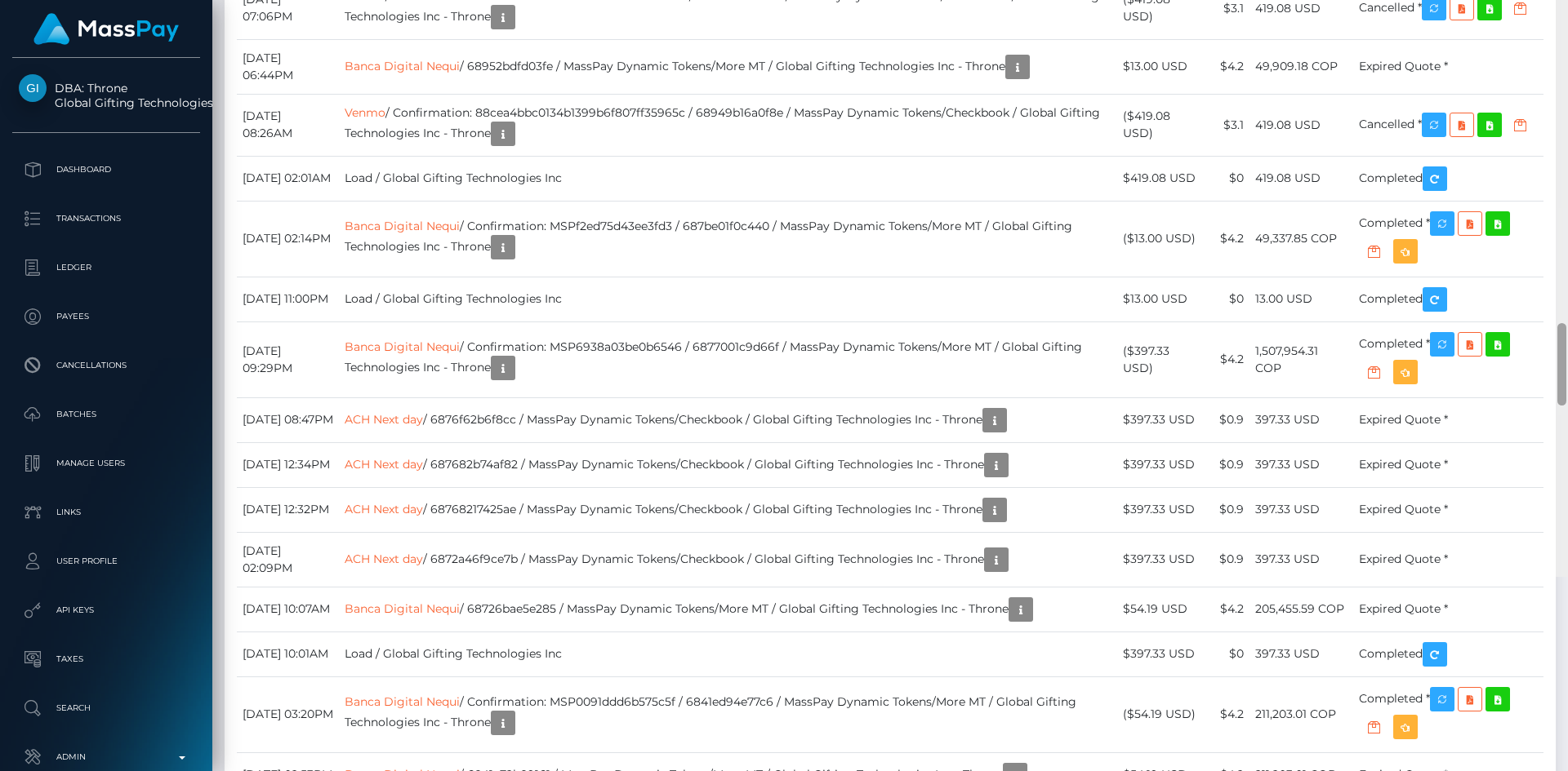
scroll to position [5025, 0]
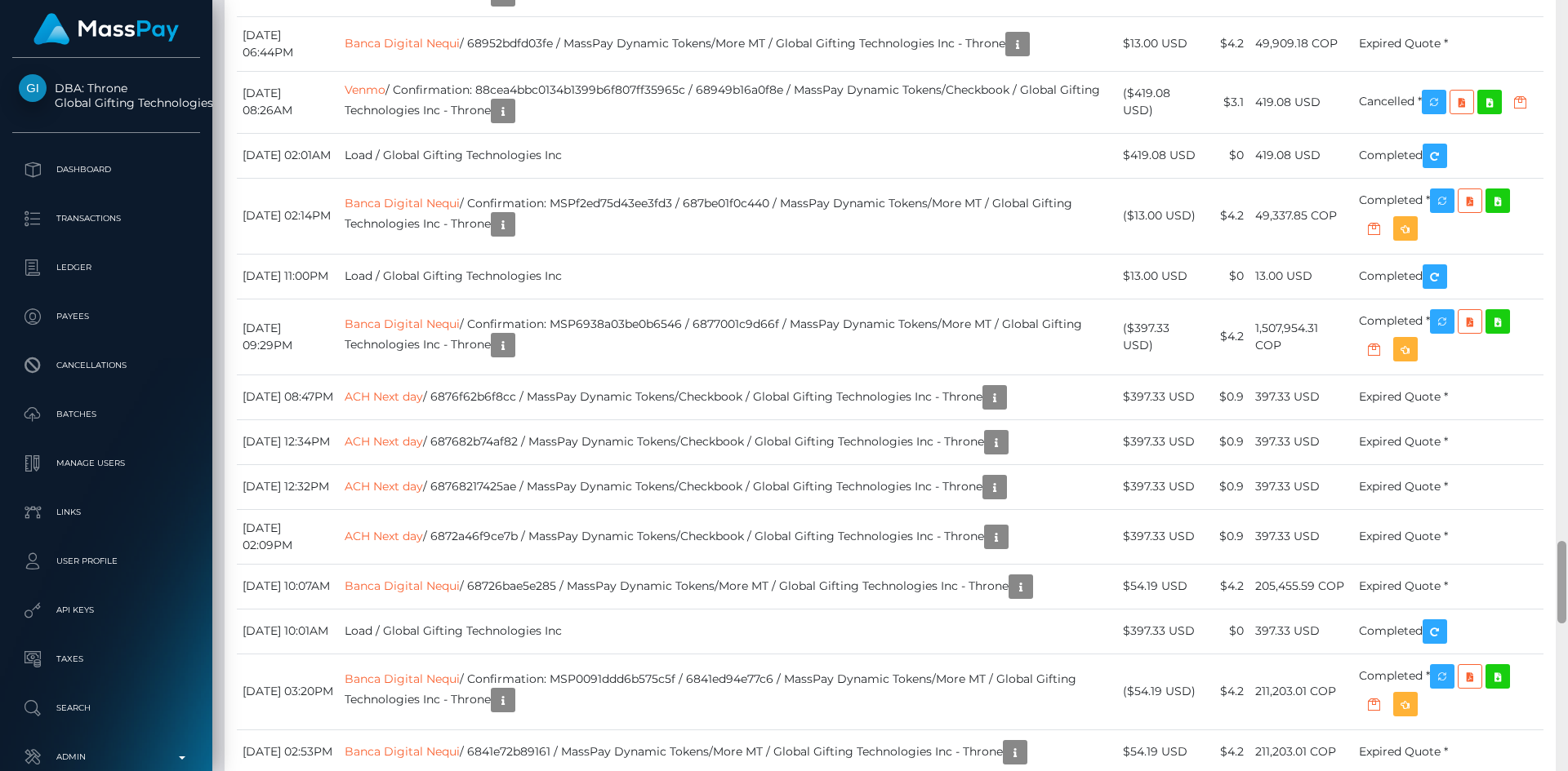
click at [1547, 606] on div "Customer Profile Loading... Loading..." at bounding box center [890, 386] width 1355 height 771
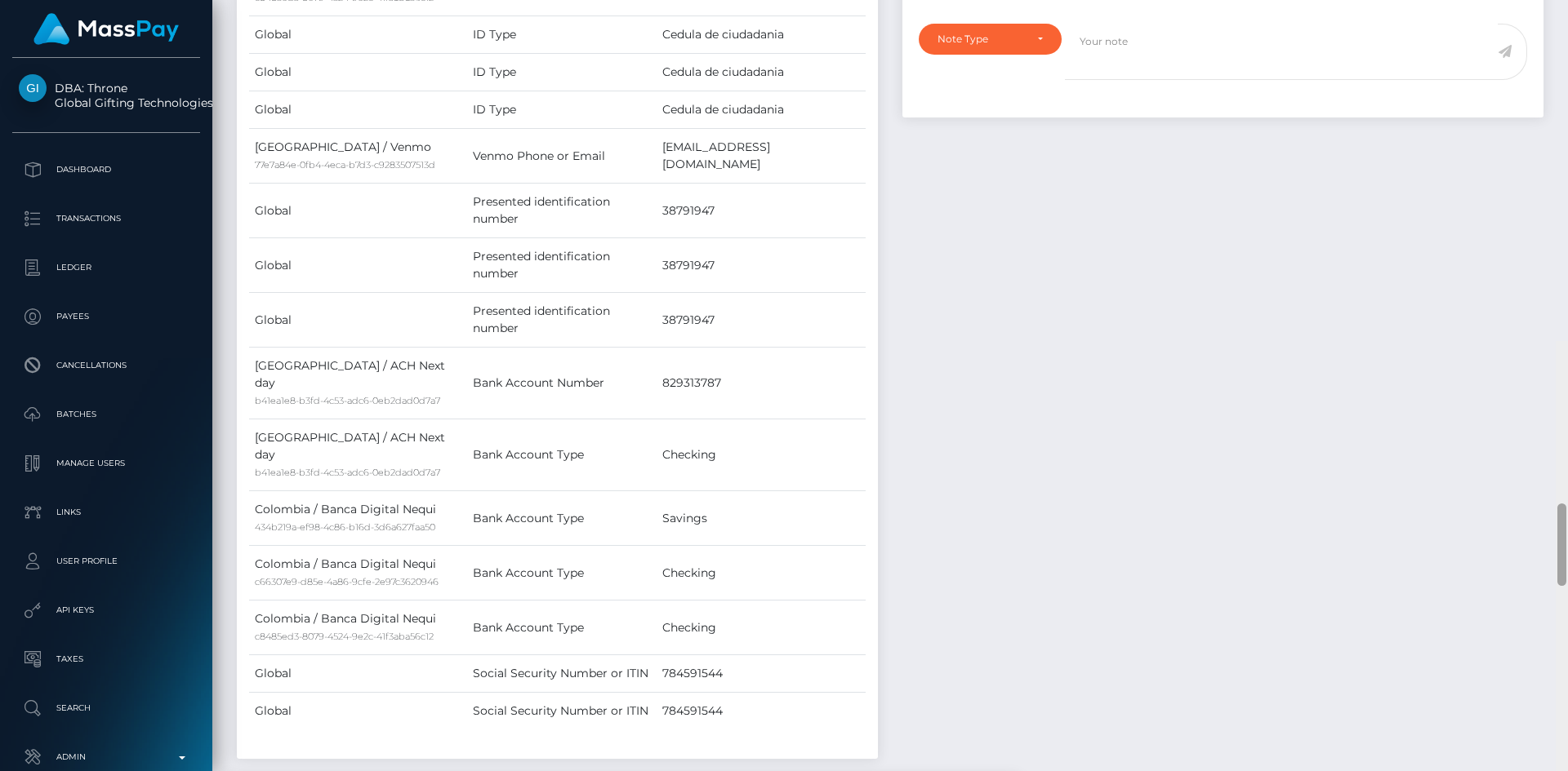
scroll to position [0, 0]
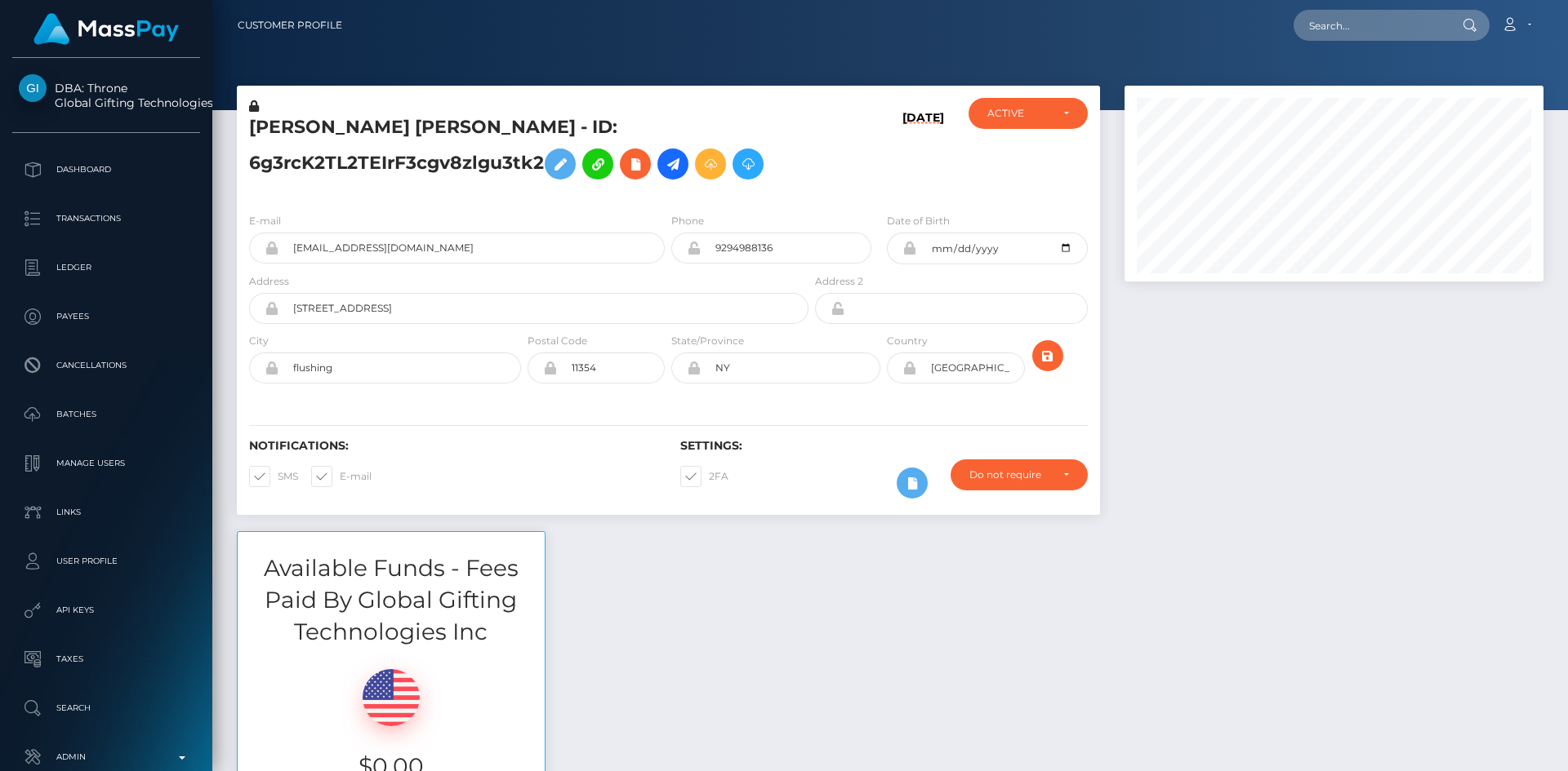
drag, startPoint x: 1564, startPoint y: 562, endPoint x: 1564, endPoint y: -19, distance: 581.0
click at [1564, 0] on html "DBA: Throne Global Gifting Technologies Inc Dashboard Transactions Ledger Payee…" at bounding box center [784, 386] width 1568 height 771
click at [1362, 20] on input "text" at bounding box center [1371, 25] width 154 height 31
paste input "MSP5b6bc849fd4eb8f"
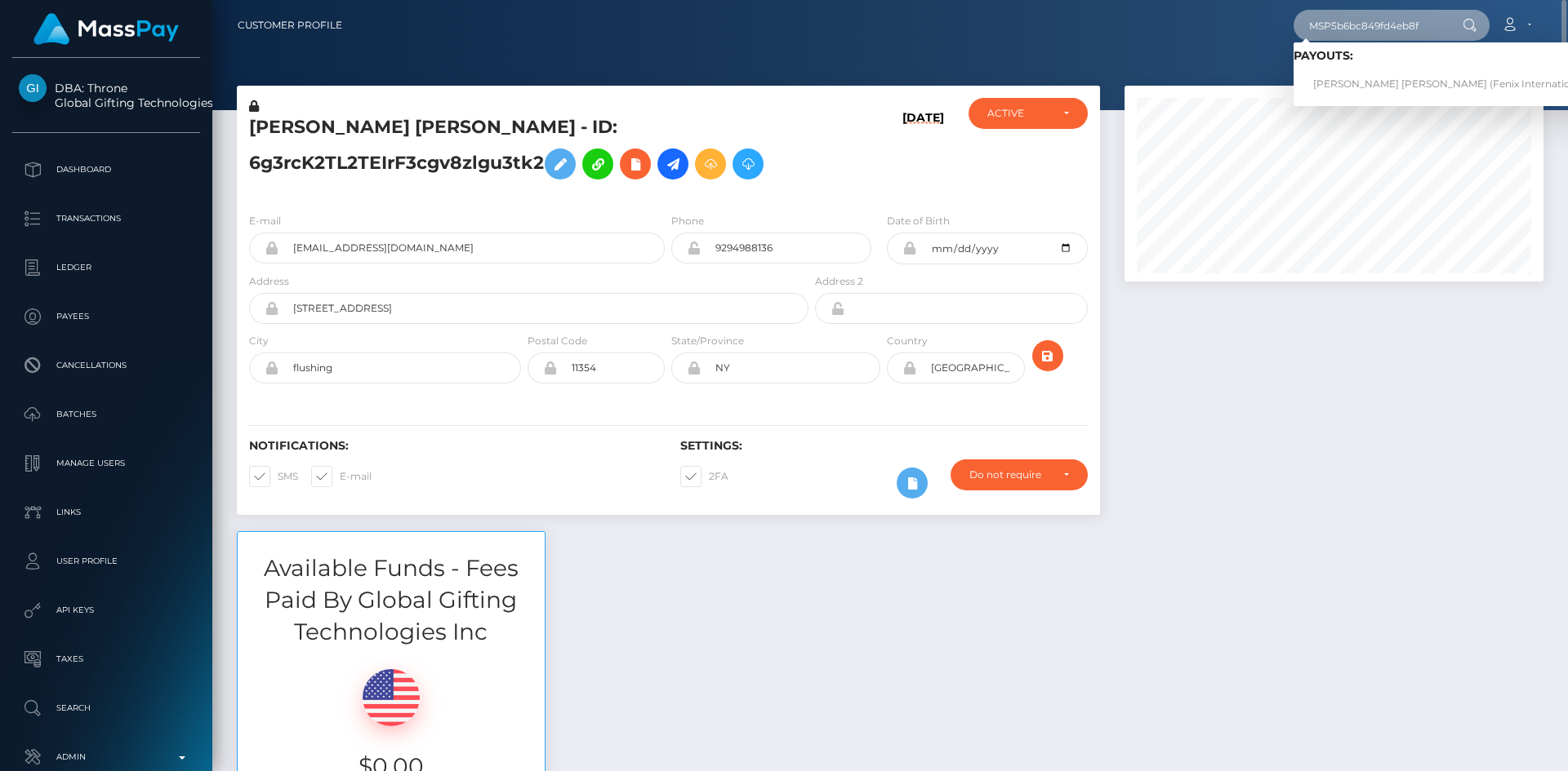
type input "MSP5b6bc849fd4eb8f"
click at [1359, 83] on link "Mark Anthony Heath (Fenix International Limited - )" at bounding box center [1476, 84] width 364 height 30
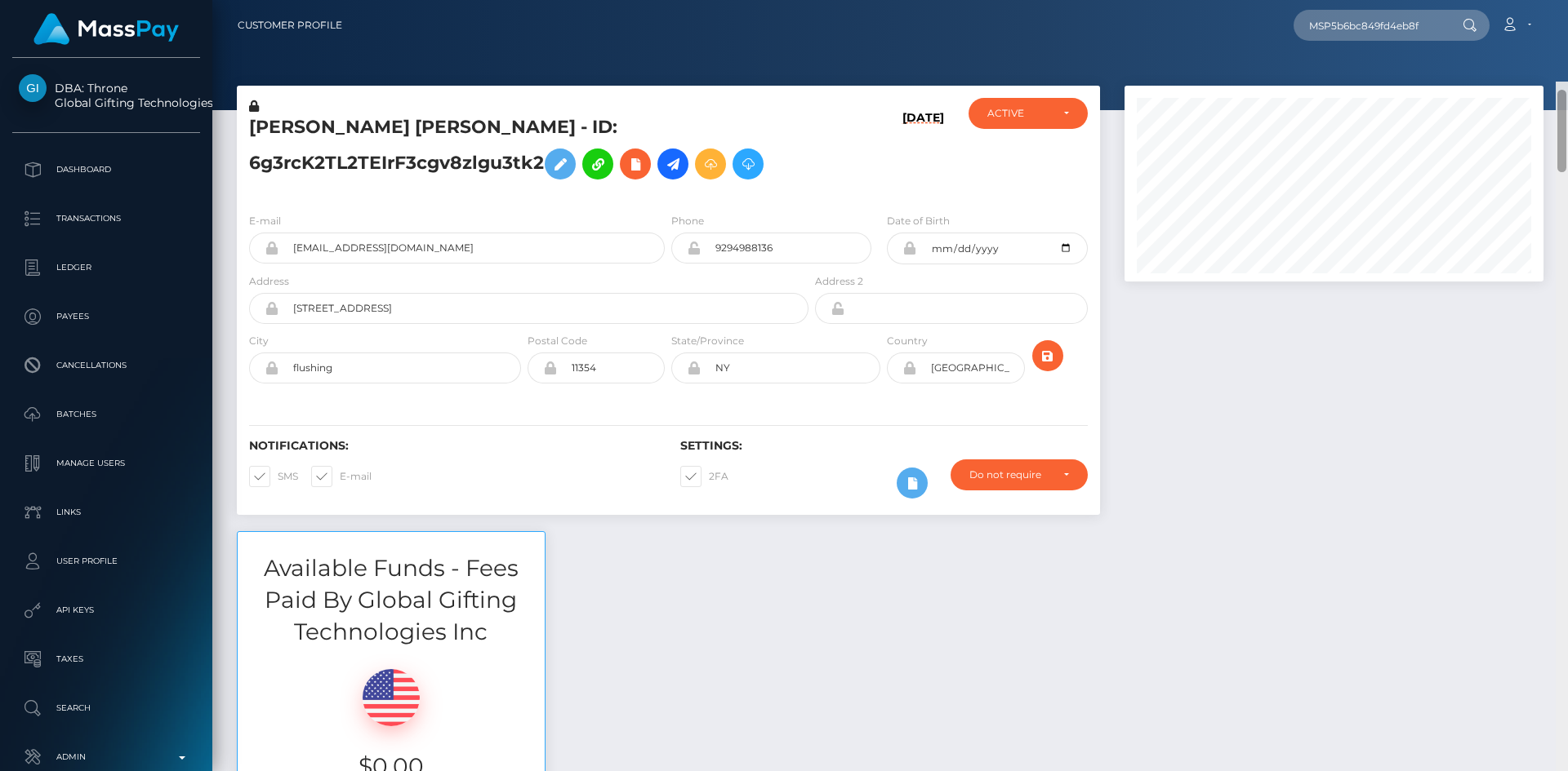
scroll to position [82, 0]
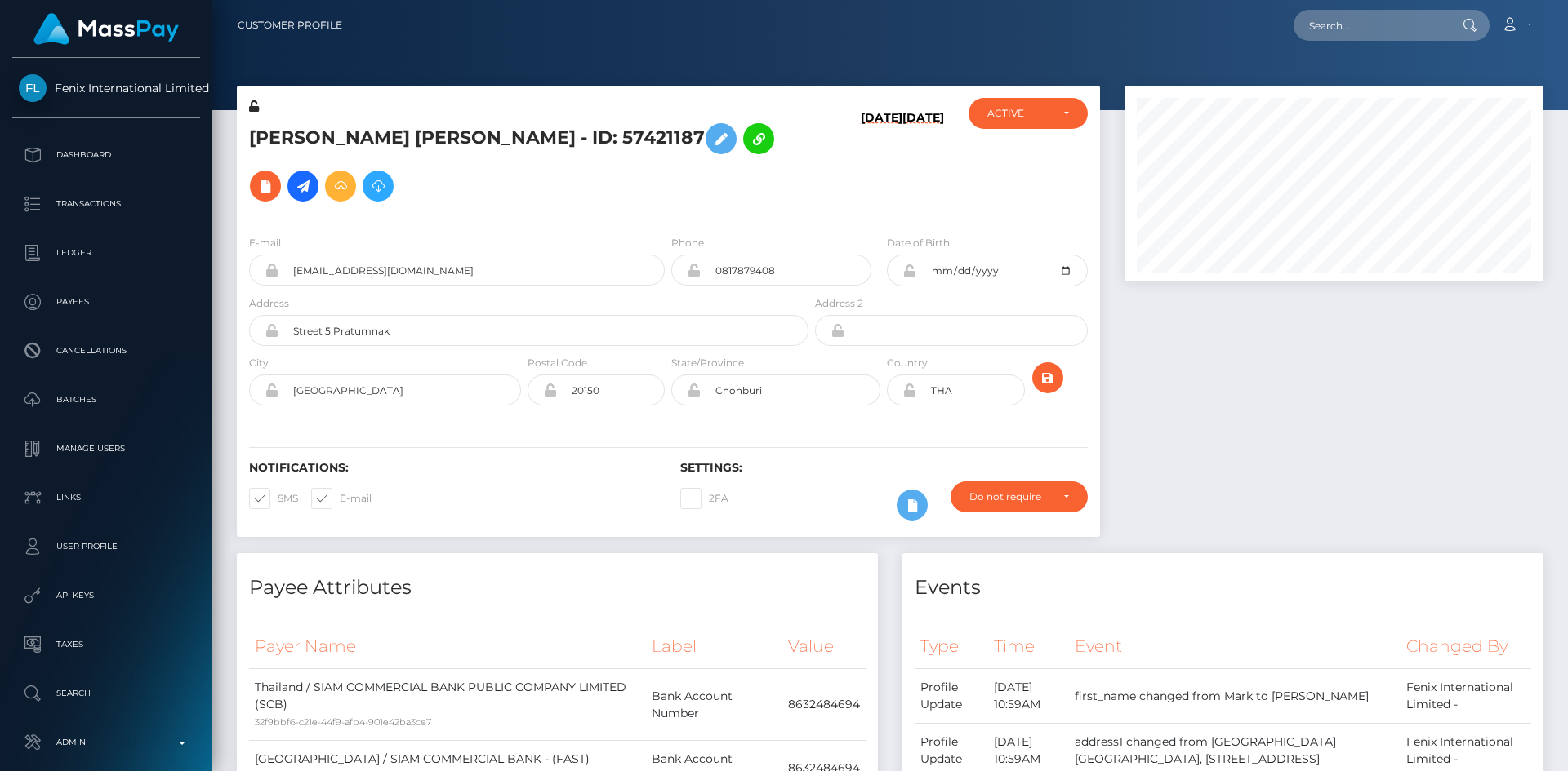
scroll to position [196, 419]
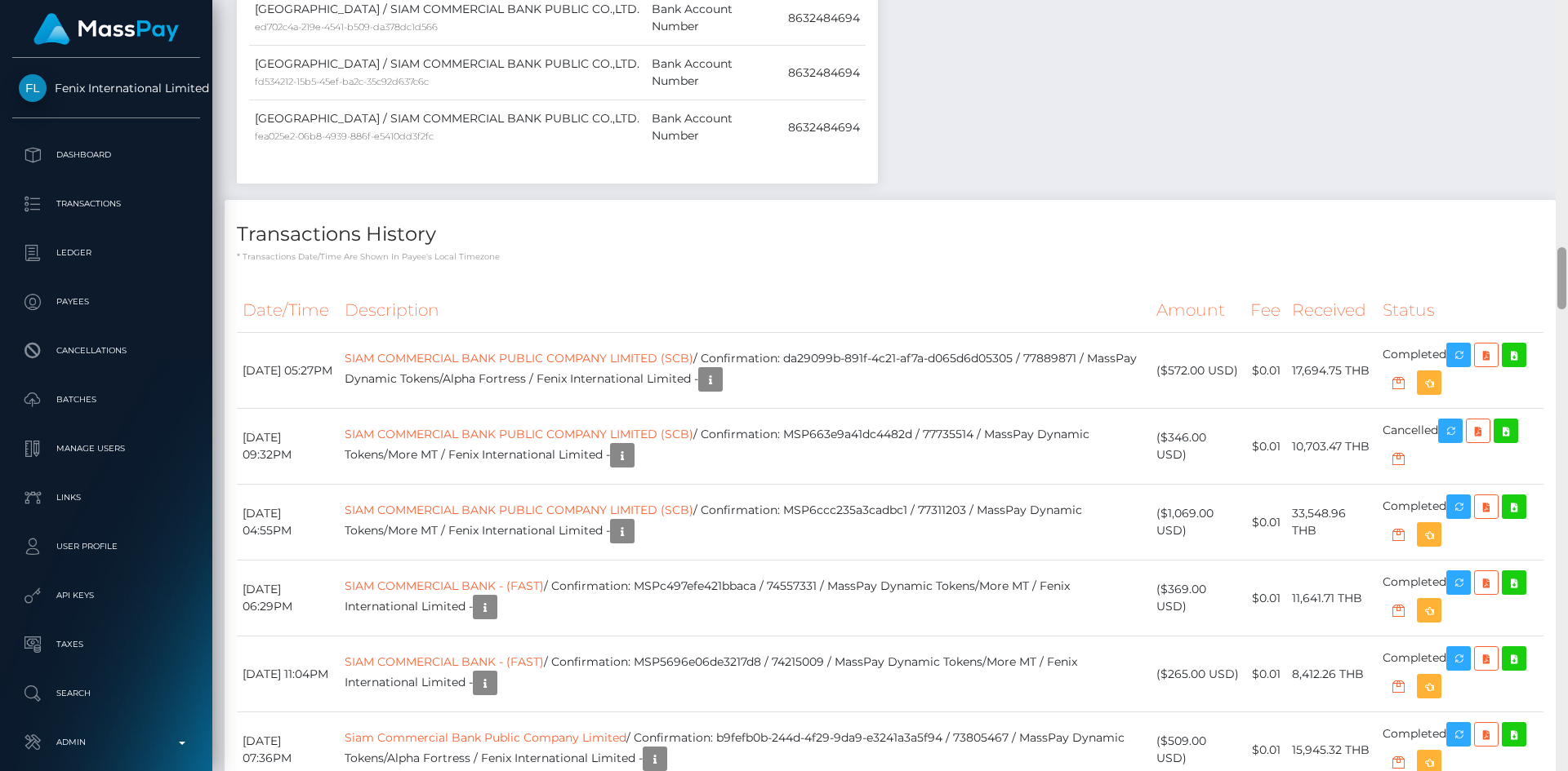
click at [1565, 270] on div at bounding box center [1561, 278] width 9 height 62
click at [908, 333] on td "SIAM COMMERCIAL BANK PUBLIC COMPANY LIMITED (SCB) / Confirmation: da29099b-891f…" at bounding box center [745, 370] width 812 height 76
copy td "SIAM COMMERCIAL BANK PUBLIC COMPANY LIMITED (SCB) / Confirmation: da29099b-891f…"
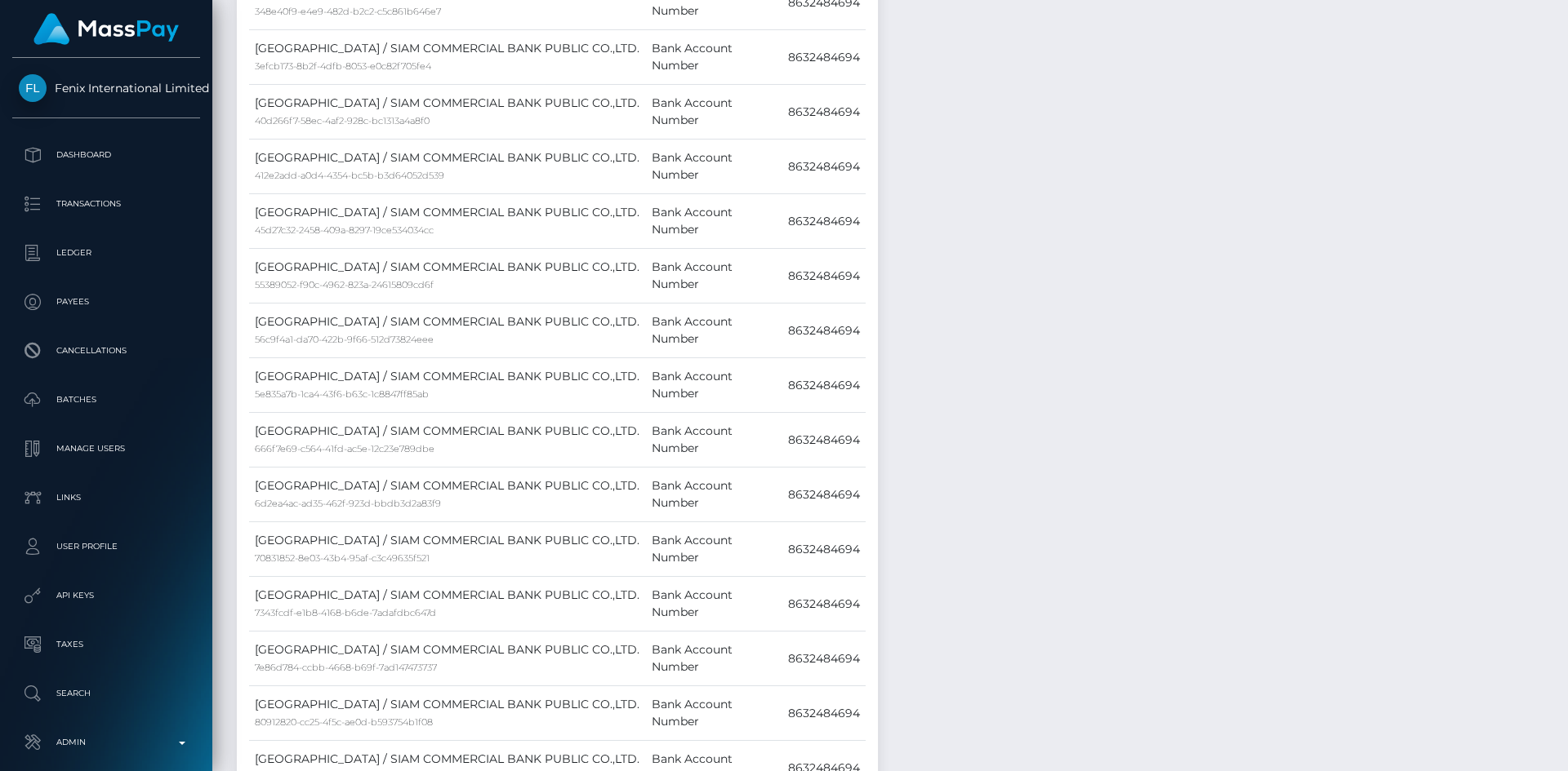
scroll to position [0, 0]
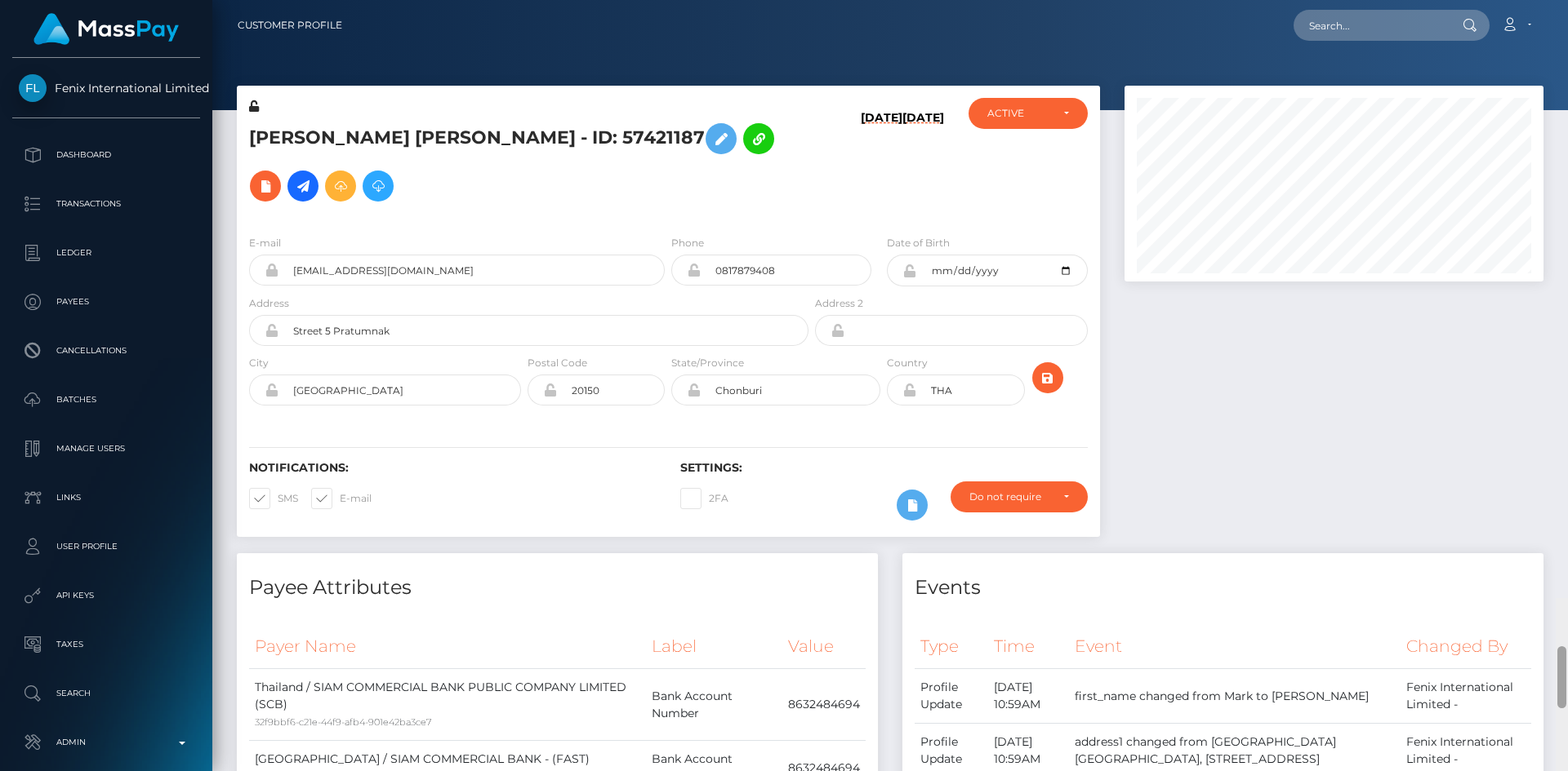
drag, startPoint x: 1559, startPoint y: 296, endPoint x: 1563, endPoint y: -61, distance: 357.0
click at [1563, 0] on html "Fenix International Limited Dashboard Transactions Ledger Payees" at bounding box center [784, 386] width 1568 height 771
click at [1380, 35] on input "text" at bounding box center [1371, 25] width 154 height 31
paste input "MSP354dfd9e3d22917"
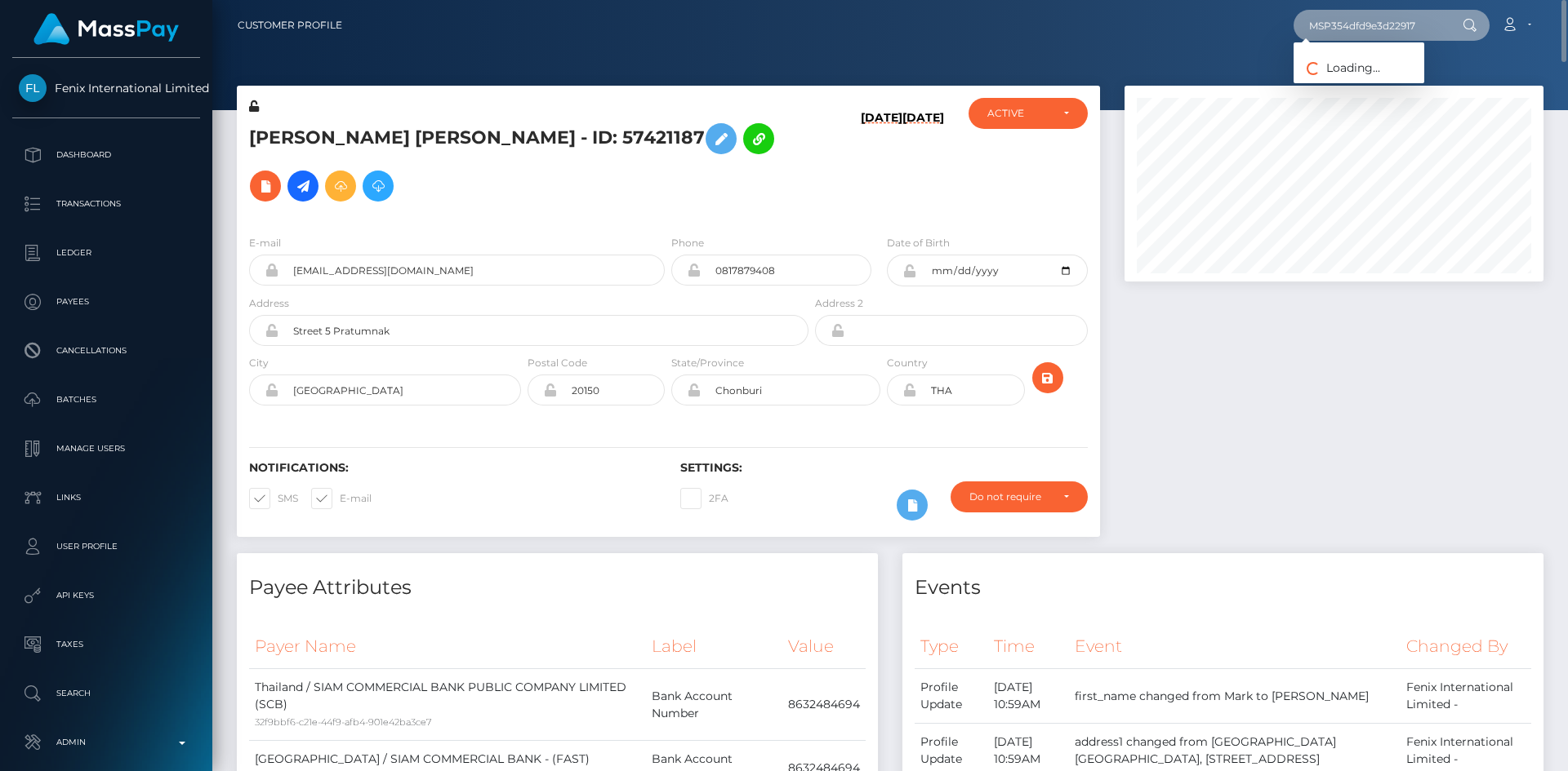
type input "MSP354dfd9e3d22917"
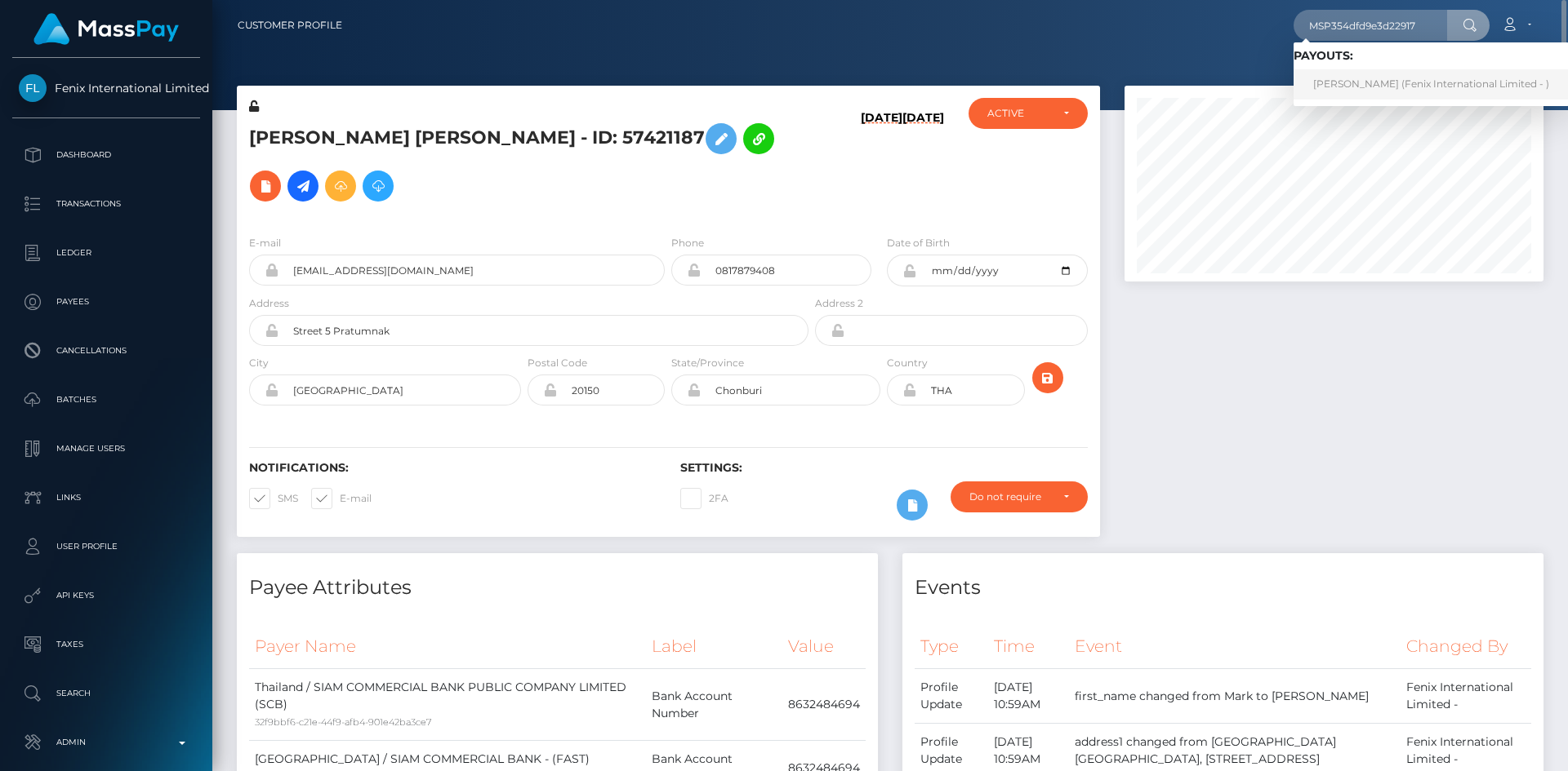
click at [1366, 81] on link "[PERSON_NAME] (Fenix International Limited - )" at bounding box center [1431, 84] width 275 height 30
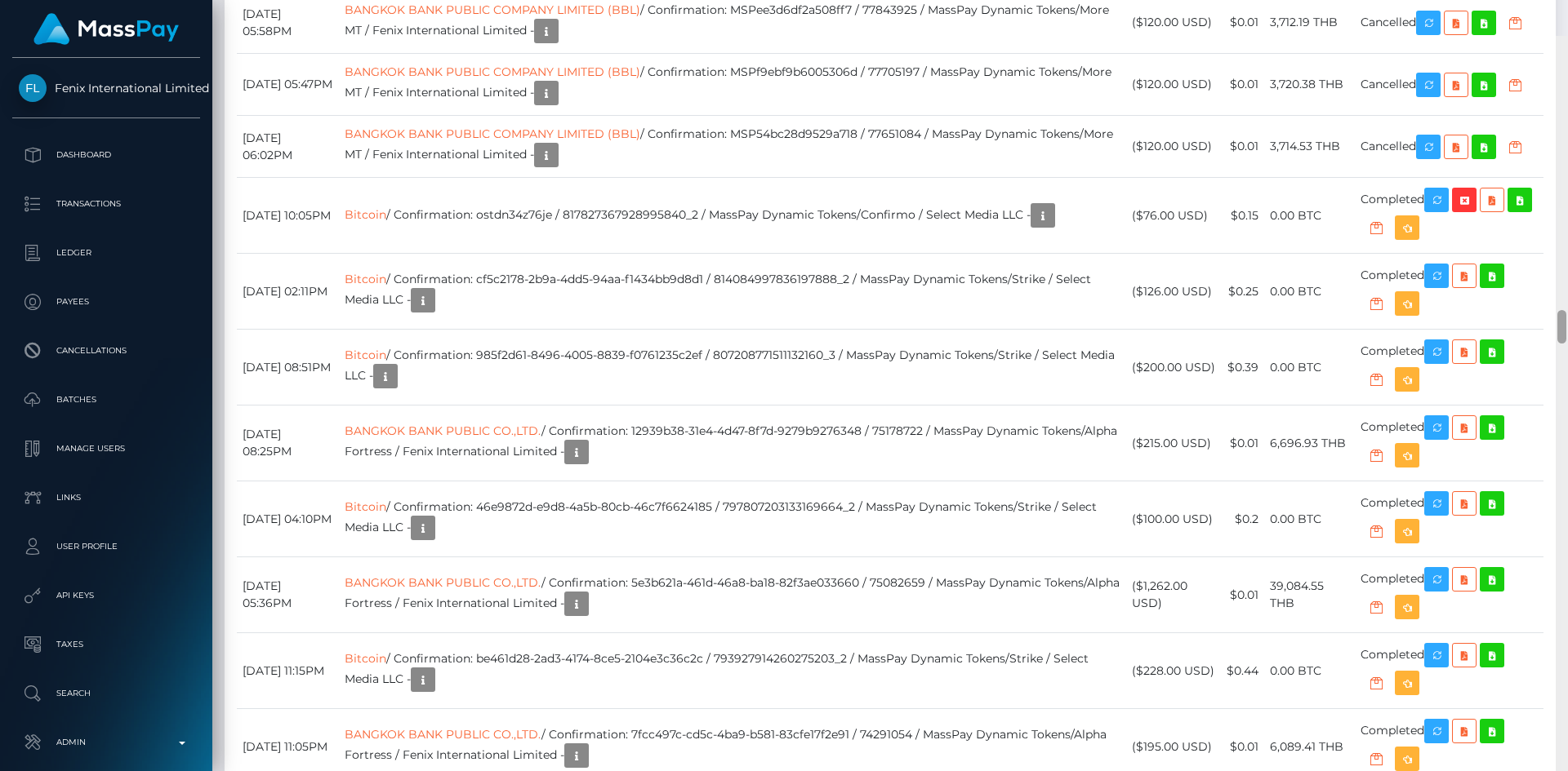
scroll to position [6198, 0]
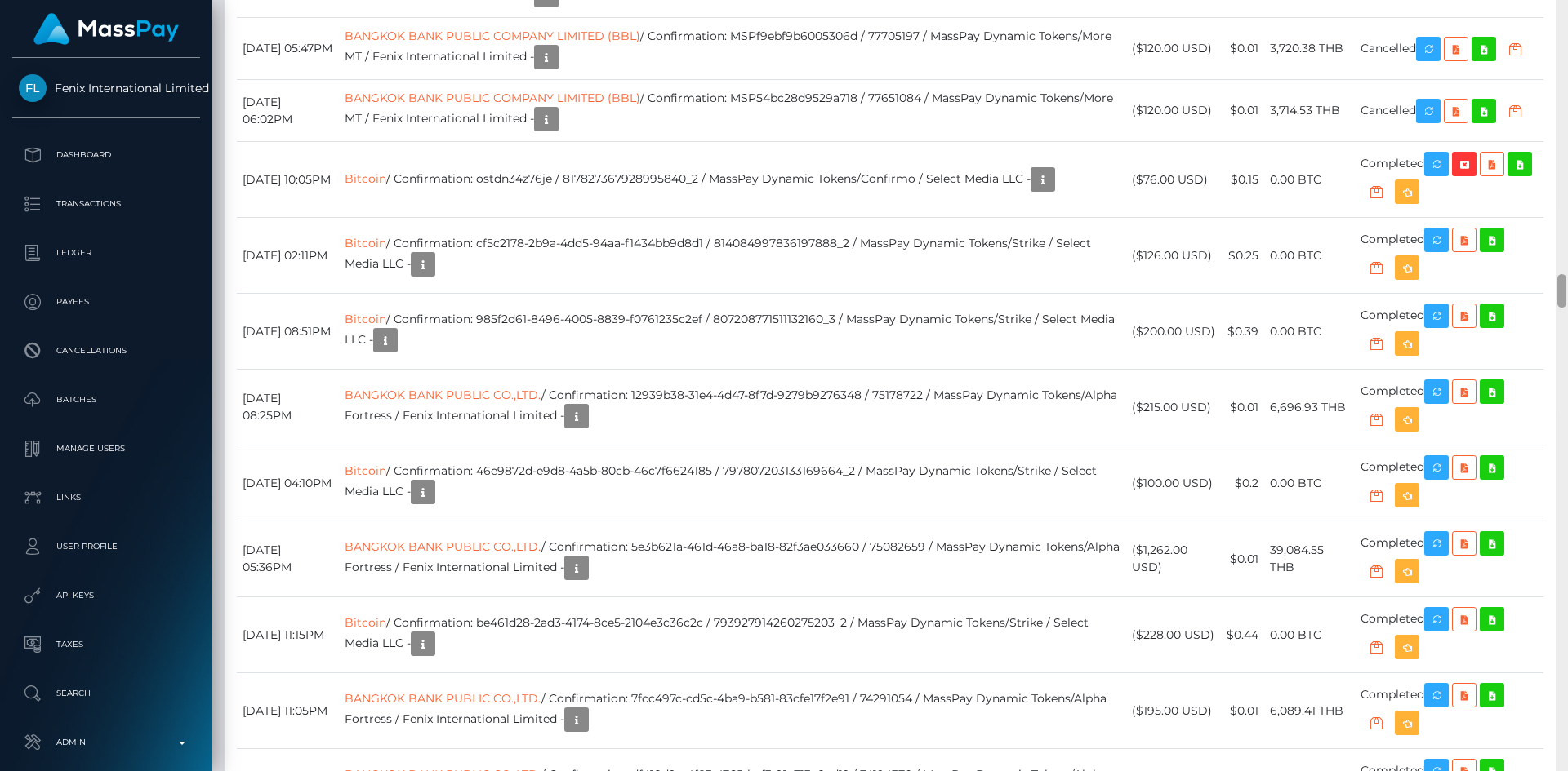
click at [1567, 305] on div at bounding box center [1561, 386] width 13 height 771
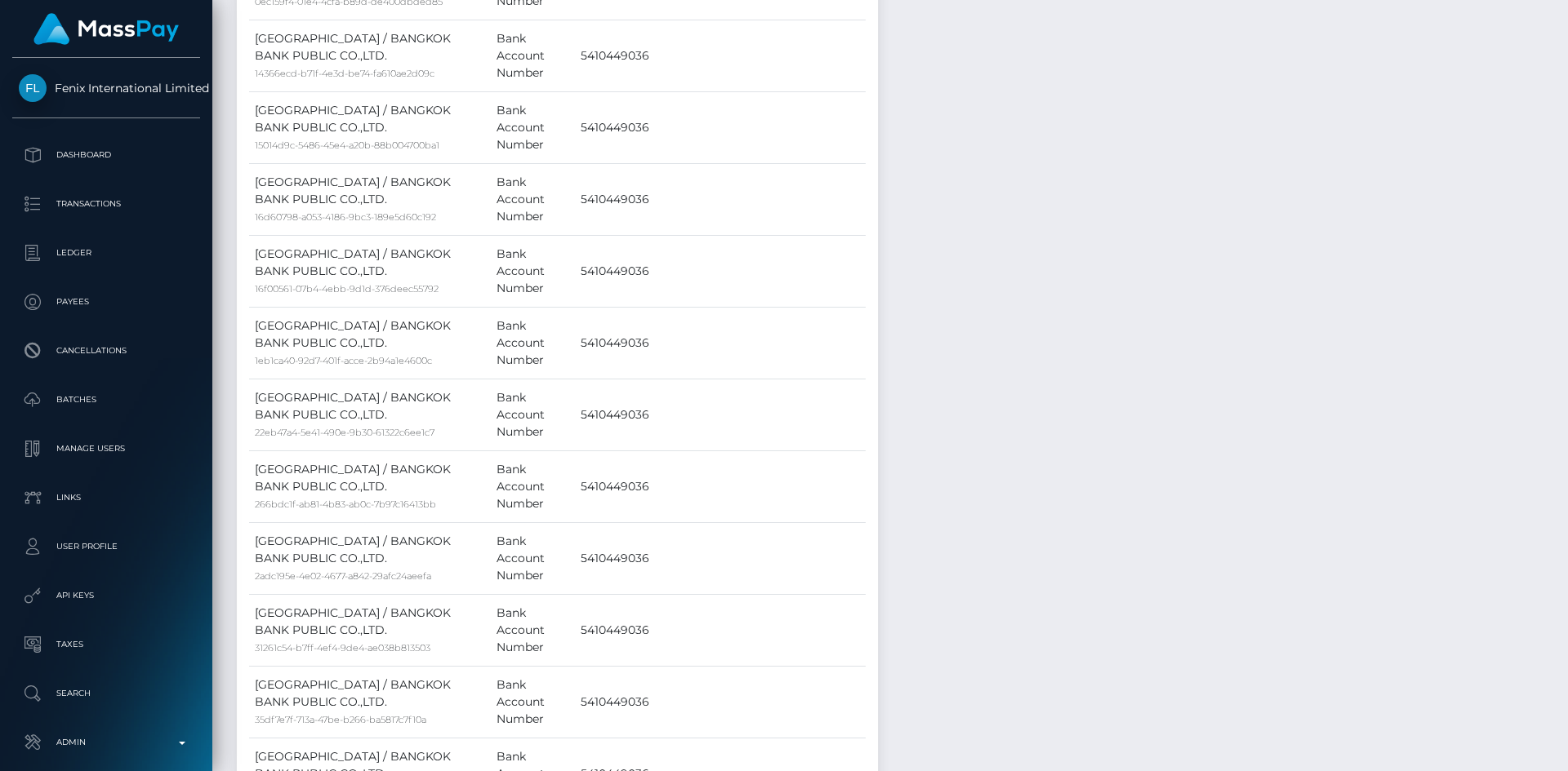
scroll to position [0, 0]
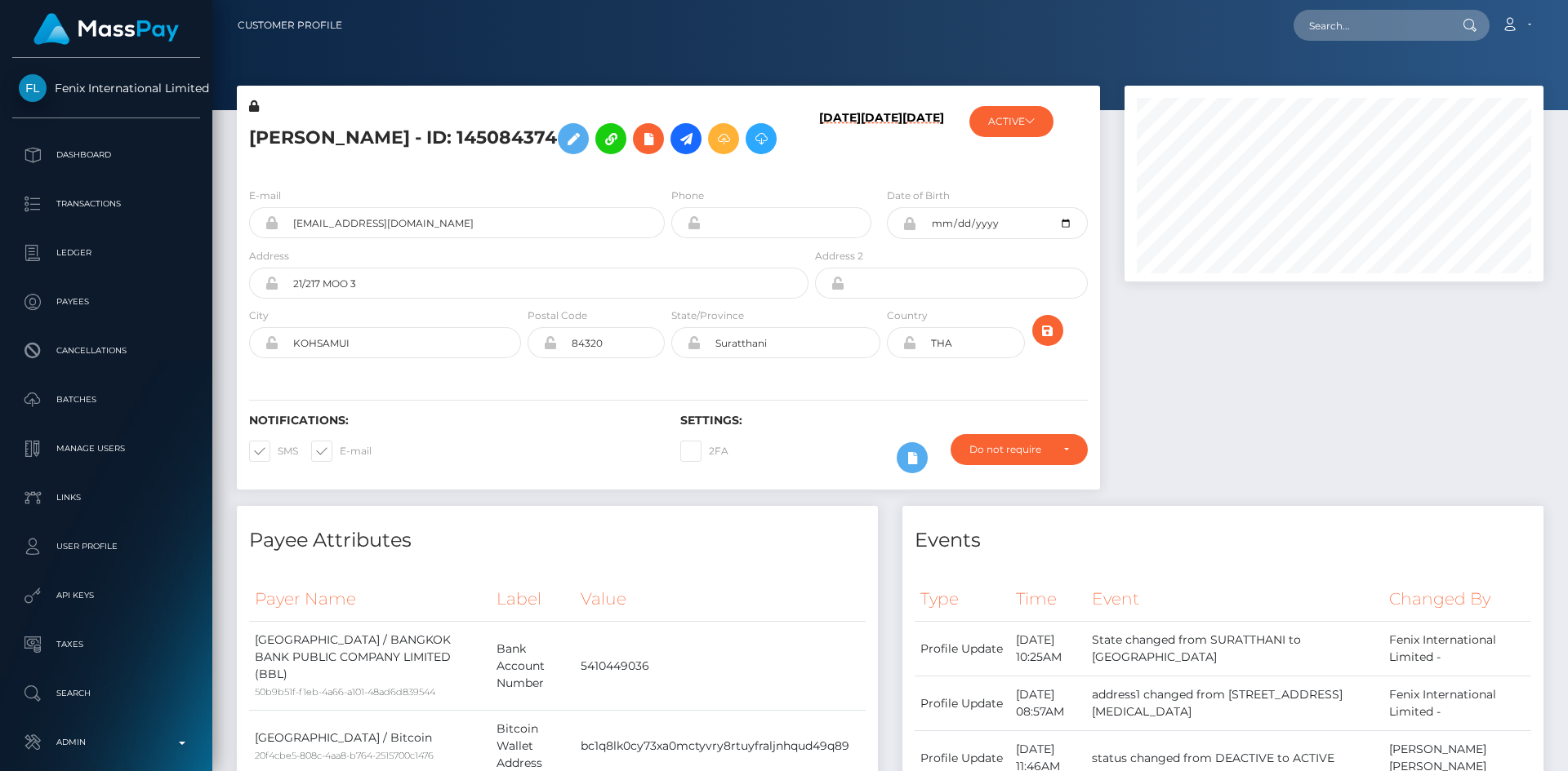
drag, startPoint x: 1562, startPoint y: 298, endPoint x: 1567, endPoint y: -6, distance: 304.0
click at [1567, 0] on html "Fenix International Limited Dashboard Transactions Ledger Payees" at bounding box center [784, 386] width 1568 height 771
click at [1378, 24] on input "text" at bounding box center [1371, 25] width 154 height 31
paste input "MSP3cb2999b9251ff0"
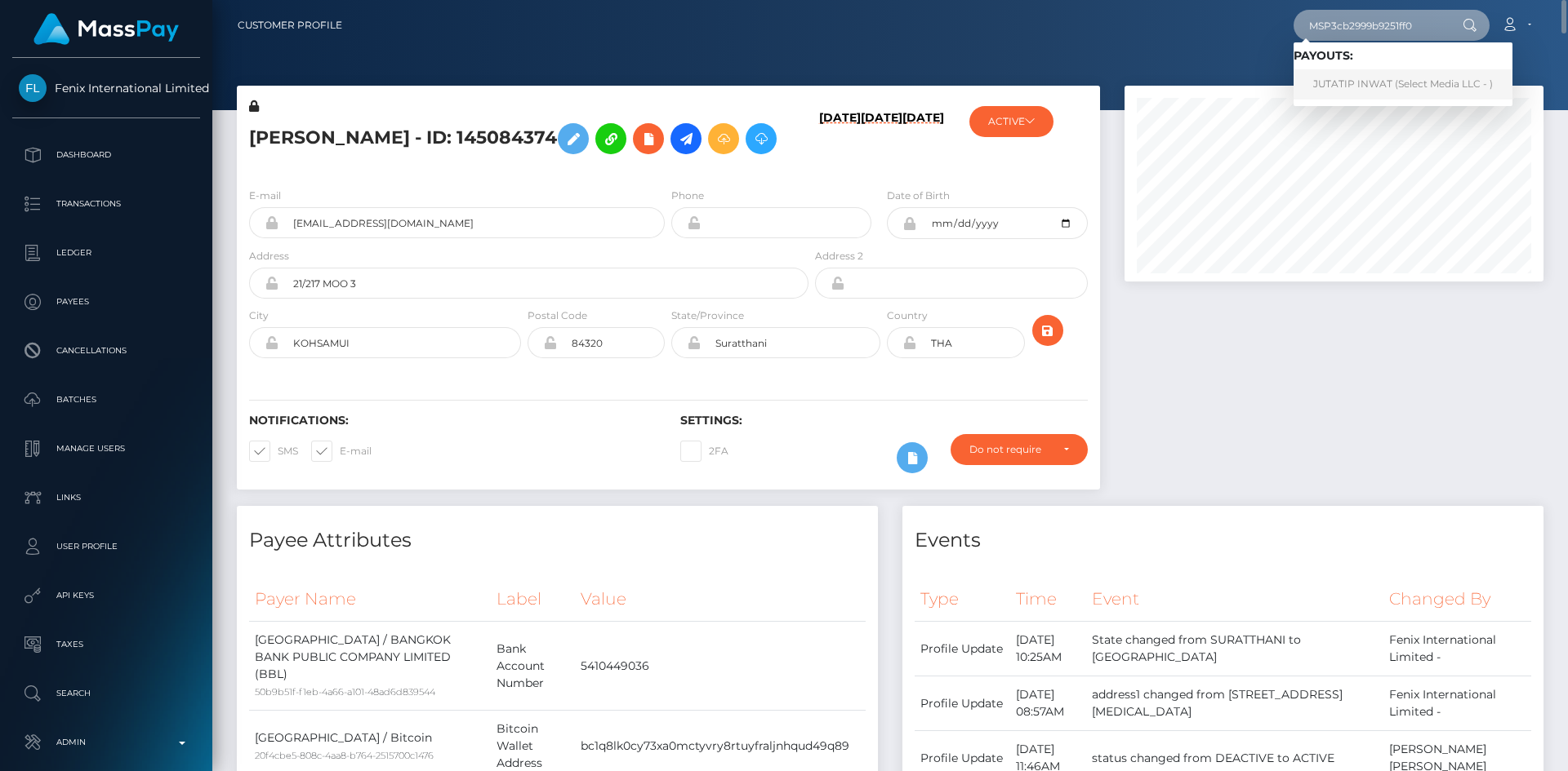
type input "MSP3cb2999b9251ff0"
drag, startPoint x: 1359, startPoint y: 77, endPoint x: 1296, endPoint y: 78, distance: 63.0
click at [1359, 77] on link "JUTATIP INWAT (Select Media LLC - )" at bounding box center [1404, 84] width 219 height 30
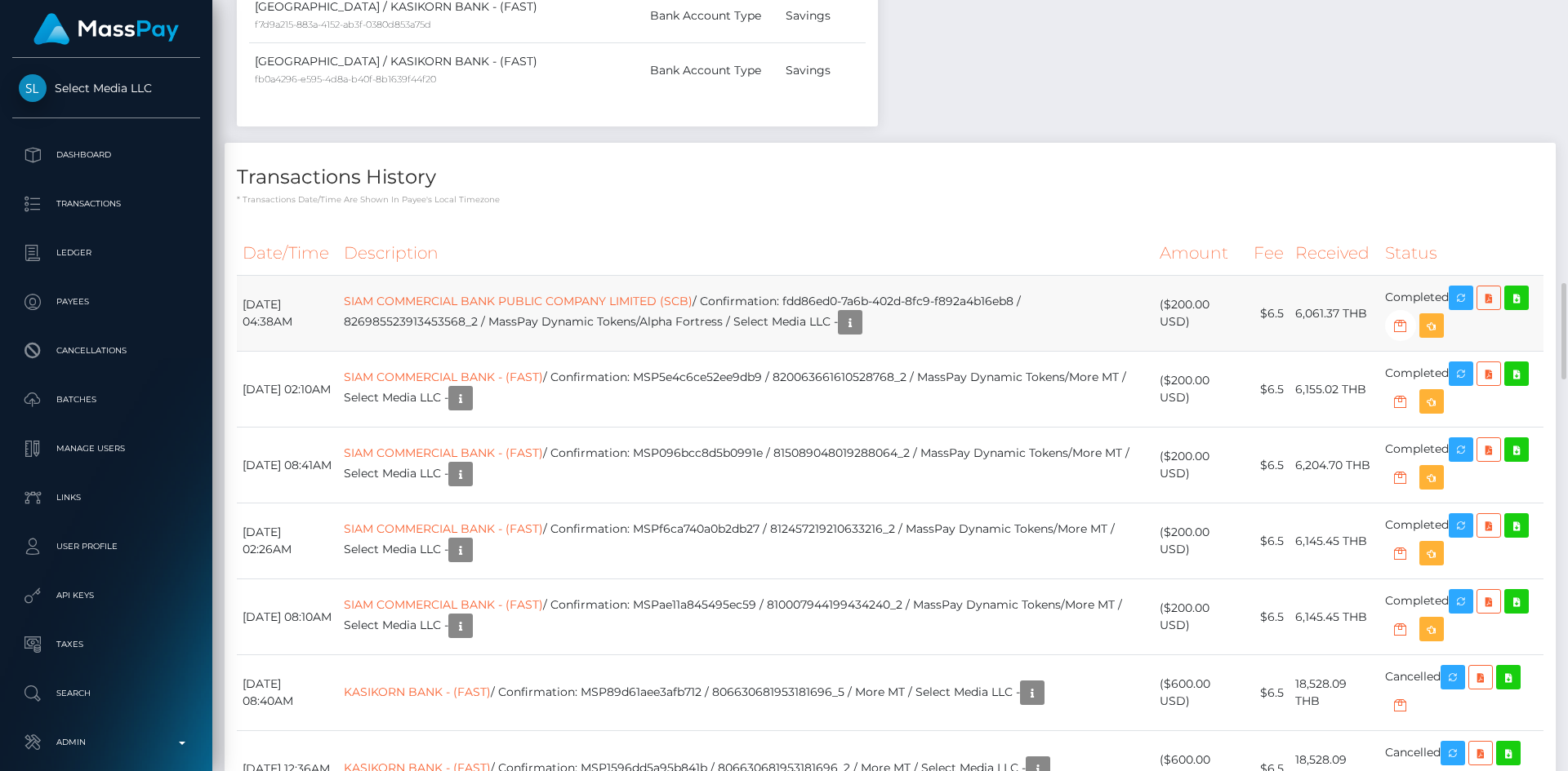
scroll to position [196, 419]
click at [948, 309] on td "SIAM COMMERCIAL BANK PUBLIC COMPANY LIMITED (SCB) / Confirmation: fdd86ed0-7a6b…" at bounding box center [746, 313] width 816 height 76
click at [949, 299] on td "SIAM COMMERCIAL BANK PUBLIC COMPANY LIMITED (SCB) / Confirmation: fdd86ed0-7a6b…" at bounding box center [746, 313] width 816 height 76
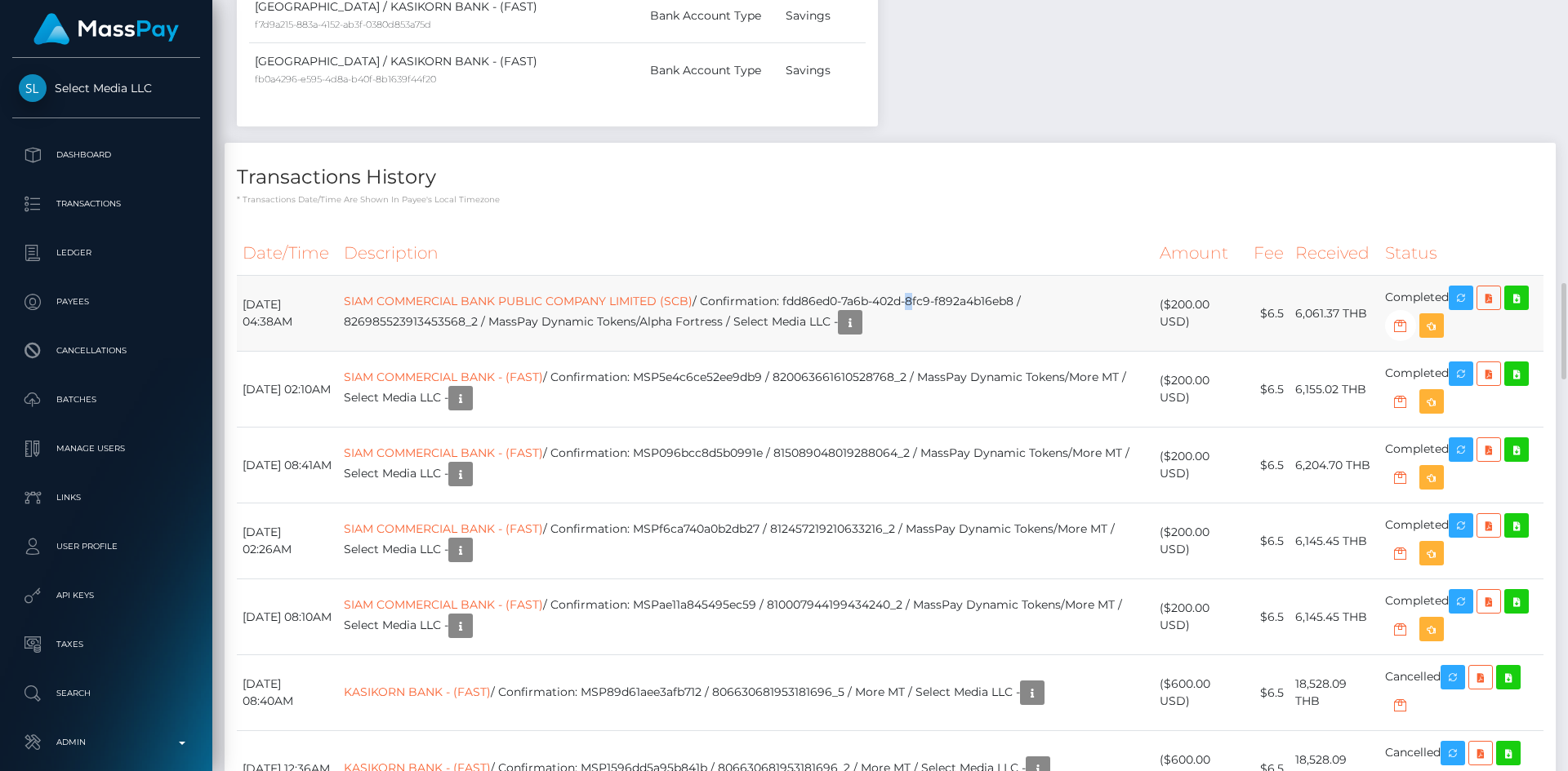
copy td "SIAM COMMERCIAL BANK PUBLIC COMPANY LIMITED (SCB) / Confirmation: fdd86ed0-7a6b…"
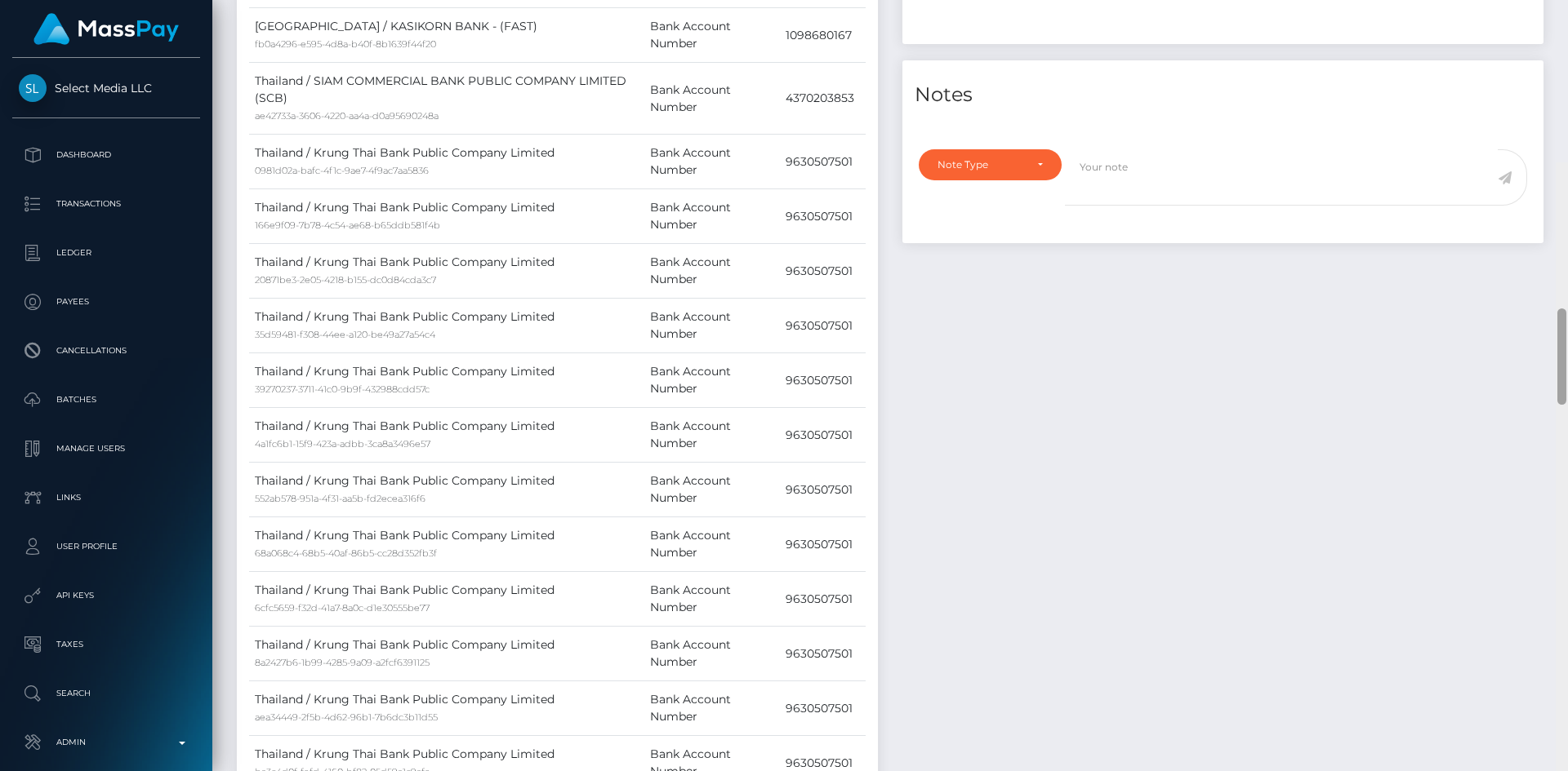
scroll to position [0, 0]
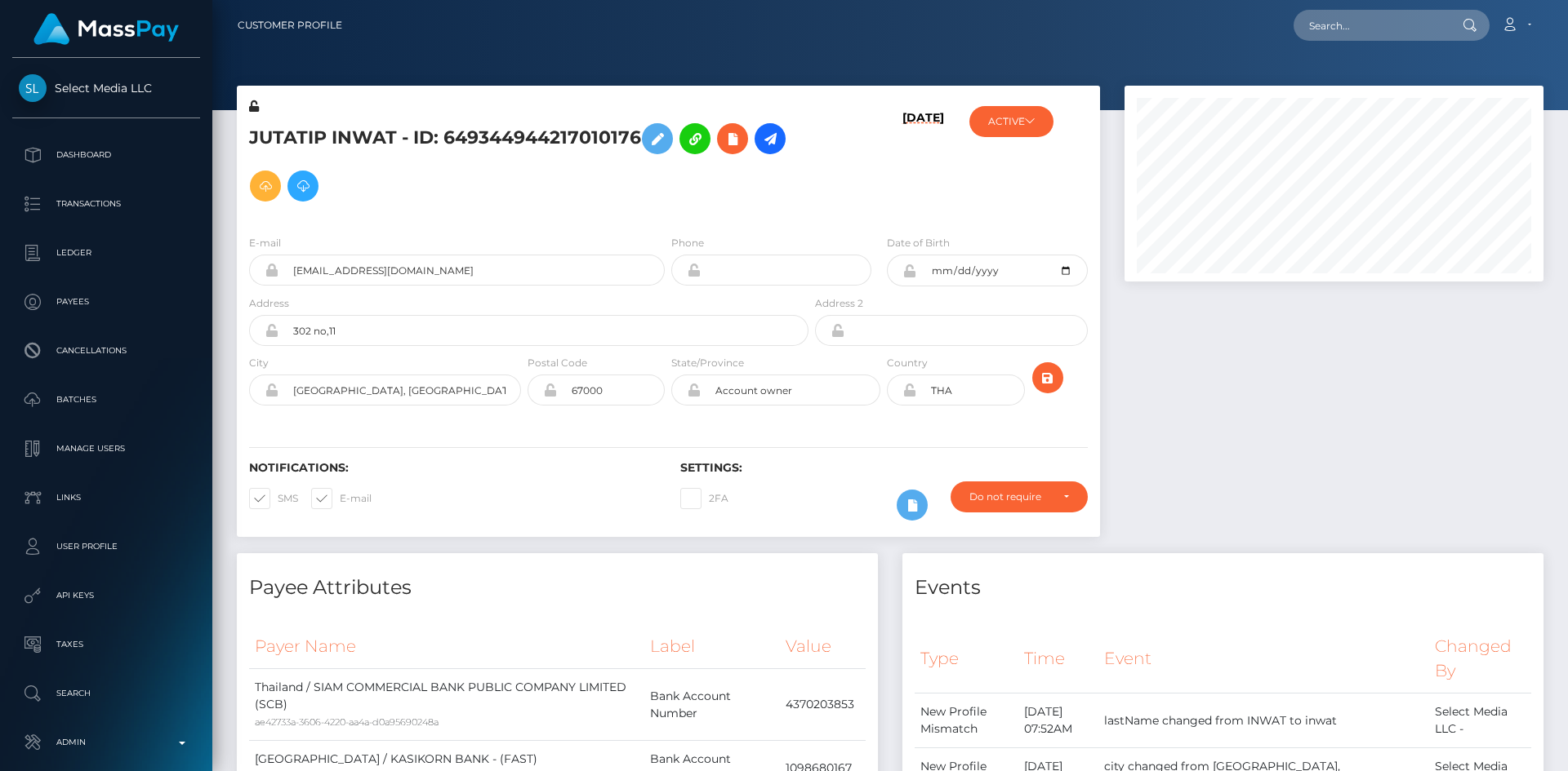
drag, startPoint x: 1565, startPoint y: 353, endPoint x: 1563, endPoint y: -8, distance: 361.0
click at [1563, 0] on html "Select Media LLC Dashboard Transactions Ledger Payees Batches" at bounding box center [784, 386] width 1568 height 771
click at [1397, 24] on input "text" at bounding box center [1371, 25] width 154 height 31
paste input "MSP914df89f13b41d6"
click at [1337, 24] on input "MSP914df89f13b41d6" at bounding box center [1371, 25] width 154 height 31
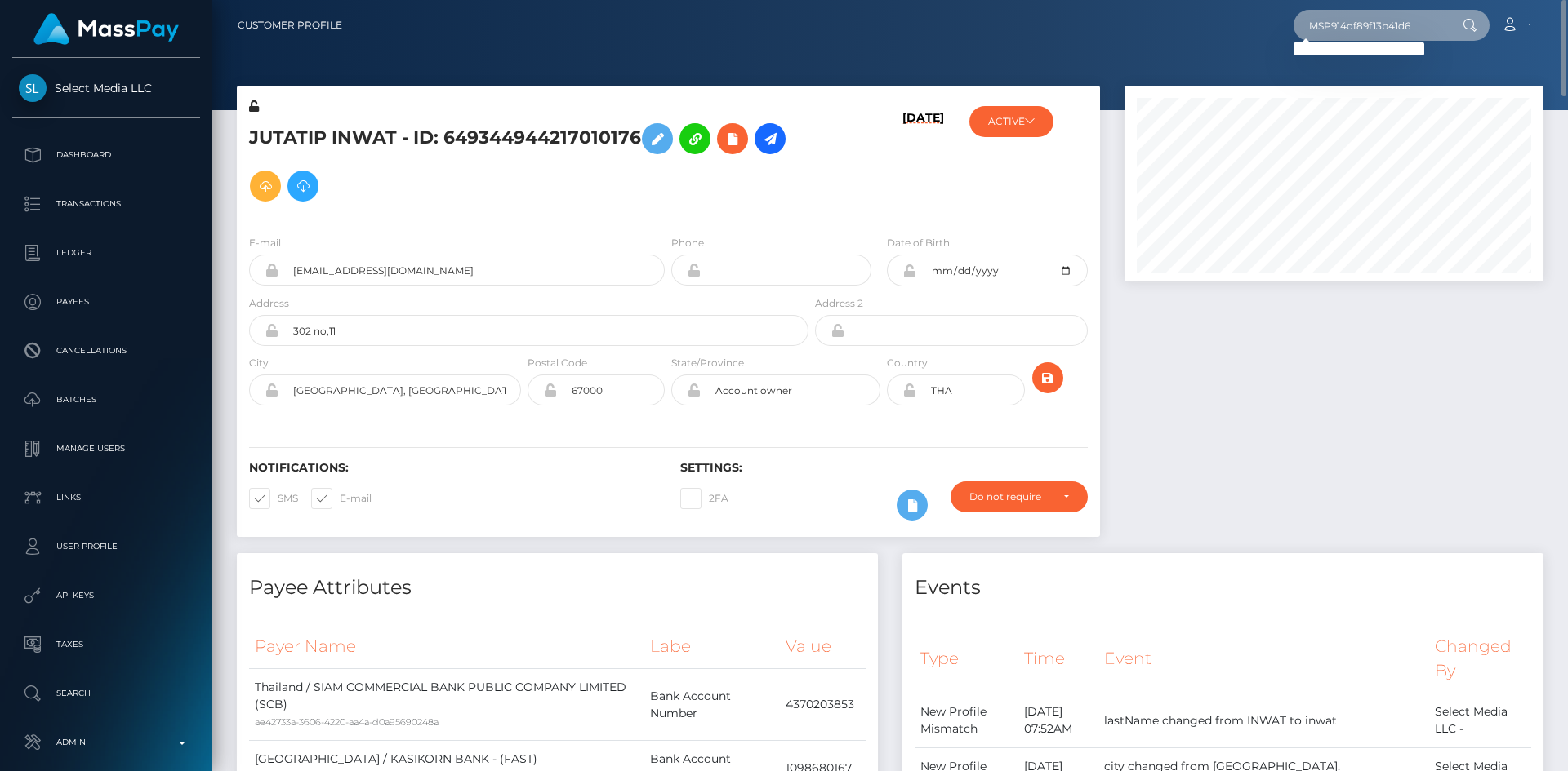
click at [1391, 29] on input "MSP914df89f13b41d6" at bounding box center [1371, 25] width 154 height 31
paste input "c4919e00b69212f"
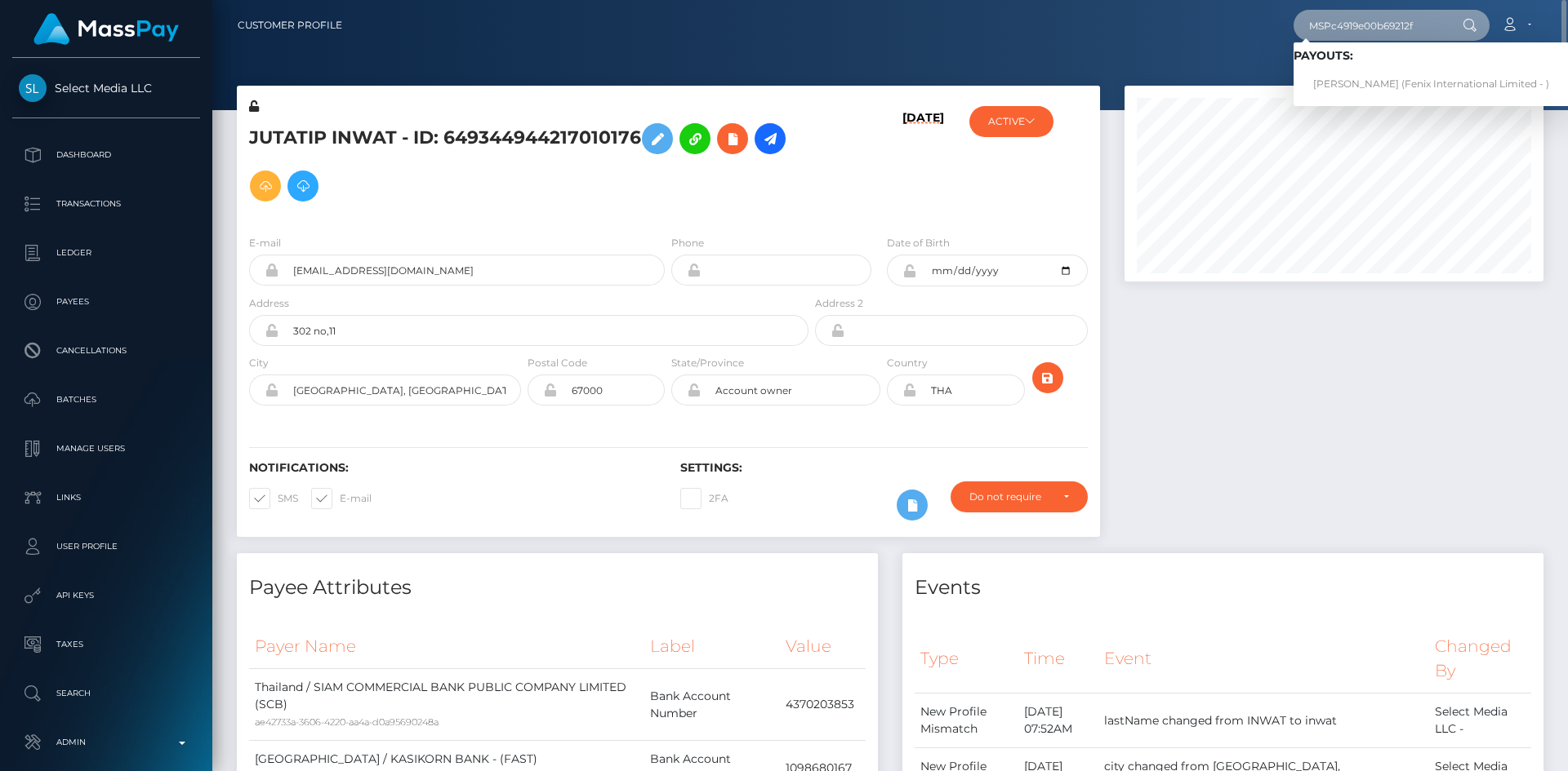
type input "MSPc4919e00b69212f"
click at [1365, 84] on link "Orathai Khamphuwiang (Fenix International Limited - )" at bounding box center [1431, 84] width 275 height 30
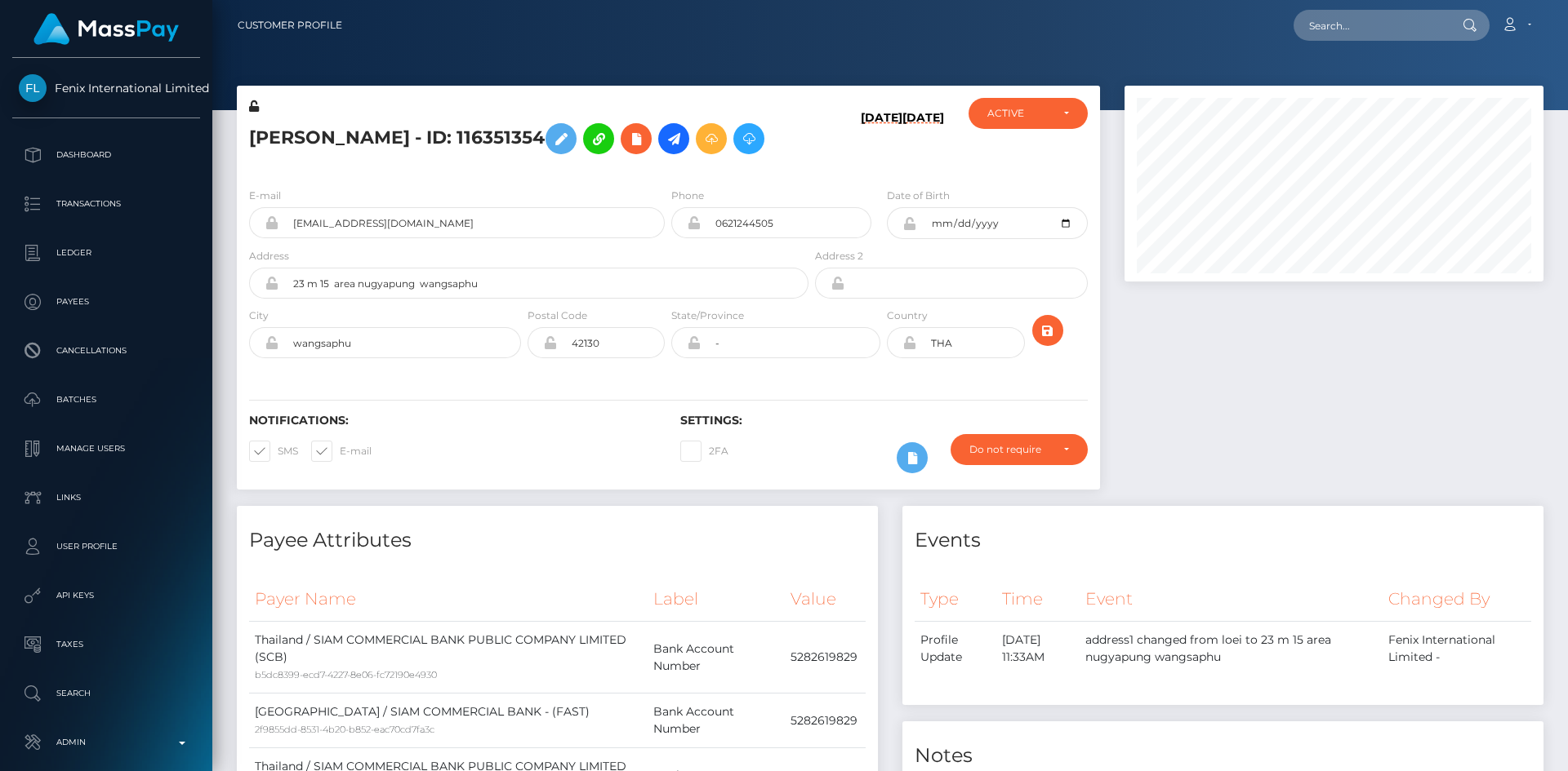
click at [1534, 282] on div "Customer Profile Loading... Loading..." at bounding box center [890, 386] width 1355 height 771
drag, startPoint x: 1564, startPoint y: 288, endPoint x: 1567, endPoint y: -21, distance: 309.0
click at [1567, 0] on html "Fenix International Limited Dashboard Transactions Ledger Payees" at bounding box center [784, 386] width 1568 height 771
click at [1413, 24] on input "text" at bounding box center [1371, 25] width 154 height 31
paste input "MSP2b0172085405fd4"
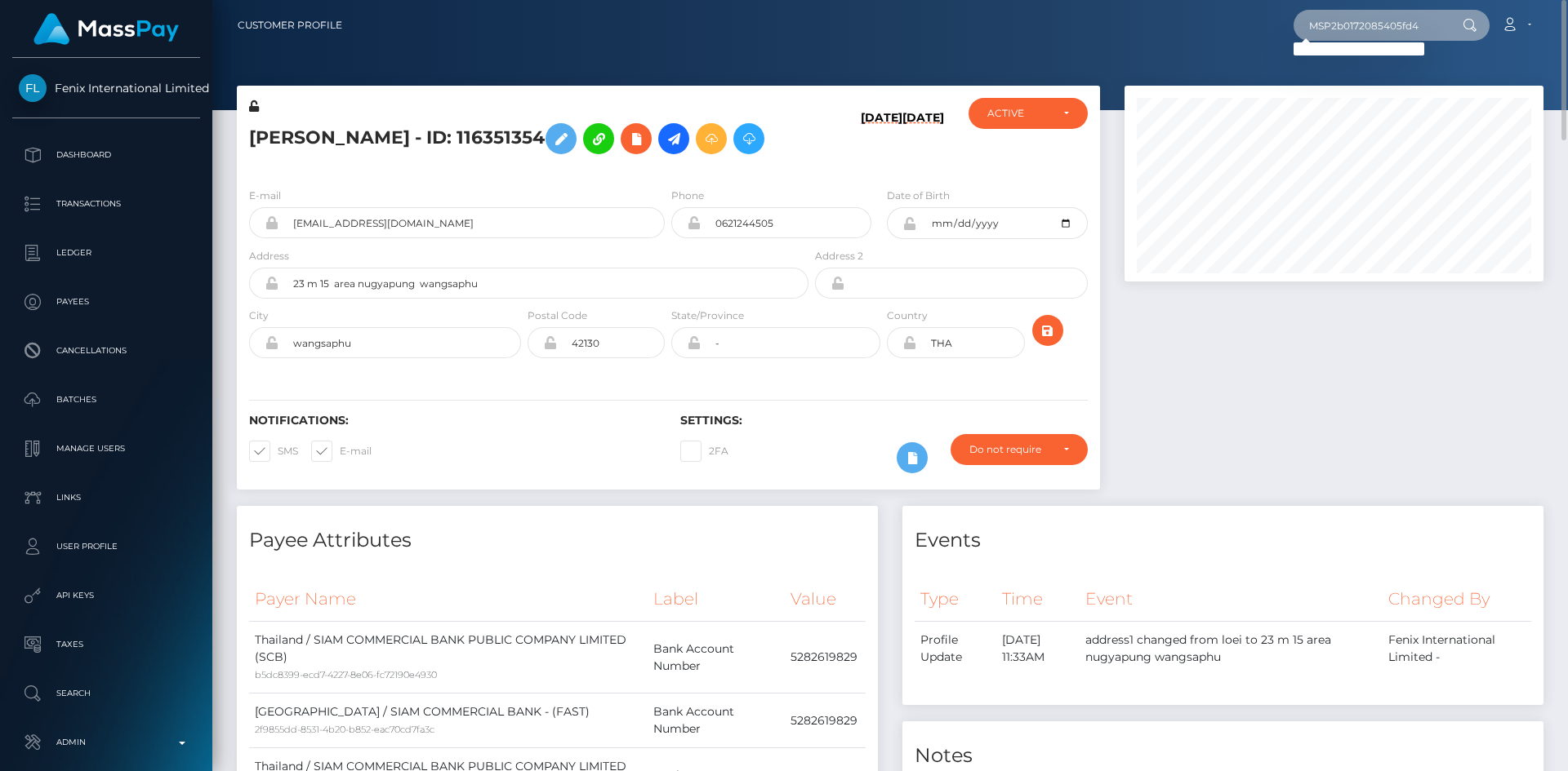
type input "MSP2b0172085405fd4"
